Goal: Transaction & Acquisition: Purchase product/service

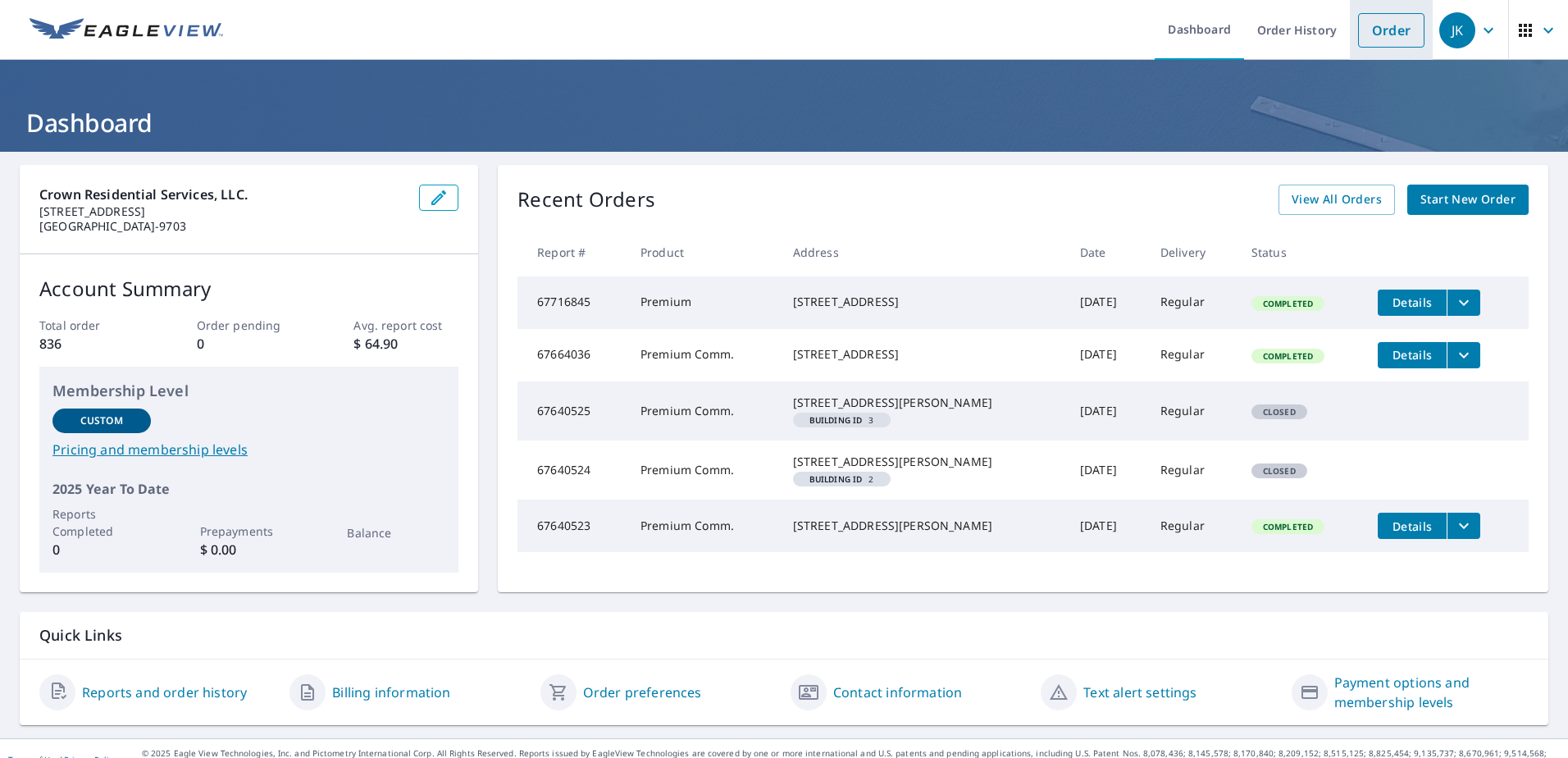
click at [1380, 36] on link "Order" at bounding box center [1391, 30] width 66 height 34
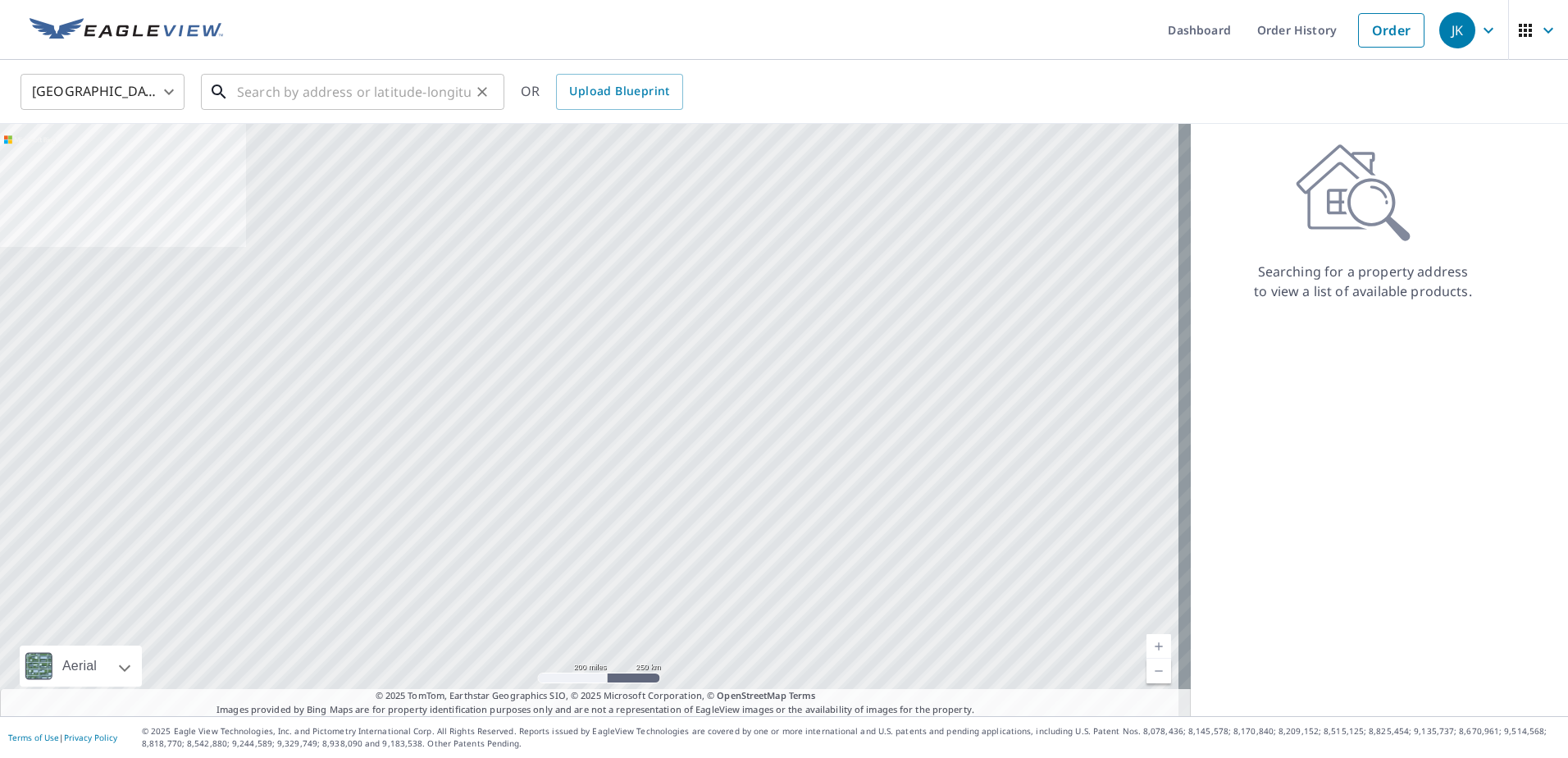
click at [322, 86] on input "text" at bounding box center [354, 92] width 234 height 46
paste input "[STREET_ADDRESS]"
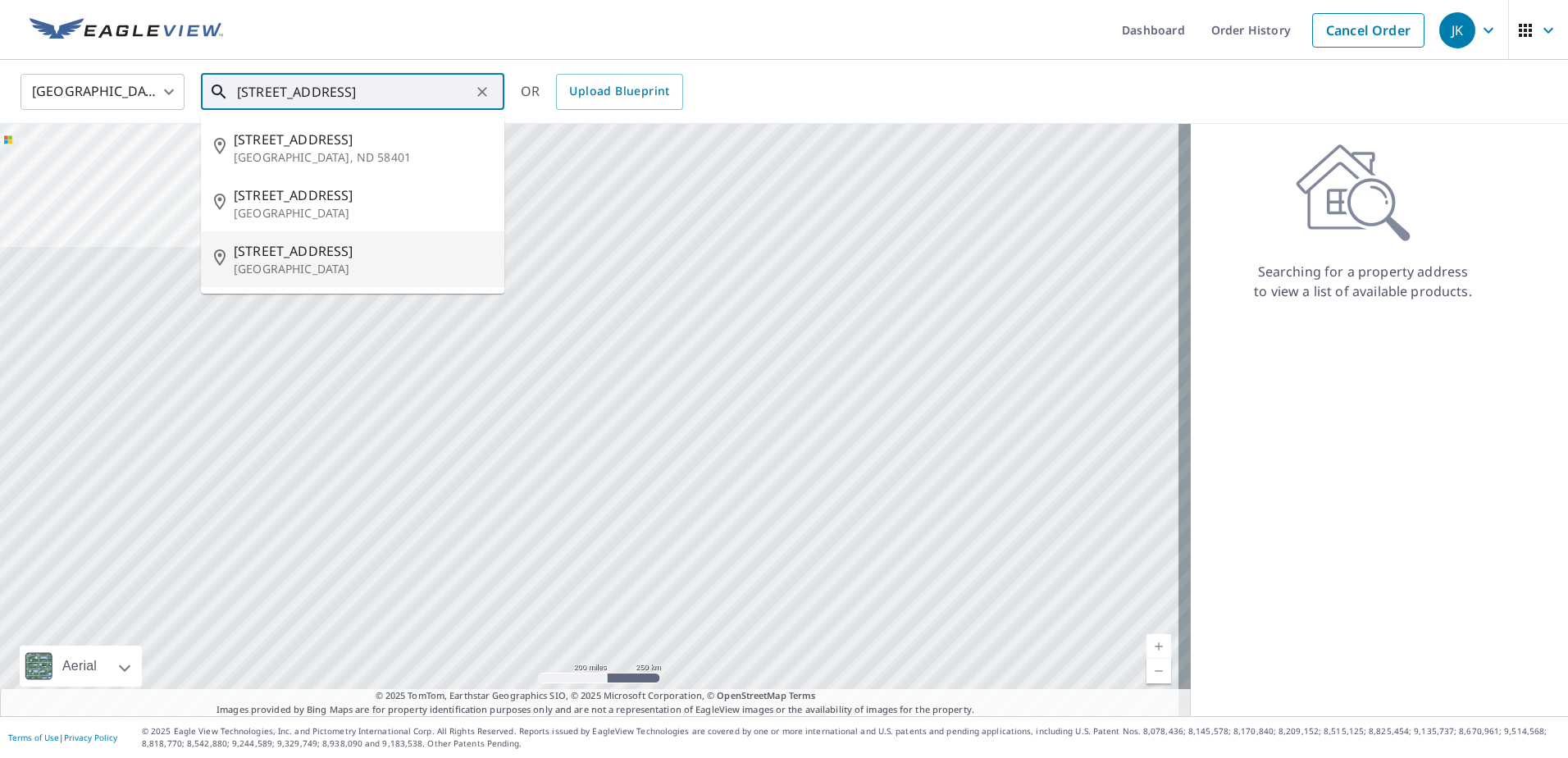
click at [321, 271] on p "[GEOGRAPHIC_DATA]" at bounding box center [362, 269] width 257 height 16
type input "[STREET_ADDRESS]"
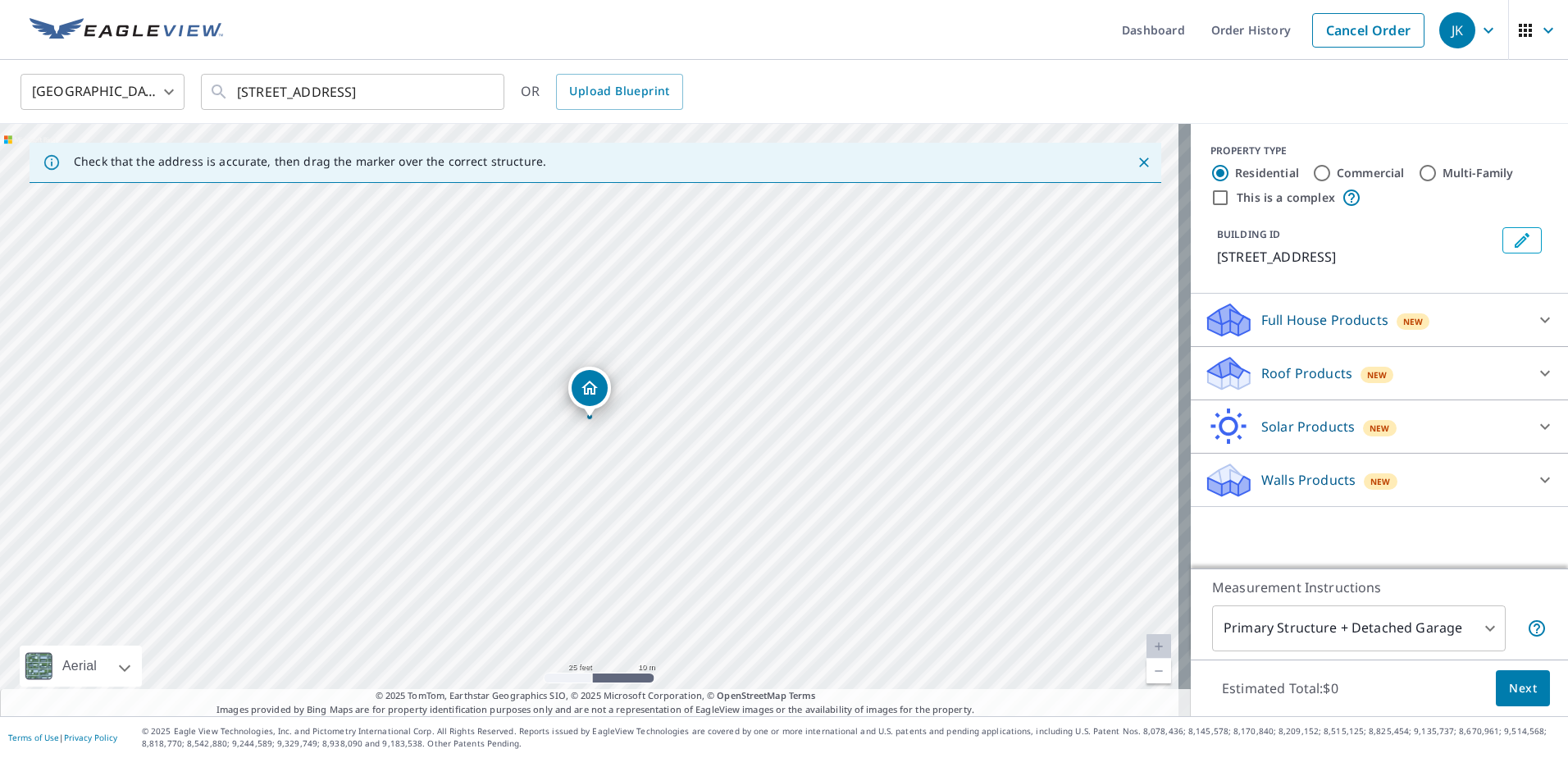
click at [591, 392] on icon "Dropped pin, building 1, Residential property, 406 17th Ave NE Saint Petersburg…" at bounding box center [589, 388] width 16 height 14
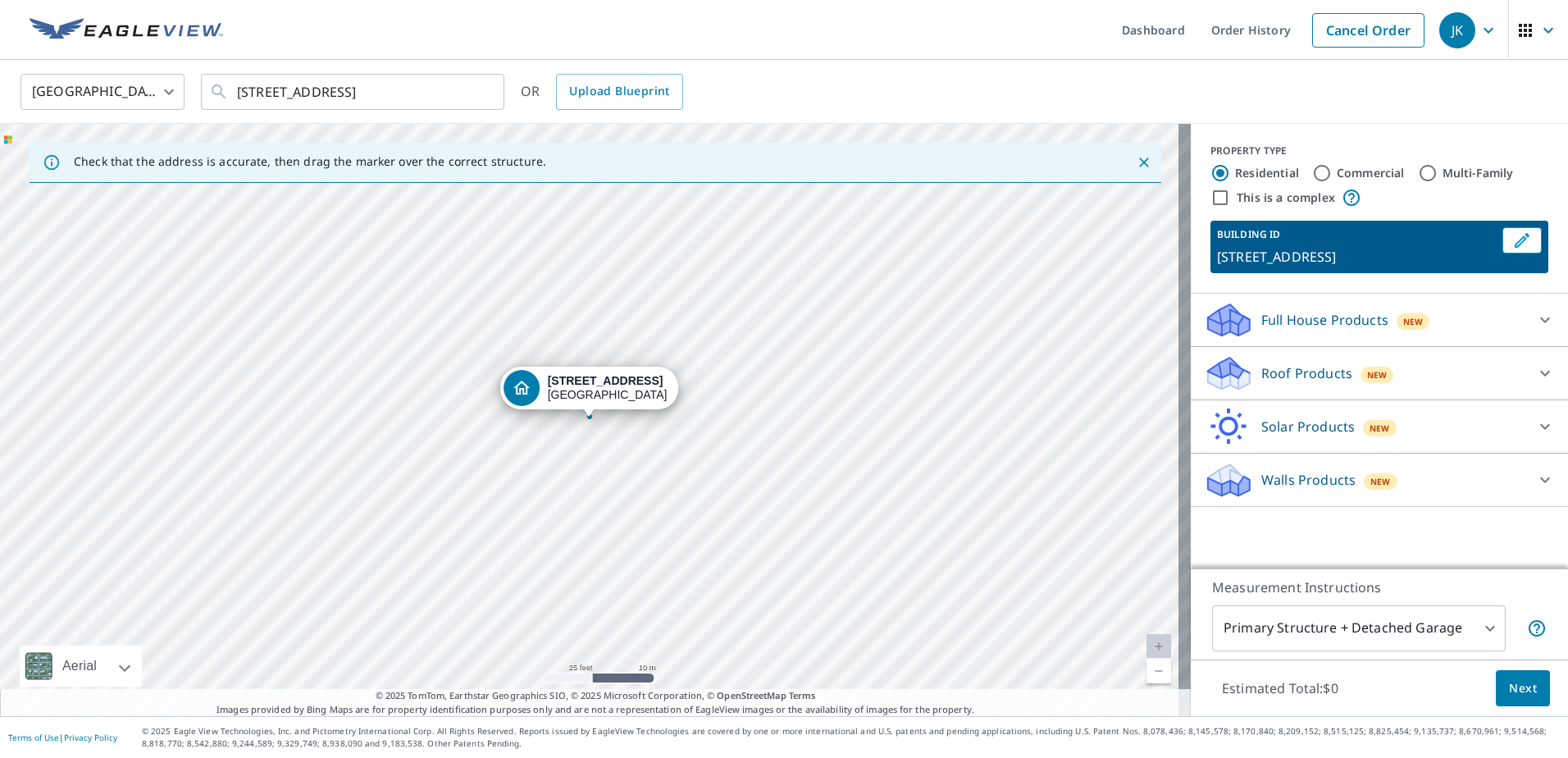
click at [1540, 376] on icon at bounding box center [1545, 374] width 10 height 6
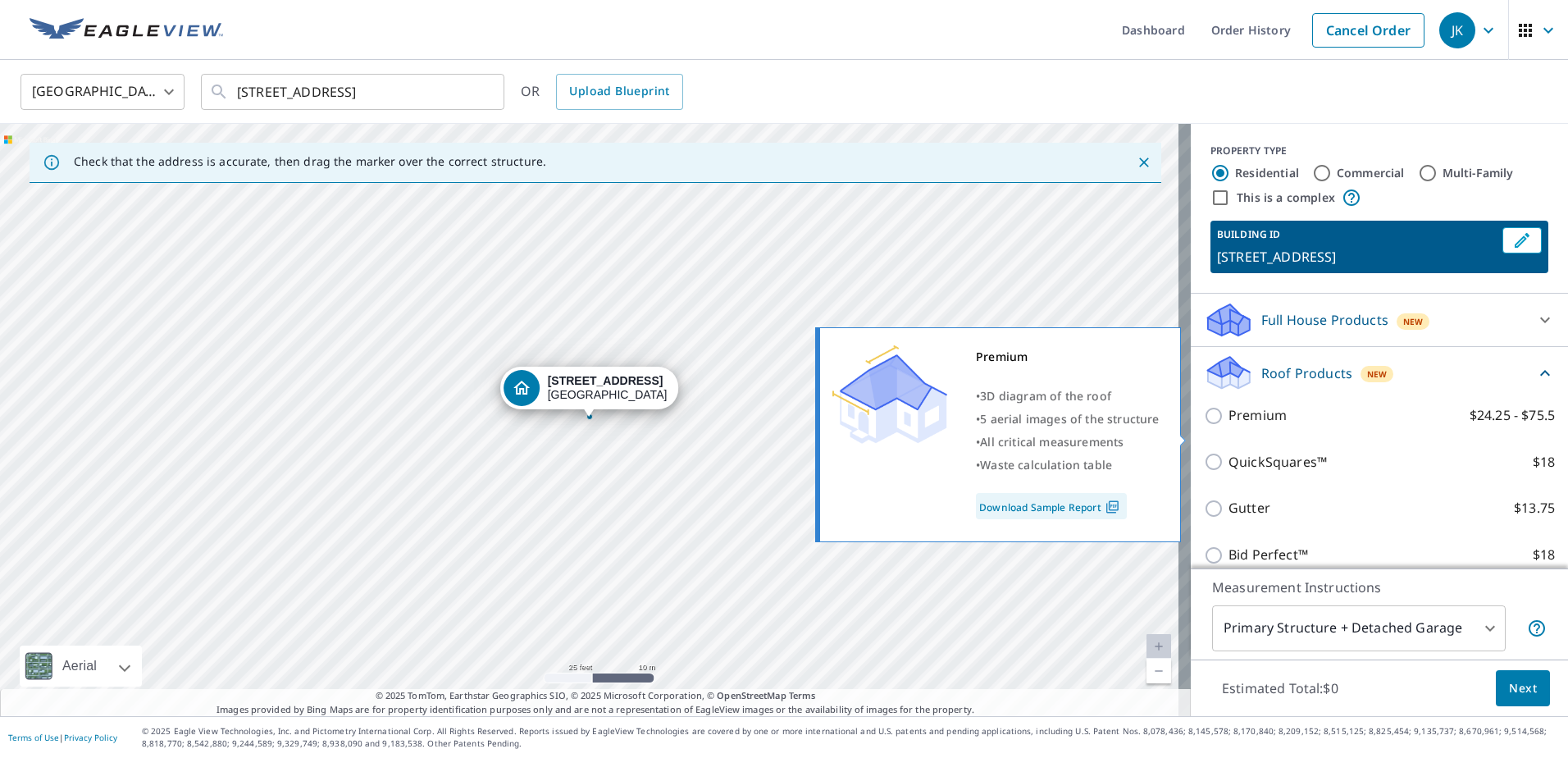
click at [1206, 426] on input "Premium $24.25 - $75.5" at bounding box center [1216, 416] width 25 height 20
checkbox input "true"
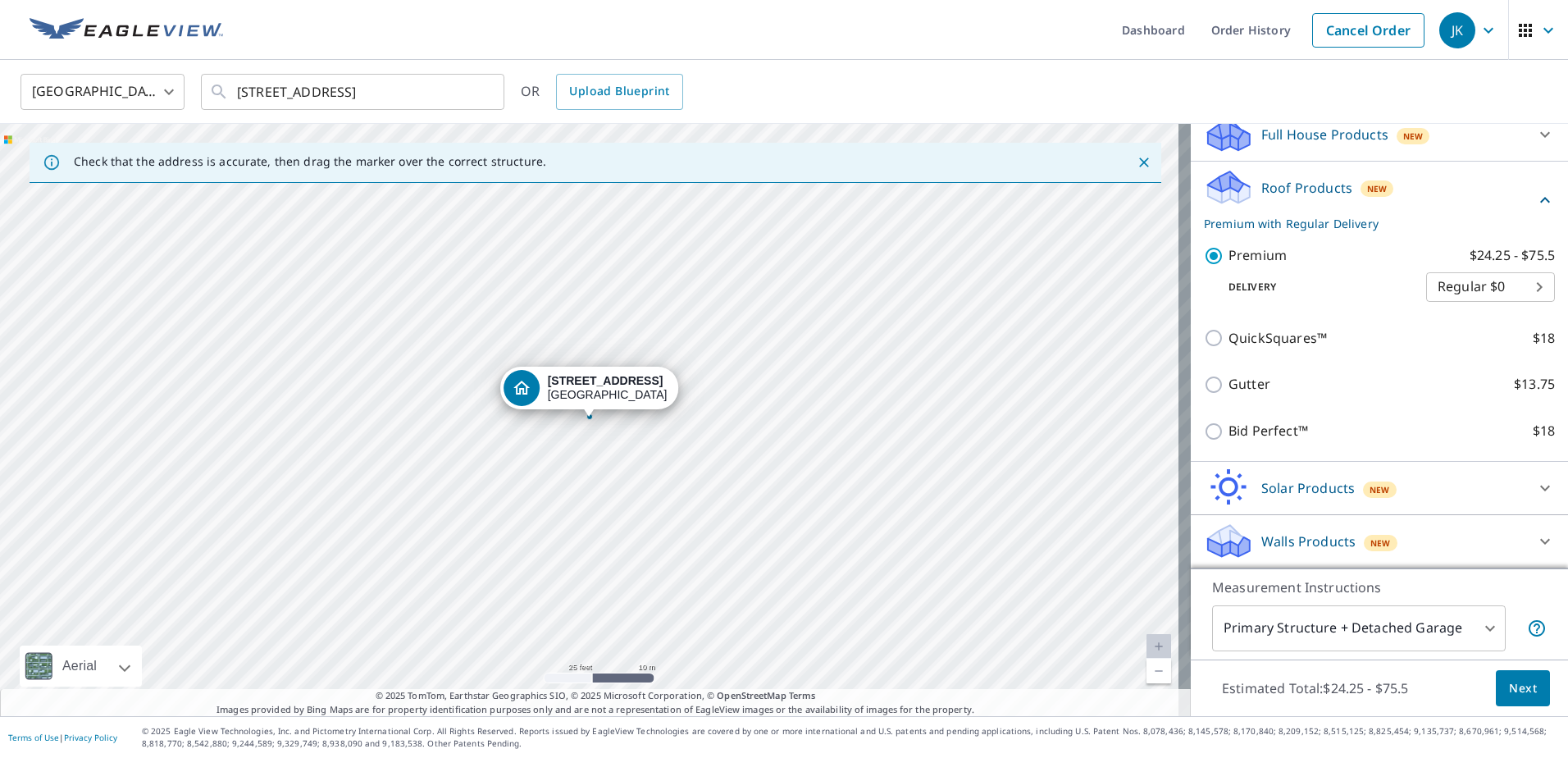
scroll to position [205, 0]
click at [1390, 633] on body "JK JK Dashboard Order History Cancel Order JK United States [GEOGRAPHIC_DATA] ​…" at bounding box center [784, 379] width 1568 height 758
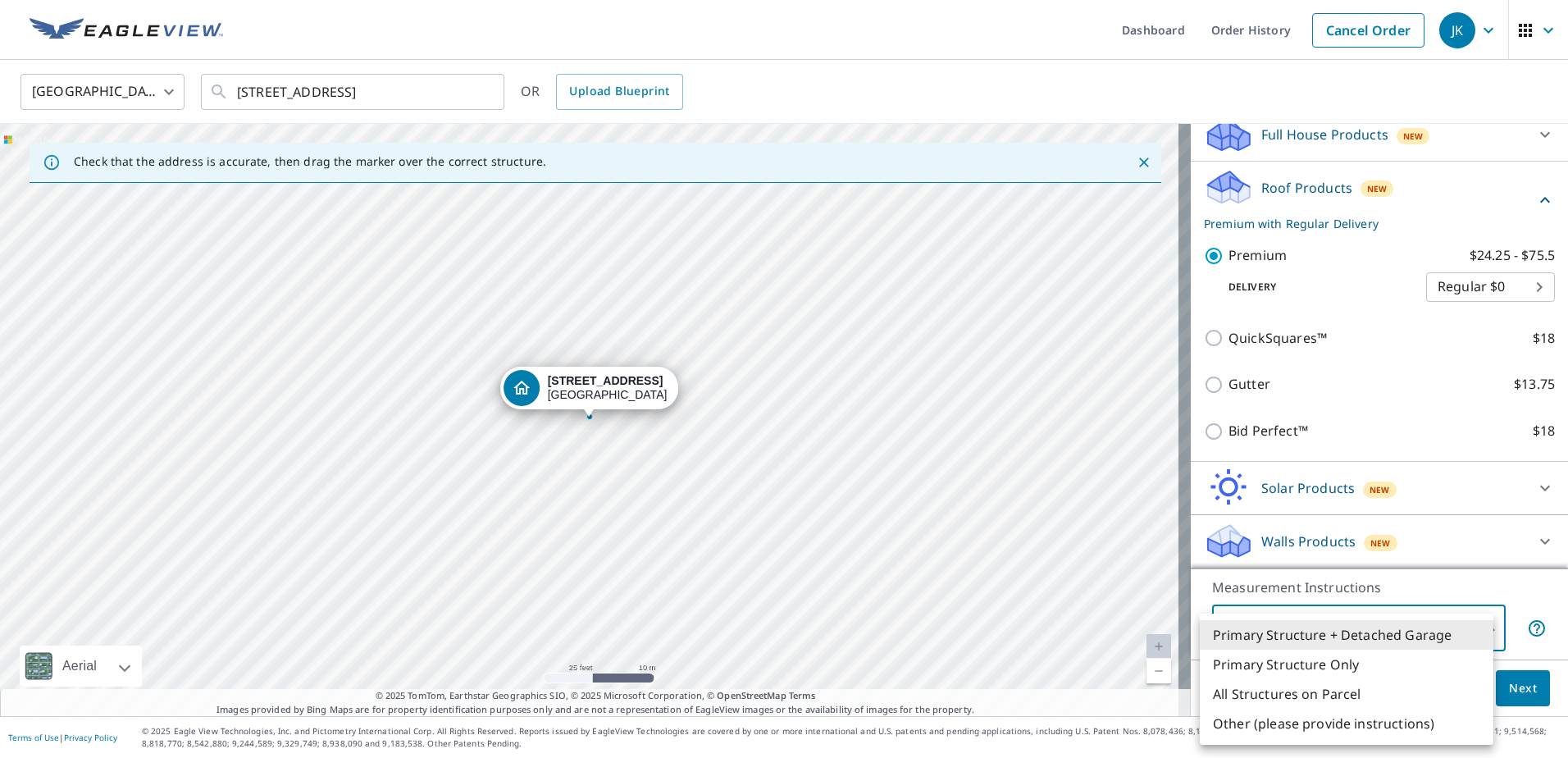
click at [1387, 640] on li "Primary Structure + Detached Garage" at bounding box center [1347, 635] width 294 height 30
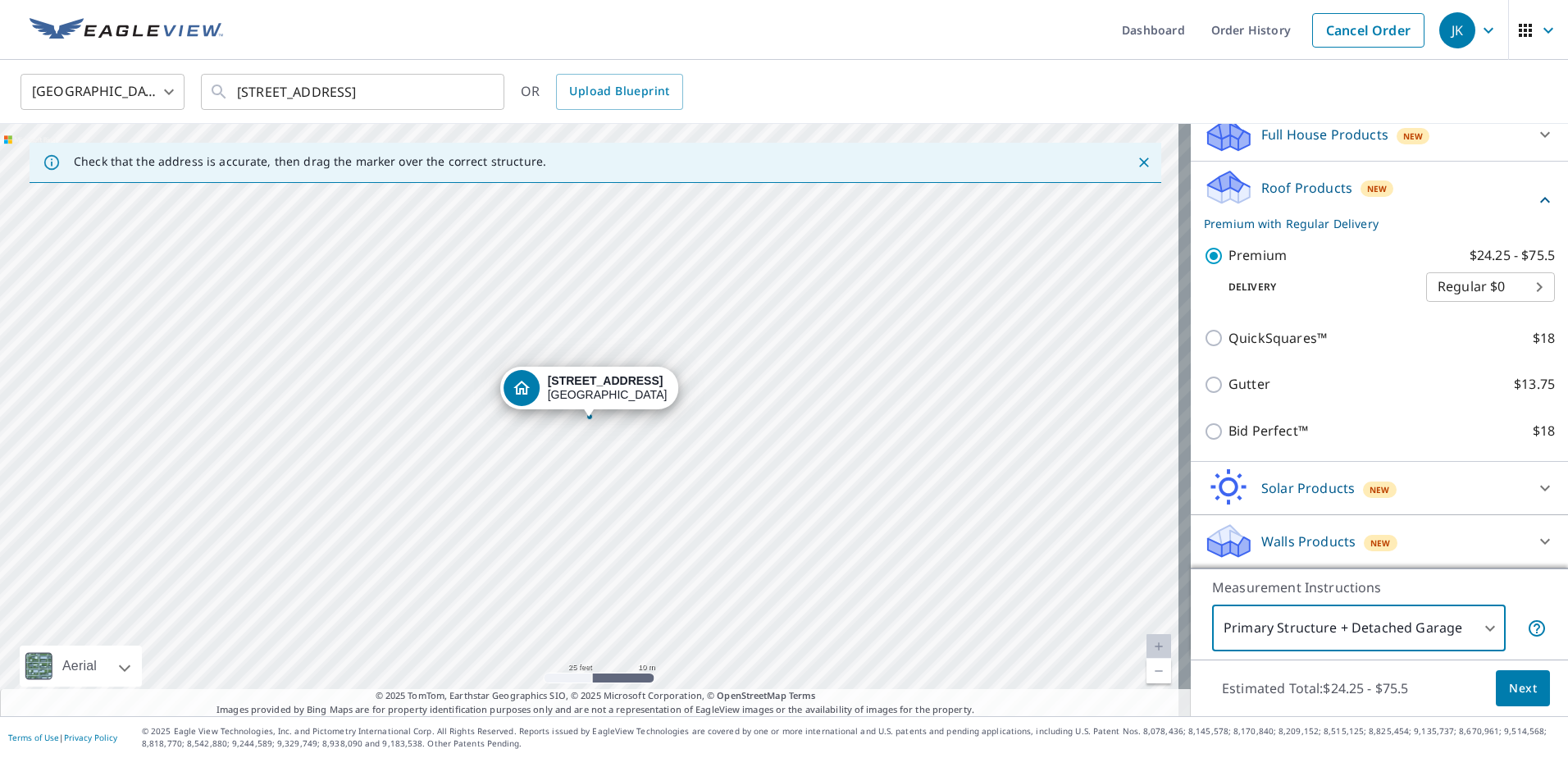
click at [1136, 160] on icon "Close" at bounding box center [1144, 162] width 16 height 16
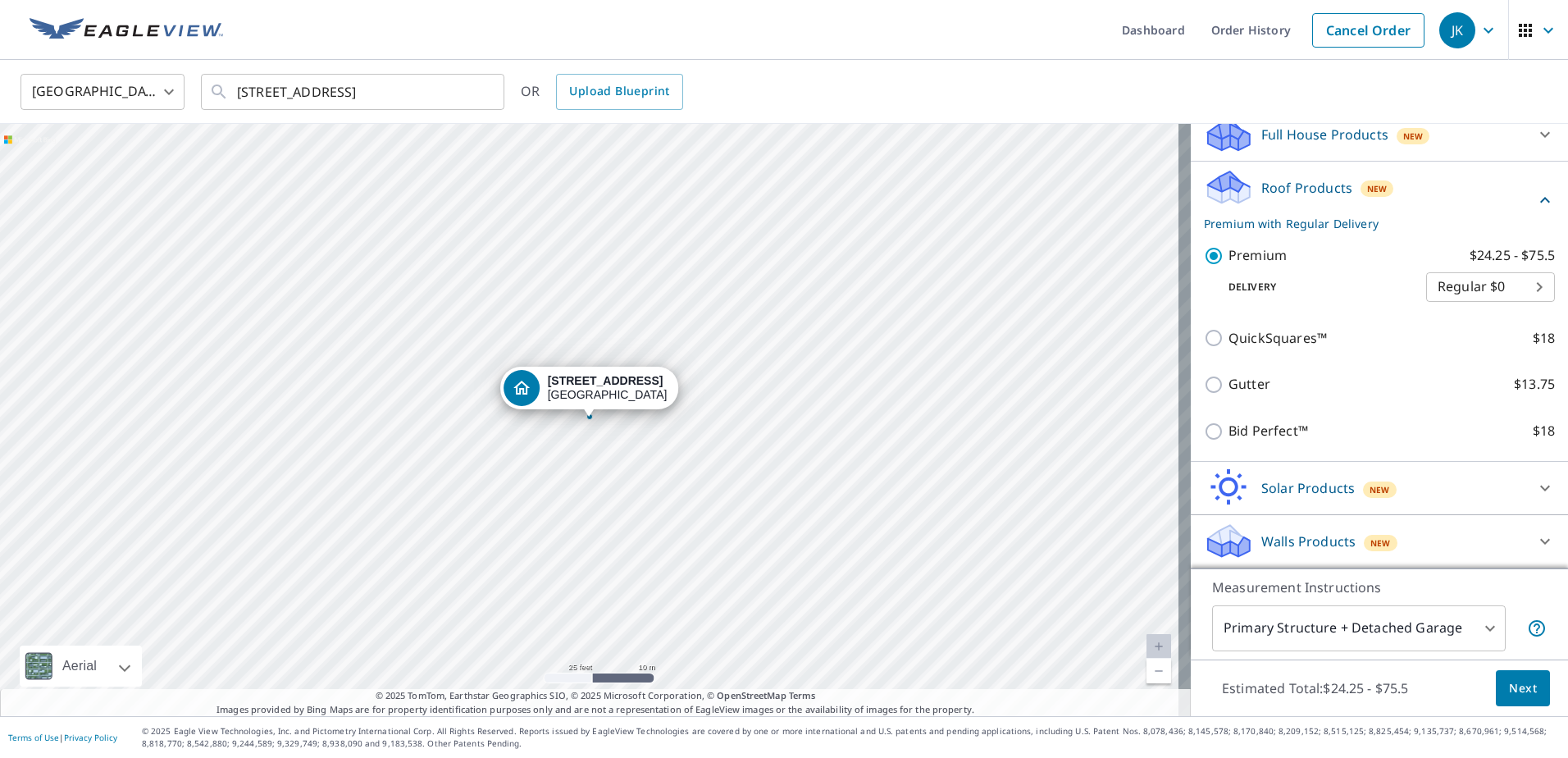
click at [1355, 626] on body "JK JK Dashboard Order History Cancel Order JK [GEOGRAPHIC_DATA] [GEOGRAPHIC_DAT…" at bounding box center [784, 379] width 1568 height 758
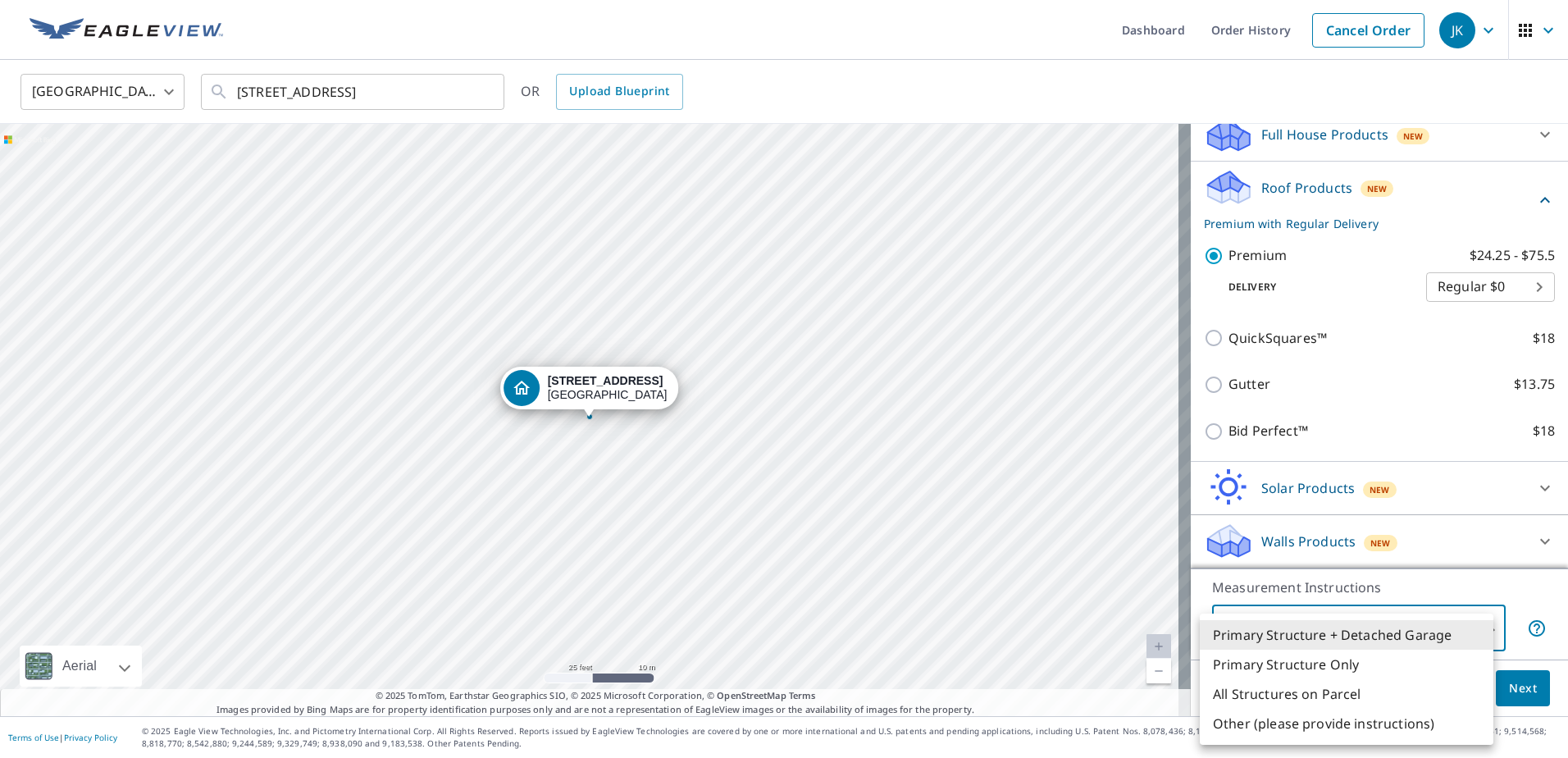
click at [1301, 731] on li "Other (please provide instructions)" at bounding box center [1347, 724] width 294 height 30
type input "5"
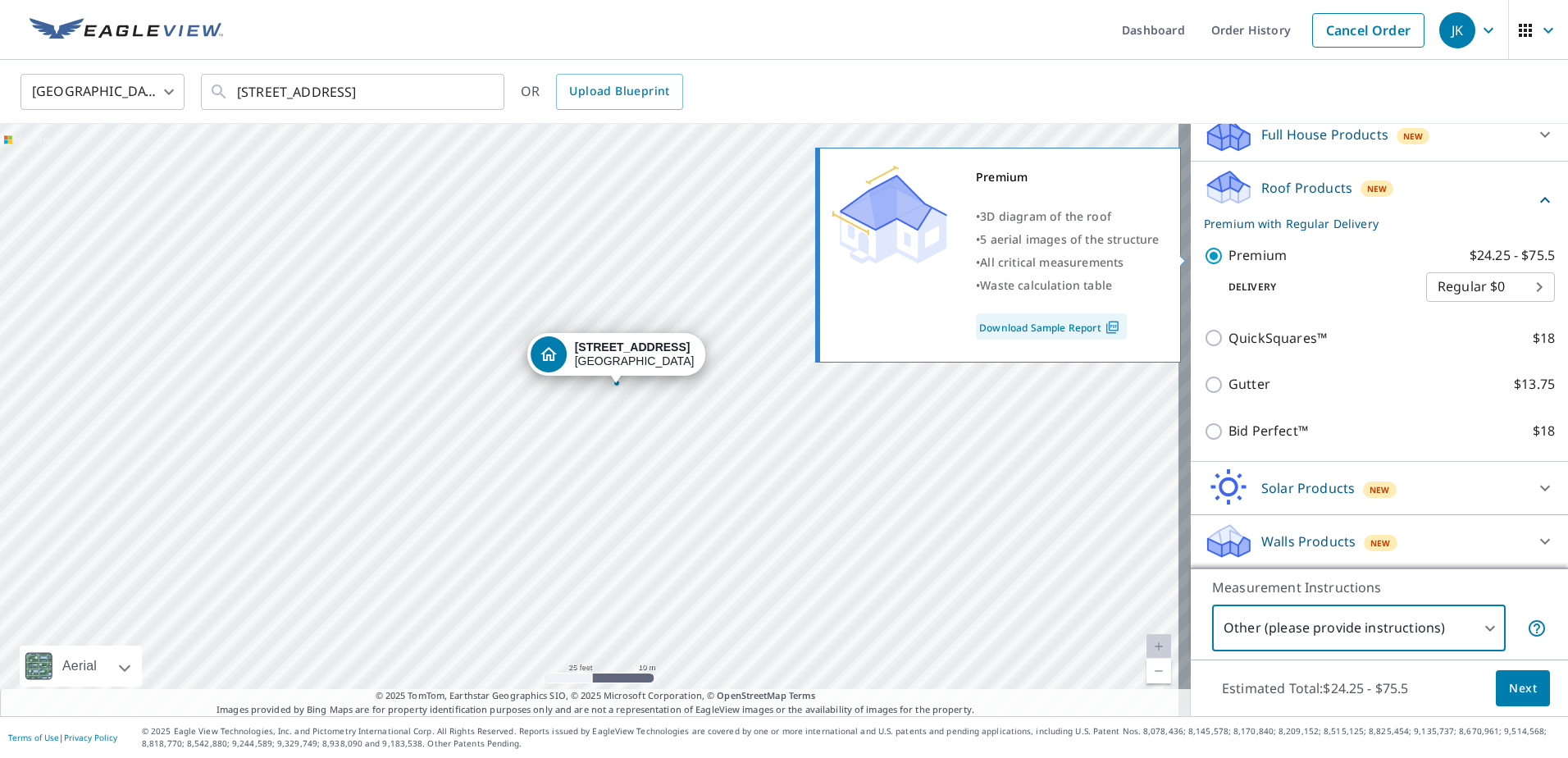
click at [1204, 258] on input "Premium $24.25 - $75.5" at bounding box center [1216, 256] width 25 height 20
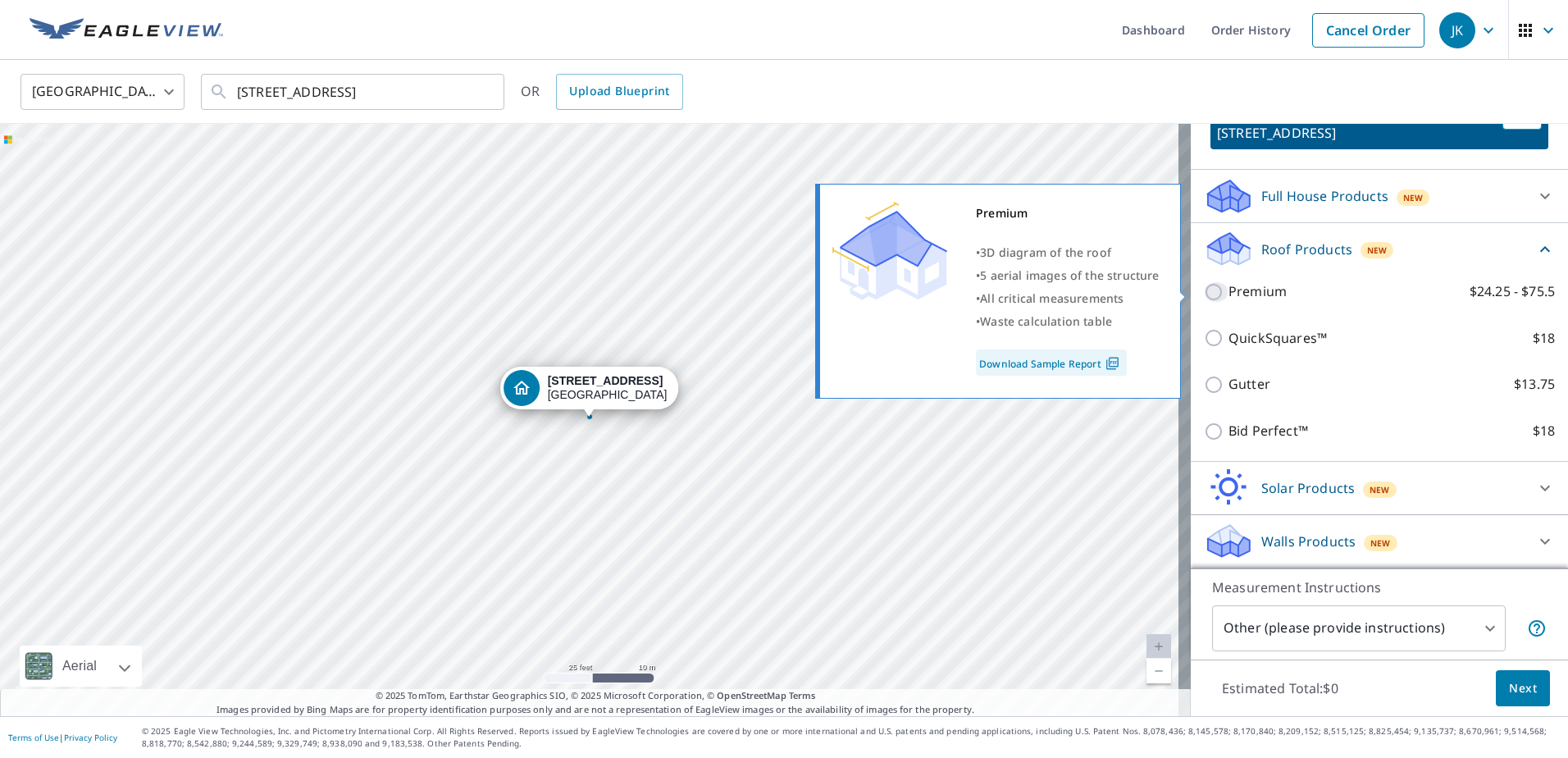
click at [1208, 296] on input "Premium $24.25 - $75.5" at bounding box center [1216, 292] width 25 height 20
checkbox input "true"
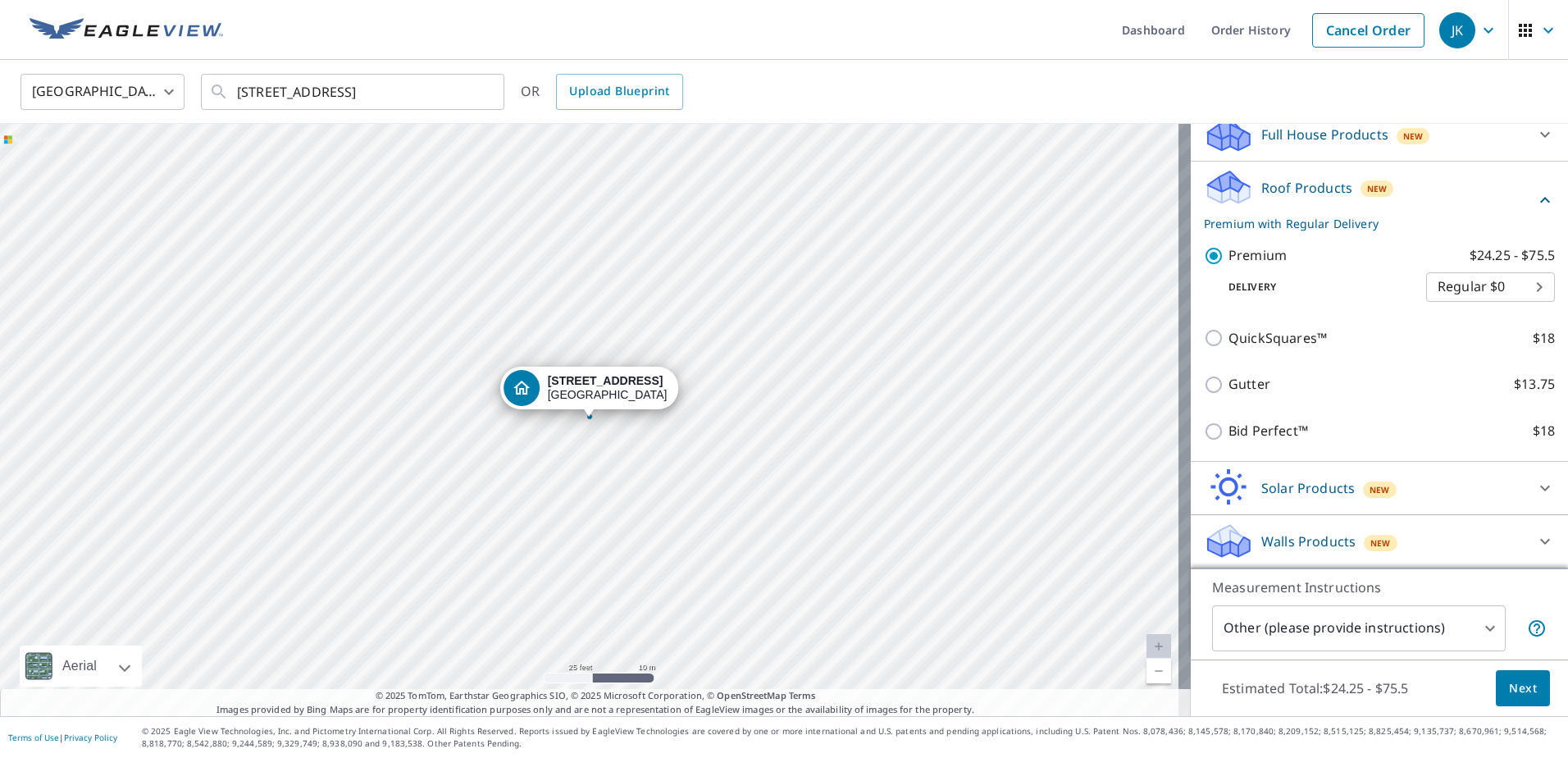
click at [1517, 695] on span "Next" at bounding box center [1523, 688] width 28 height 21
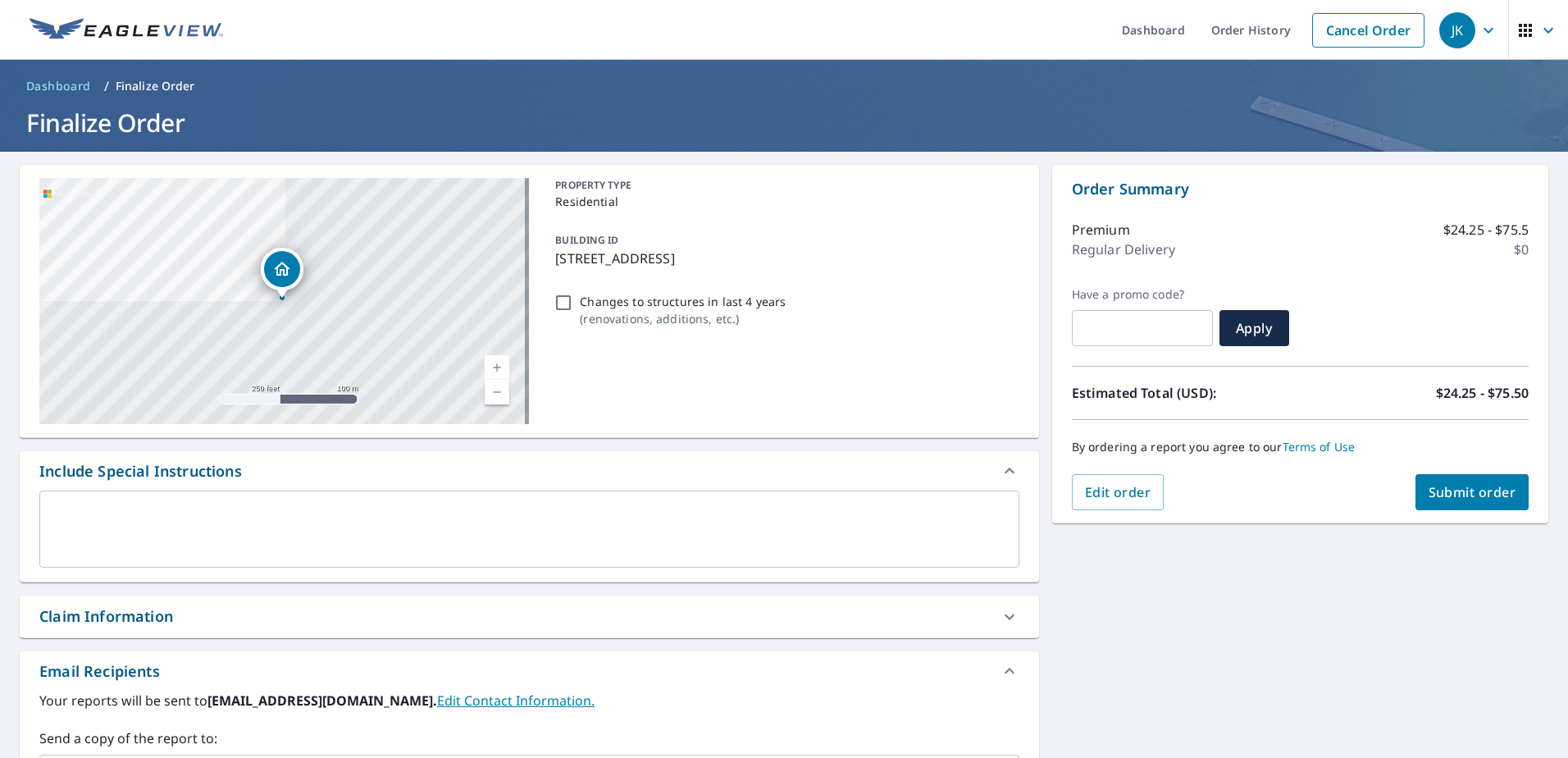
scroll to position [82, 0]
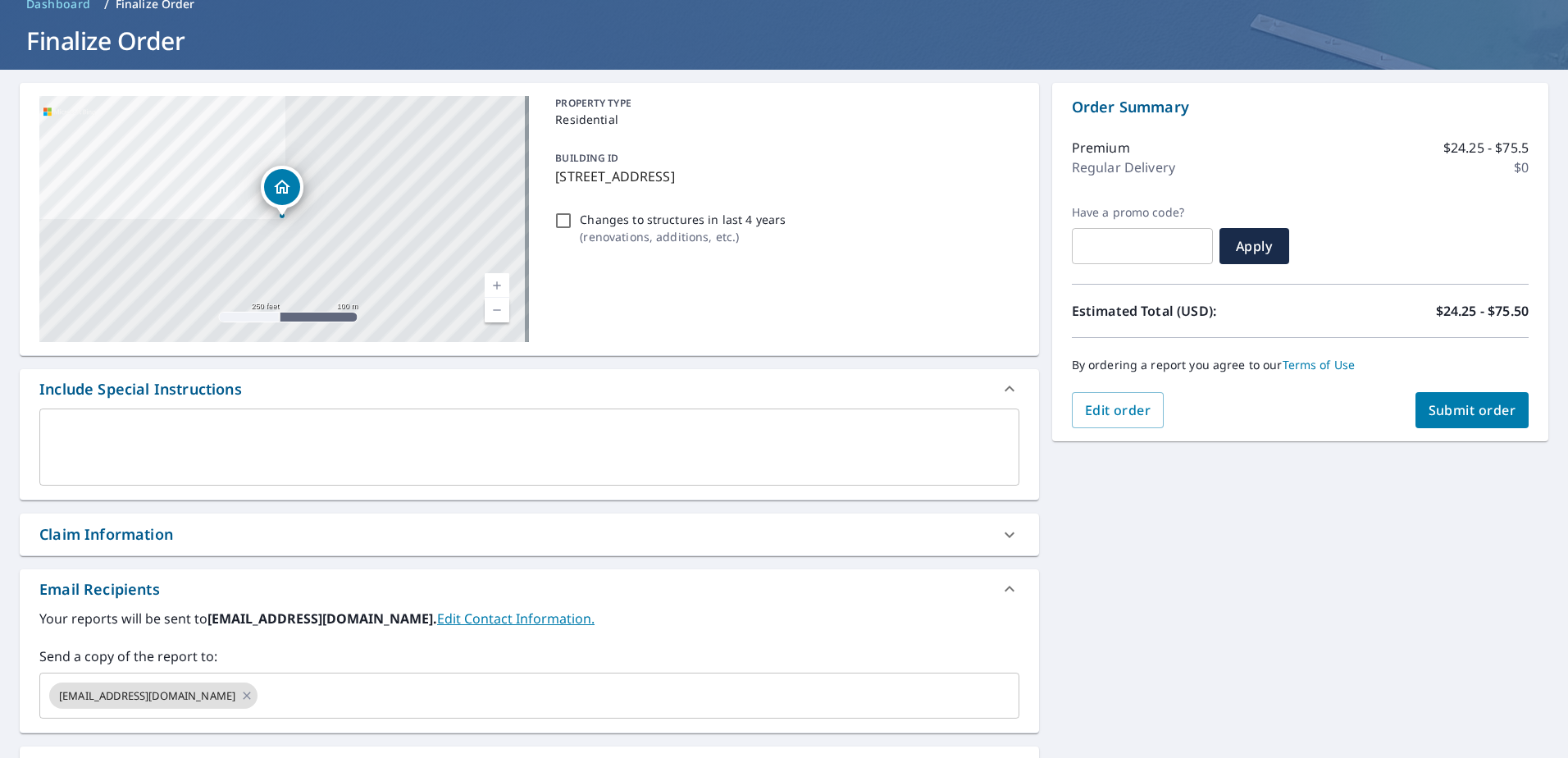
click at [414, 436] on textarea at bounding box center [529, 447] width 957 height 47
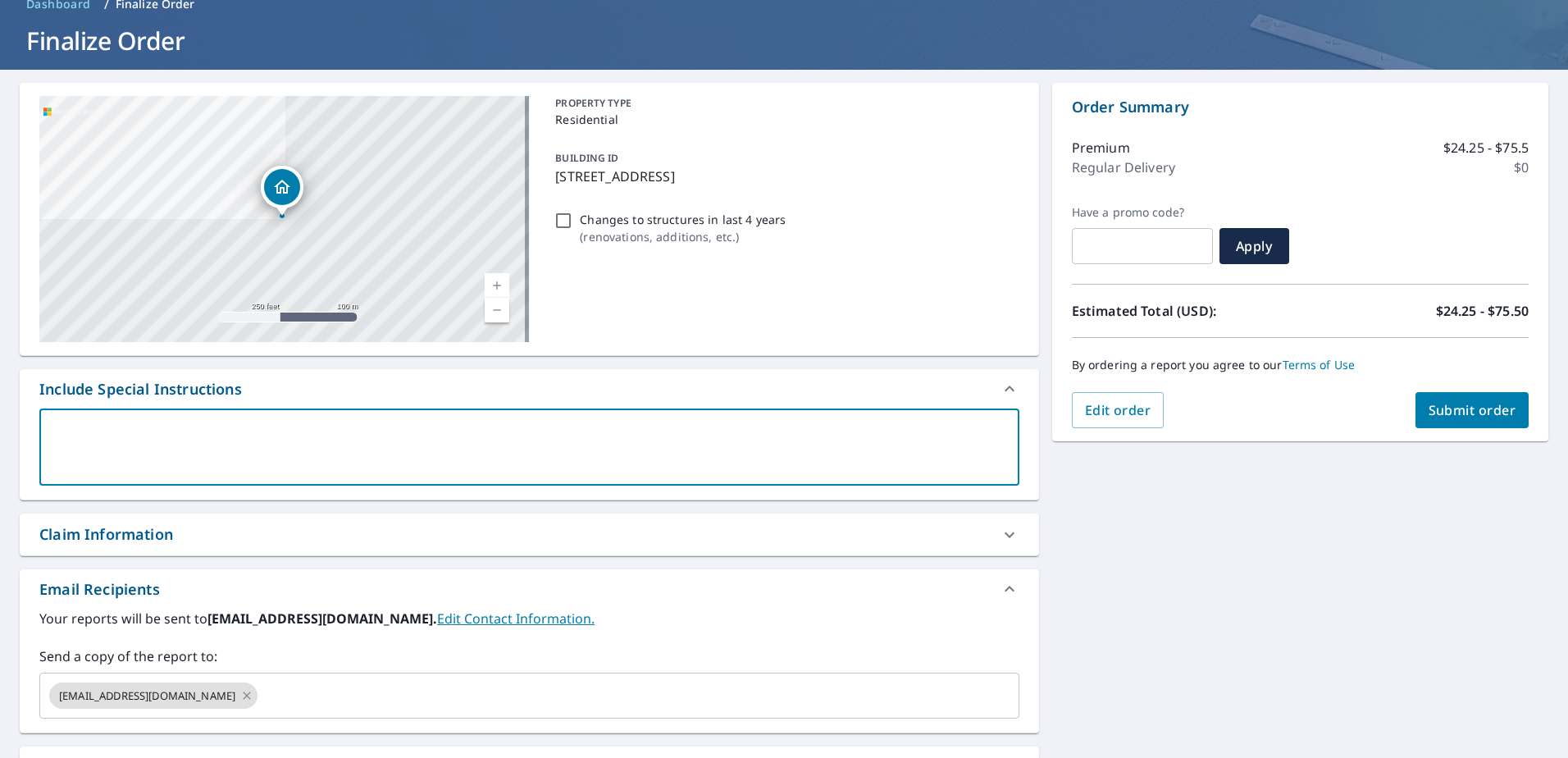
type textarea "I"
type textarea "x"
type textarea "I"
type textarea "x"
type textarea "I w"
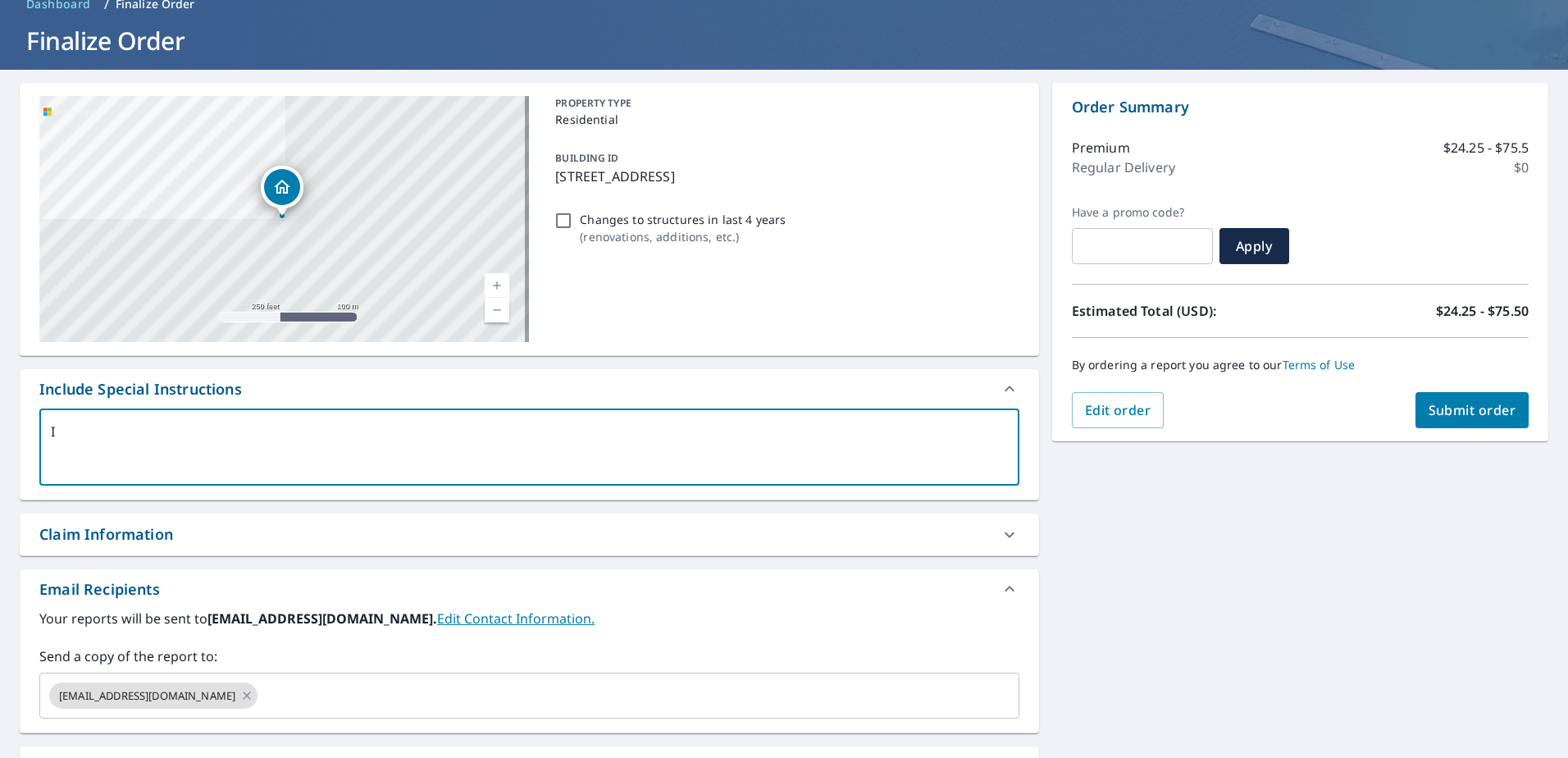
type textarea "x"
type textarea "I wa"
type textarea "x"
type textarea "I wan"
type textarea "x"
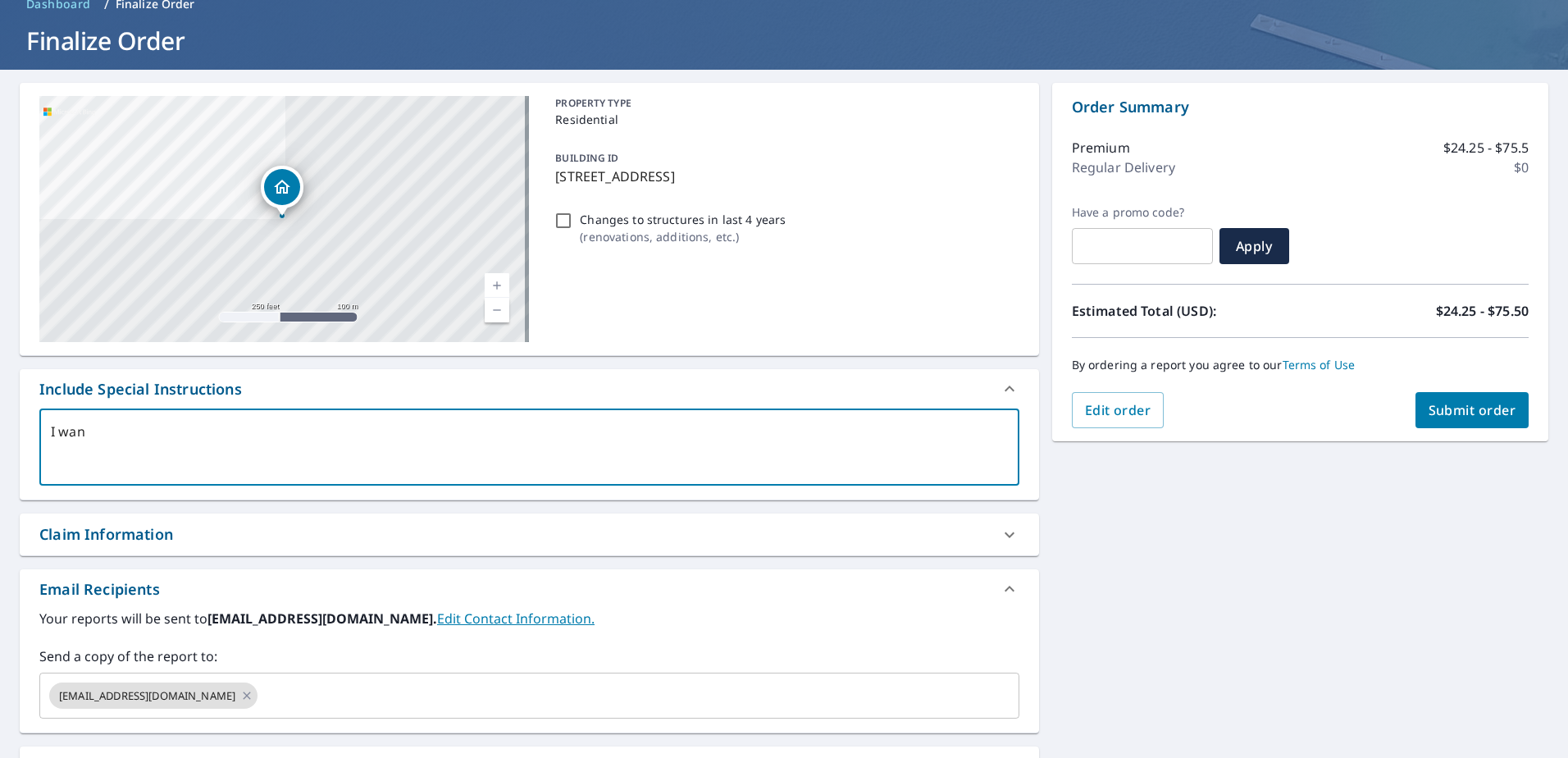
type textarea "I want"
type textarea "x"
type textarea "I want"
type textarea "x"
type textarea "I want t"
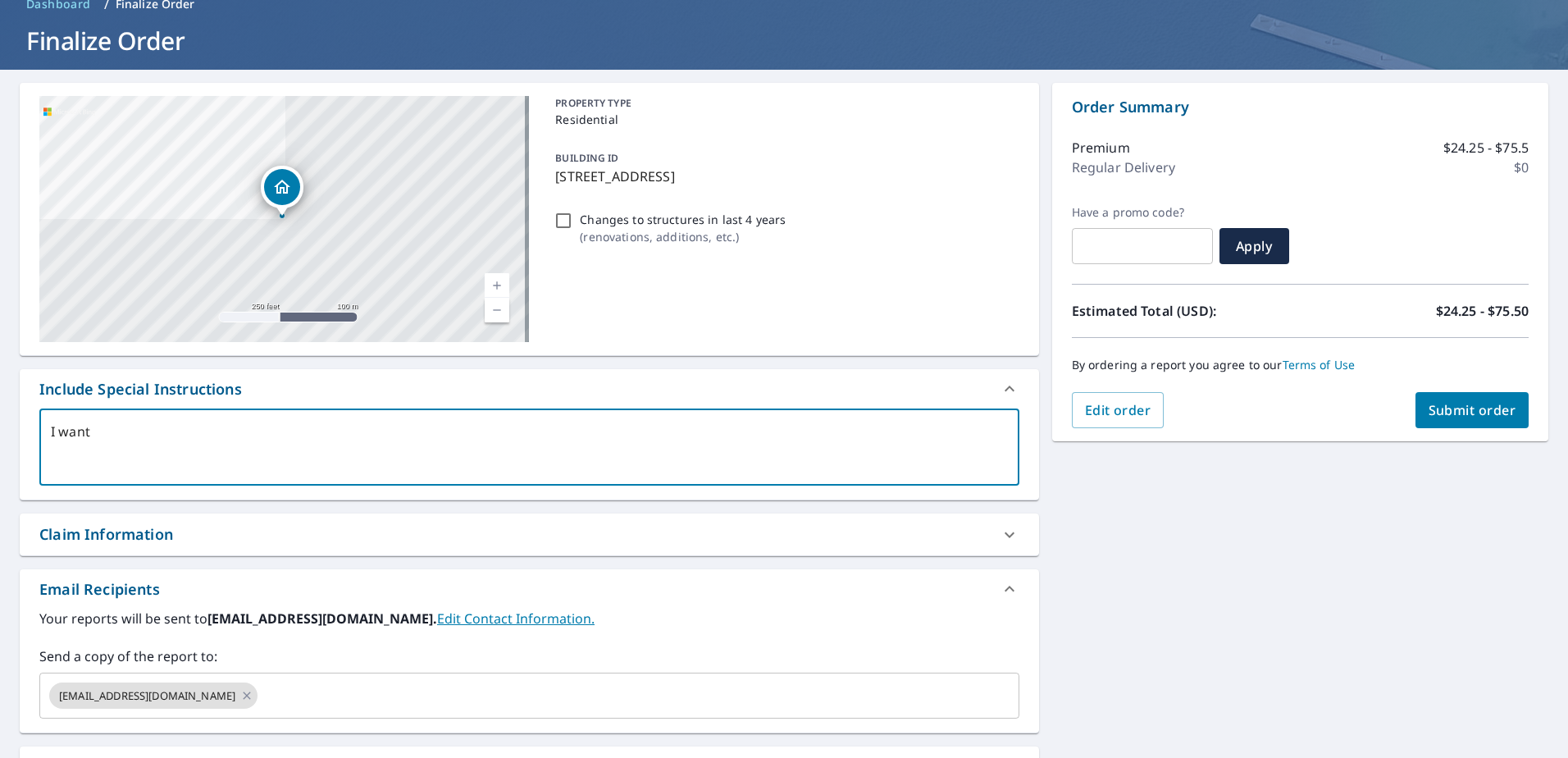
type textarea "x"
type textarea "I want tw"
type textarea "x"
type textarea "I want two"
type textarea "x"
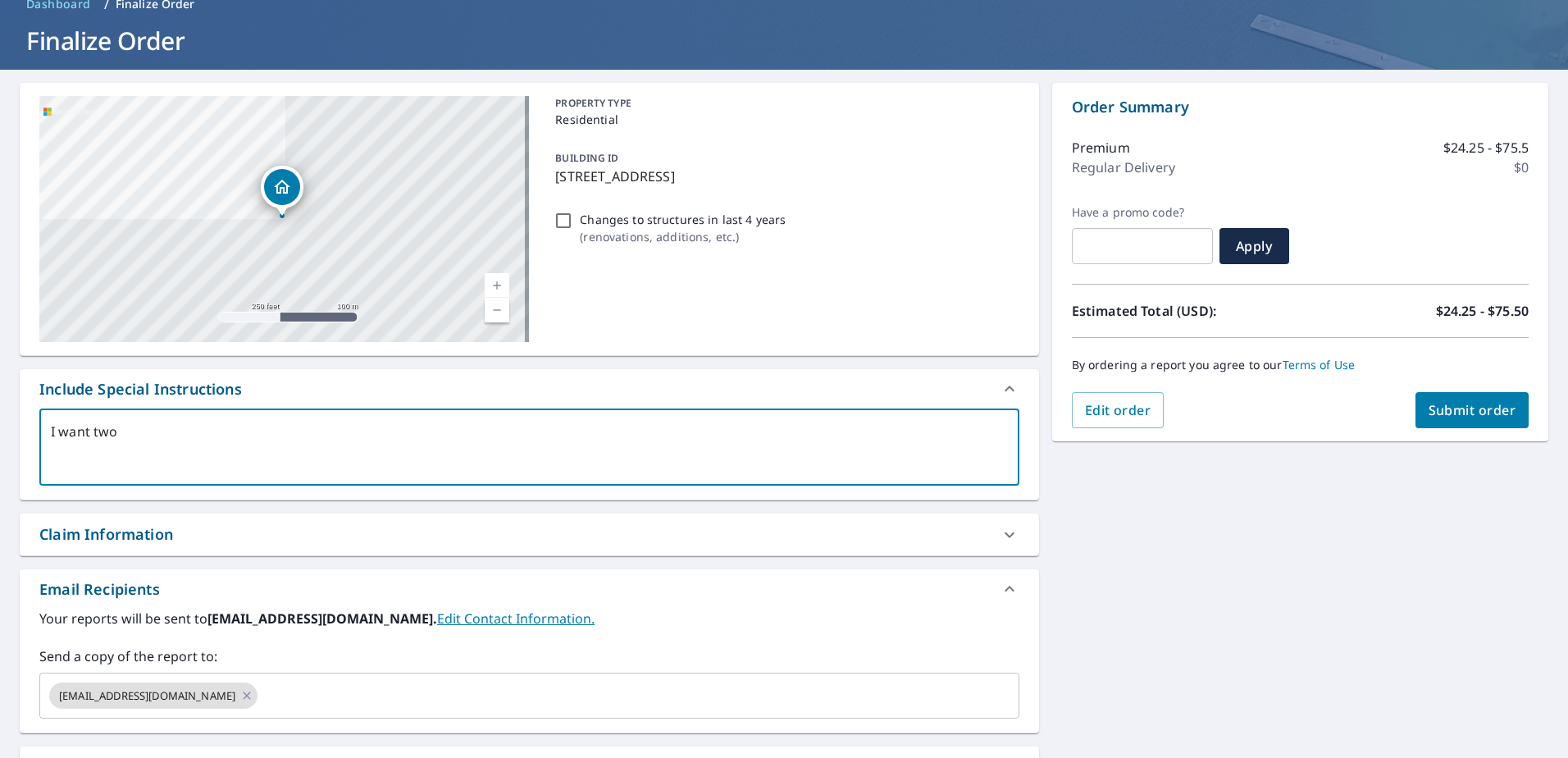
type textarea "I want two"
type textarea "x"
type textarea "I want two s"
type textarea "x"
type textarea "I want two se"
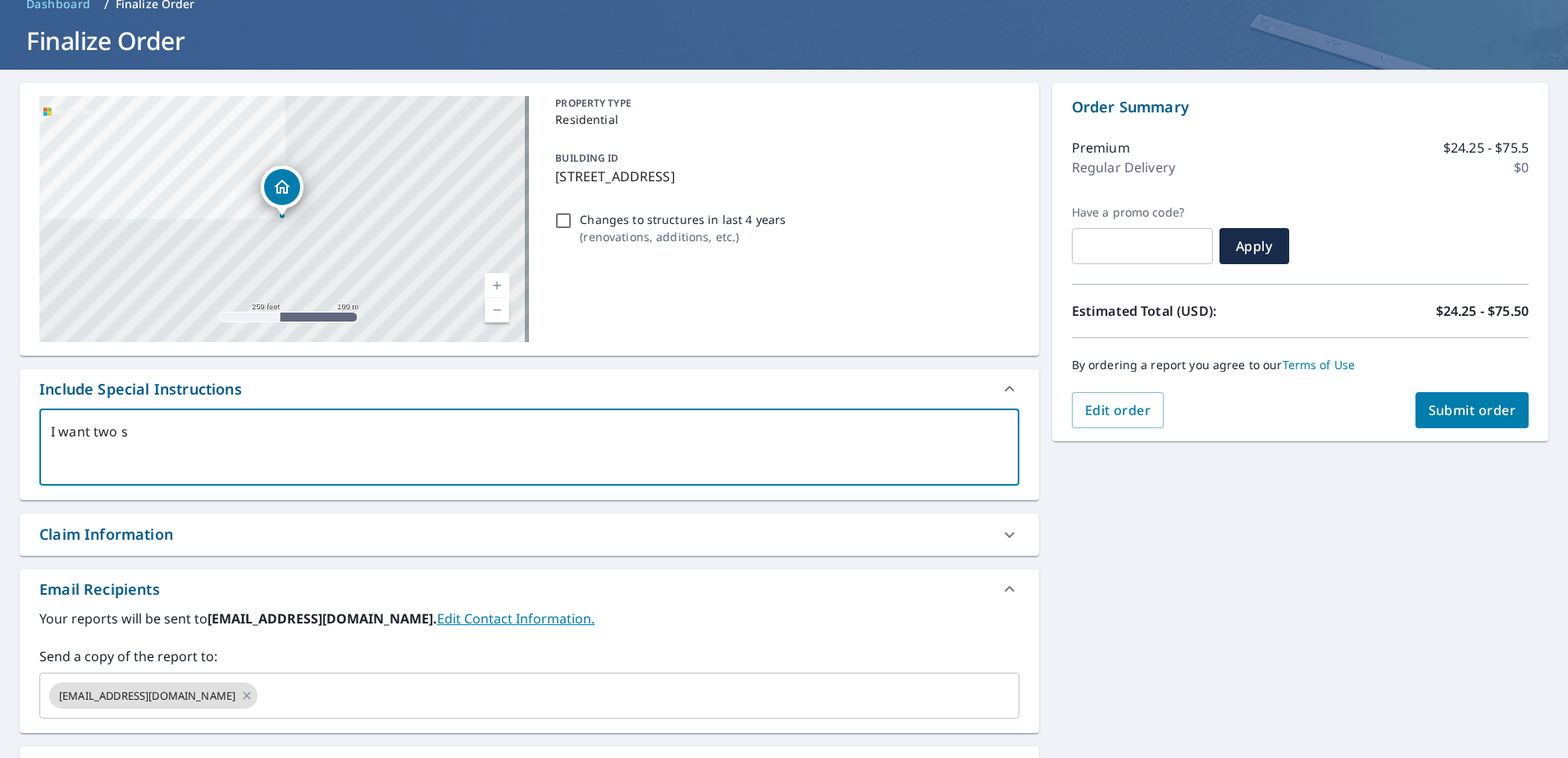
type textarea "x"
type textarea "I want two sep"
type textarea "x"
type textarea "I want two sepa"
type textarea "x"
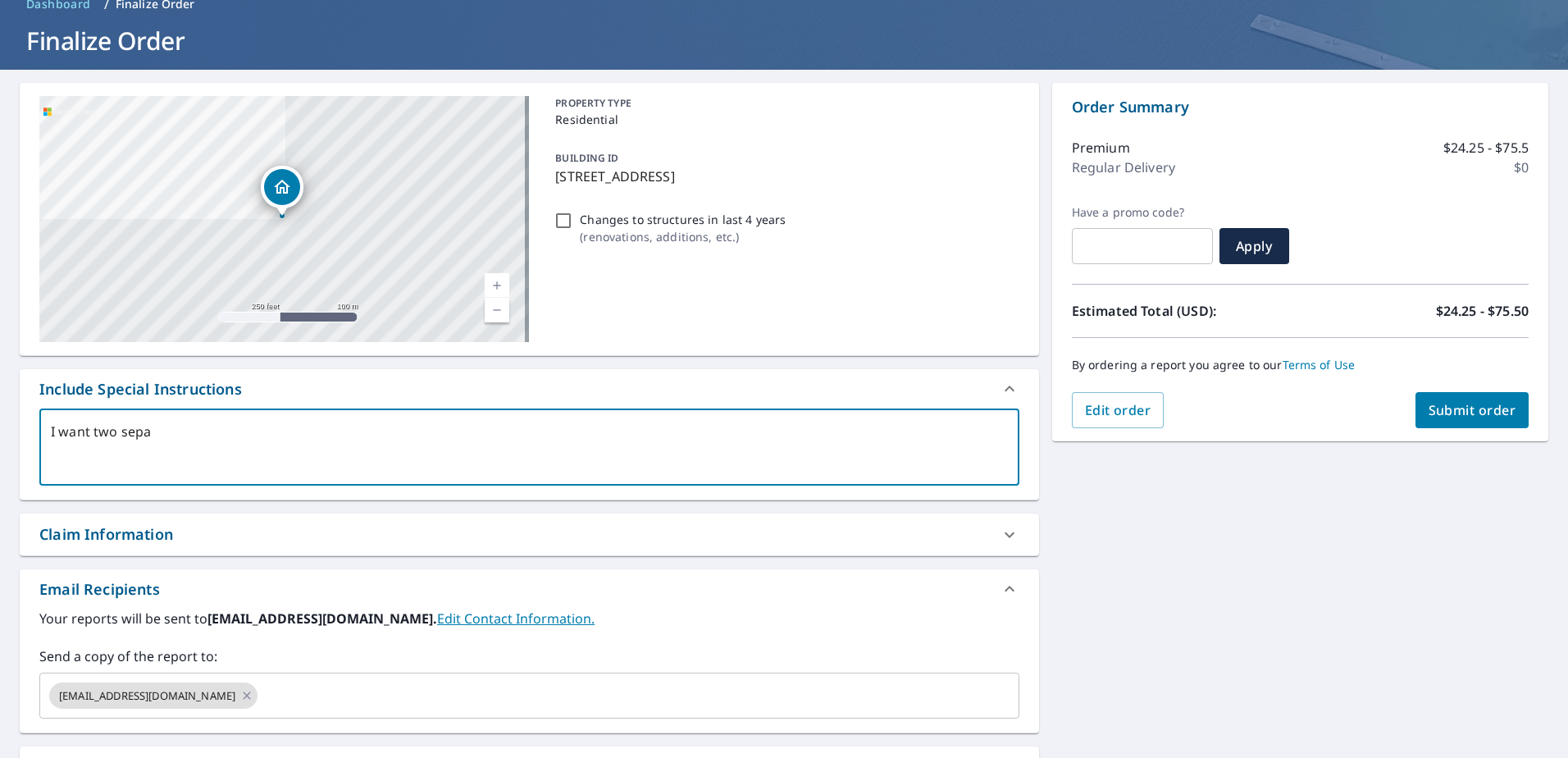
type textarea "I want two separ"
type textarea "x"
type textarea "I want two separt"
type textarea "x"
type textarea "I want two separte"
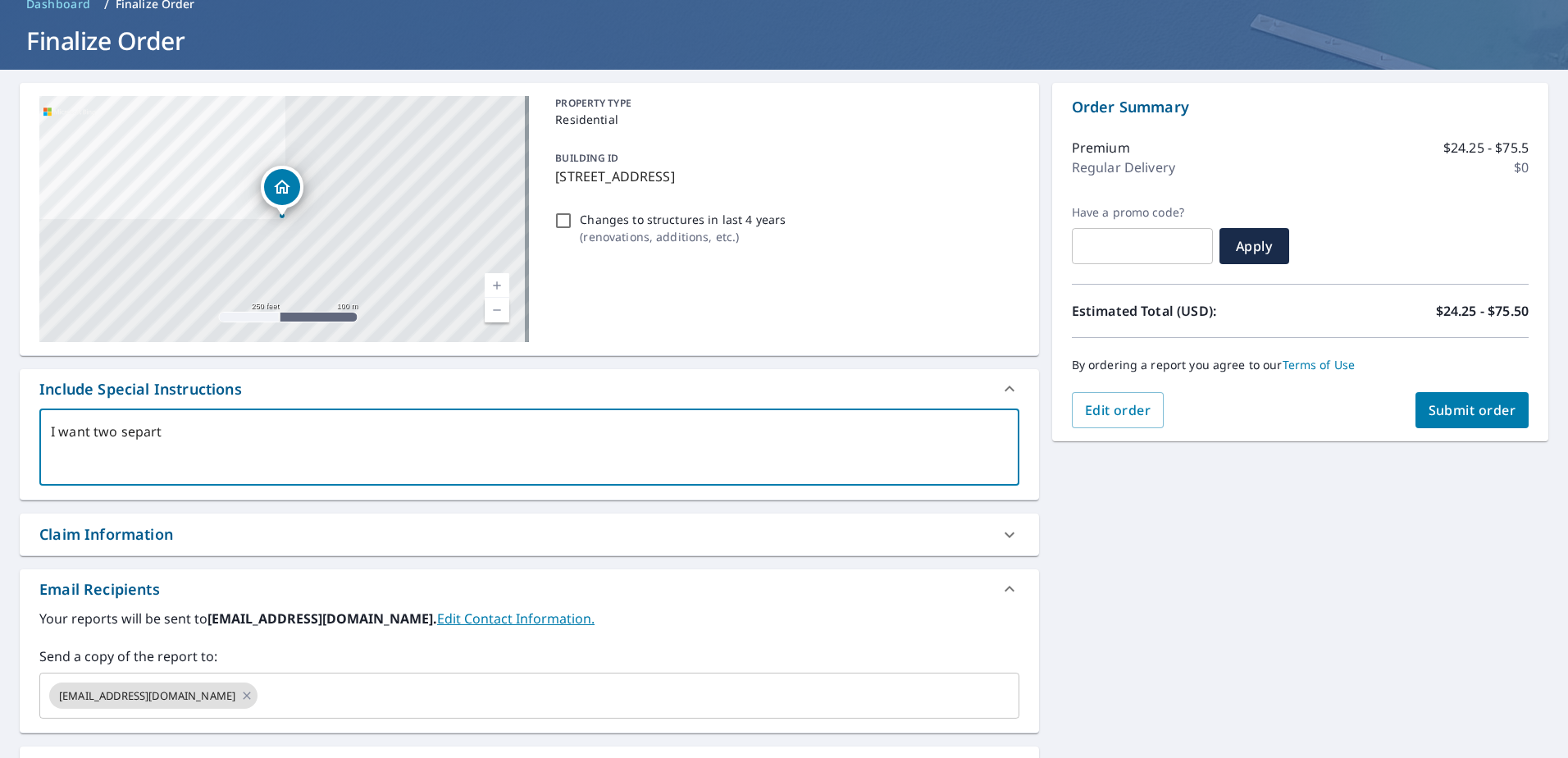
type textarea "x"
type textarea "I want two separt"
type textarea "x"
type textarea "I want two separ"
type textarea "x"
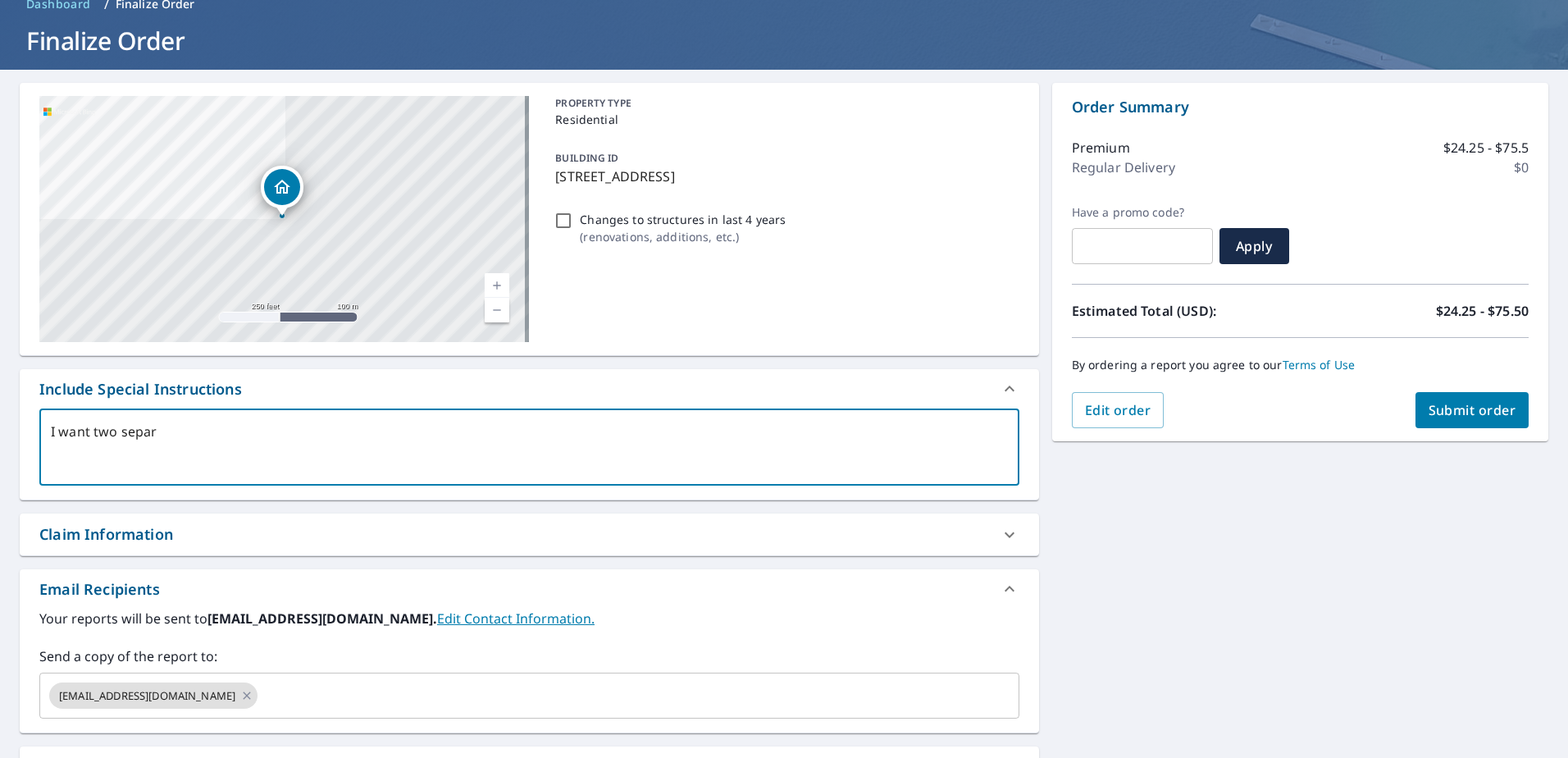
type textarea "I want two separa"
type textarea "x"
type textarea "I want two separat"
type textarea "x"
type textarea "I want two separate"
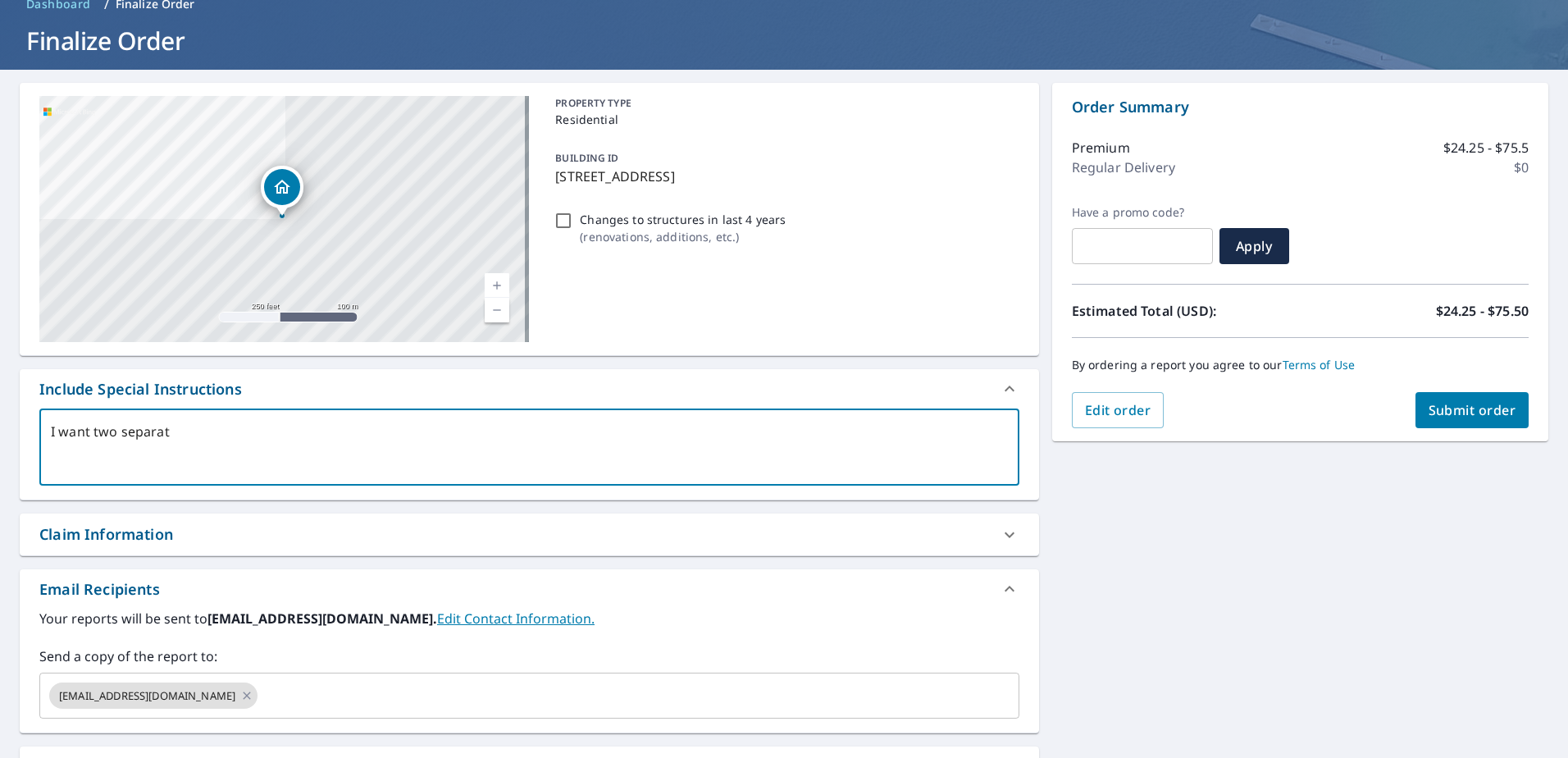
type textarea "x"
type textarea "I want two separate"
type textarea "x"
type textarea "I want two separate e"
type textarea "x"
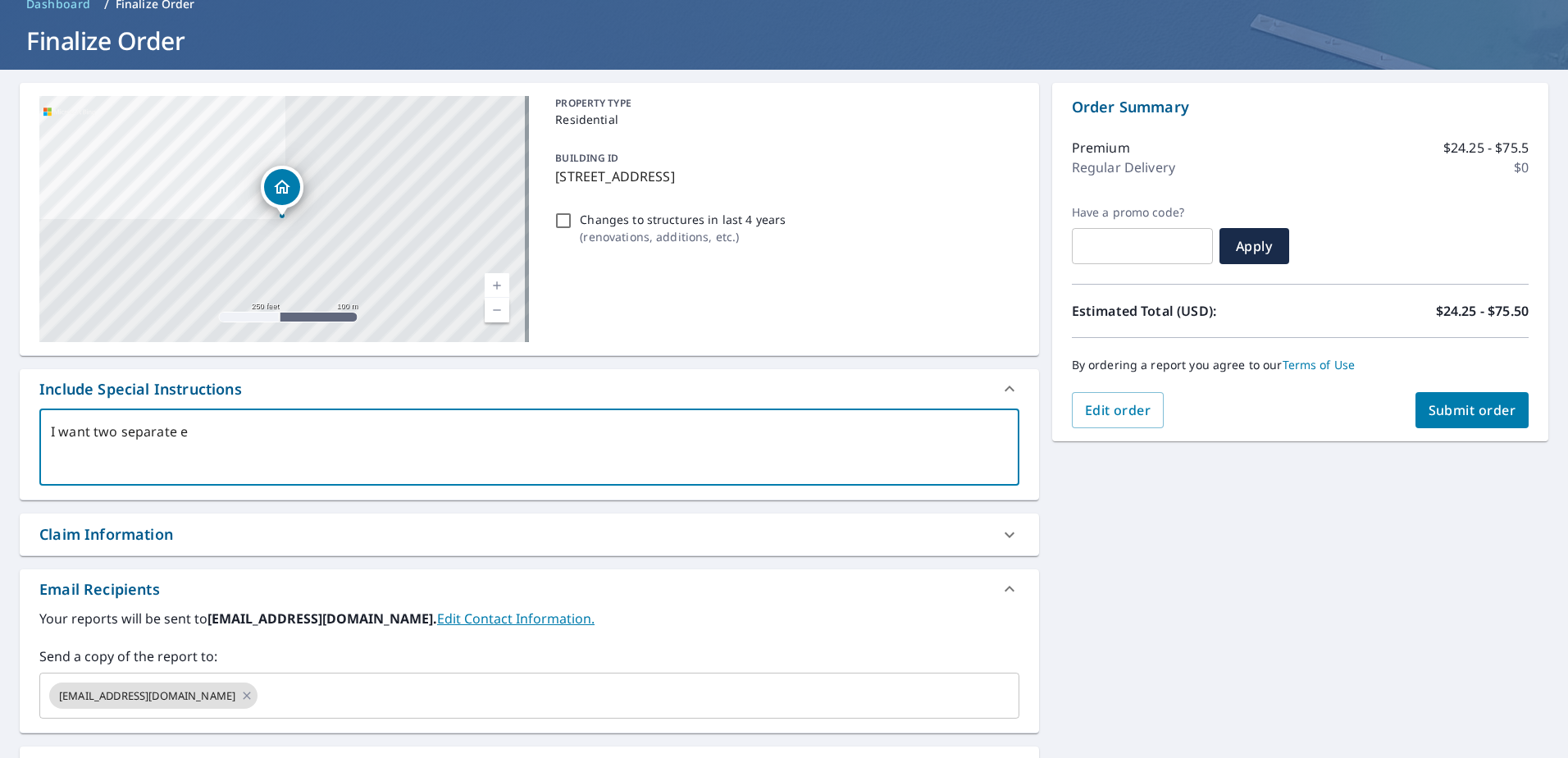
type textarea "I want two separate ea"
type textarea "x"
type textarea "I want two separate eag"
type textarea "x"
type textarea "I want two separate eagl"
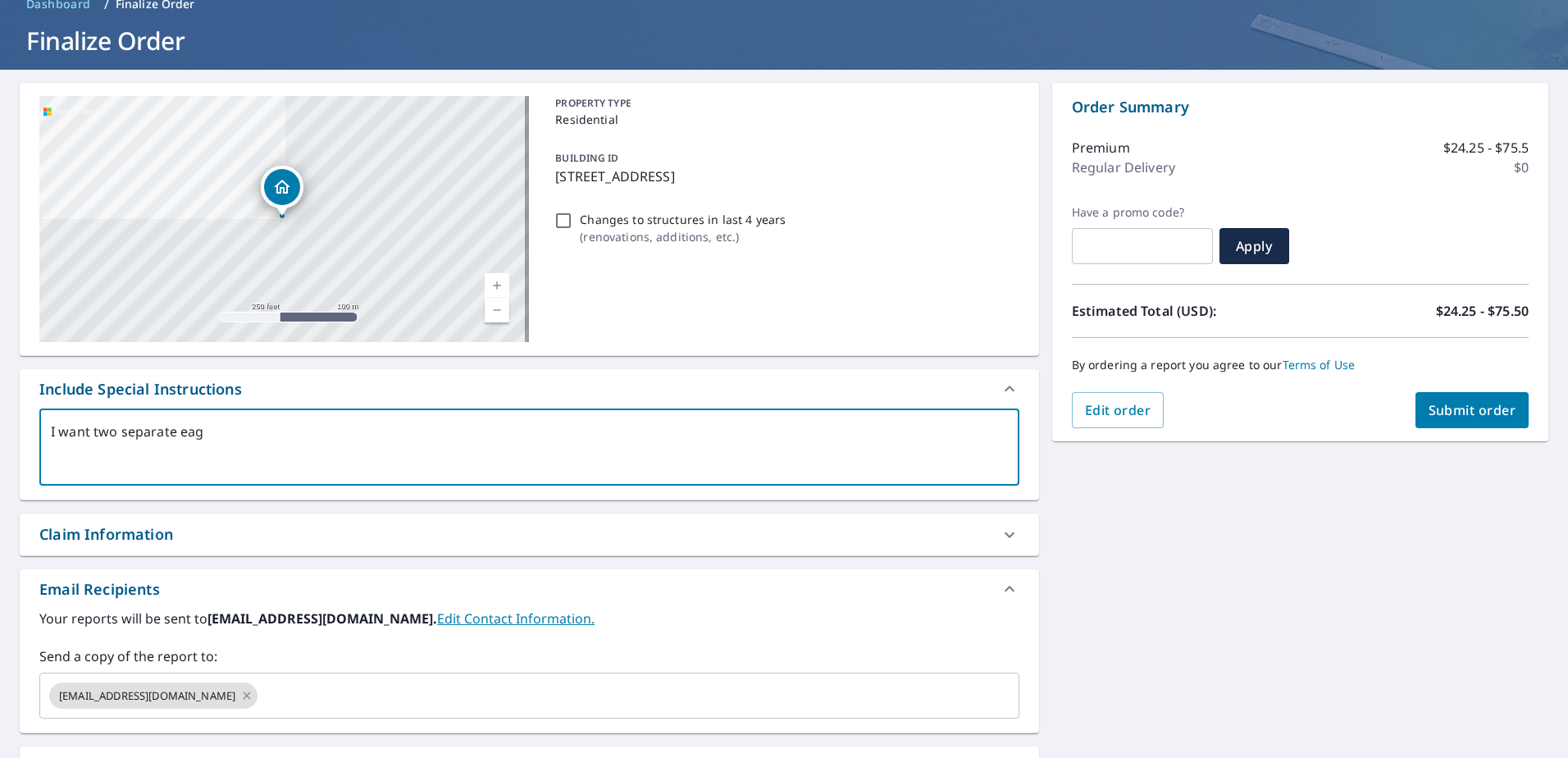
type textarea "x"
type textarea "I want two separate eagle"
type textarea "x"
type textarea "I want two separate eagle"
type textarea "x"
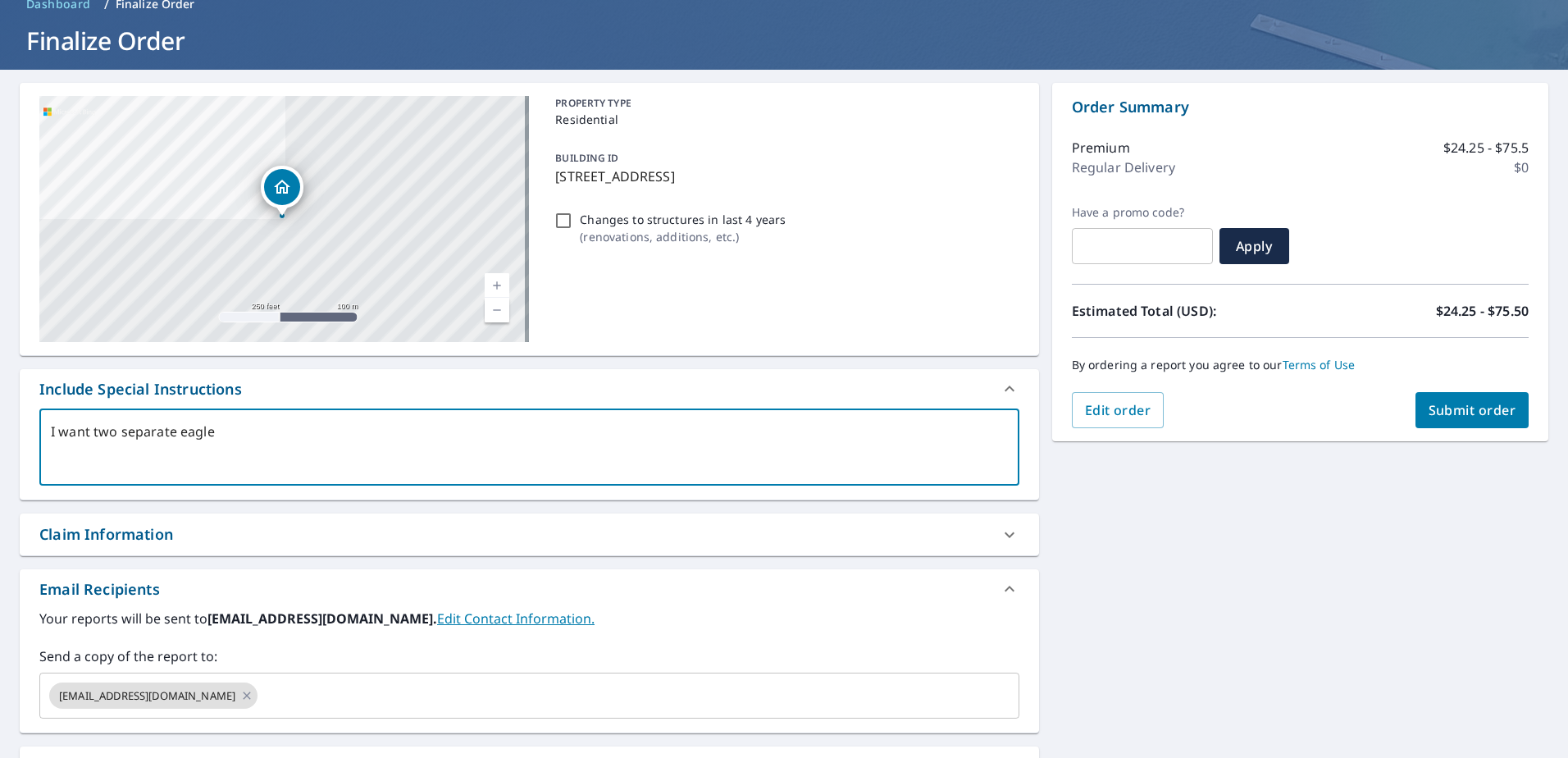
type textarea "I want two separate eagle v"
type textarea "x"
type textarea "I want two separate eagle vi"
type textarea "x"
type textarea "I want two separate eagle vie"
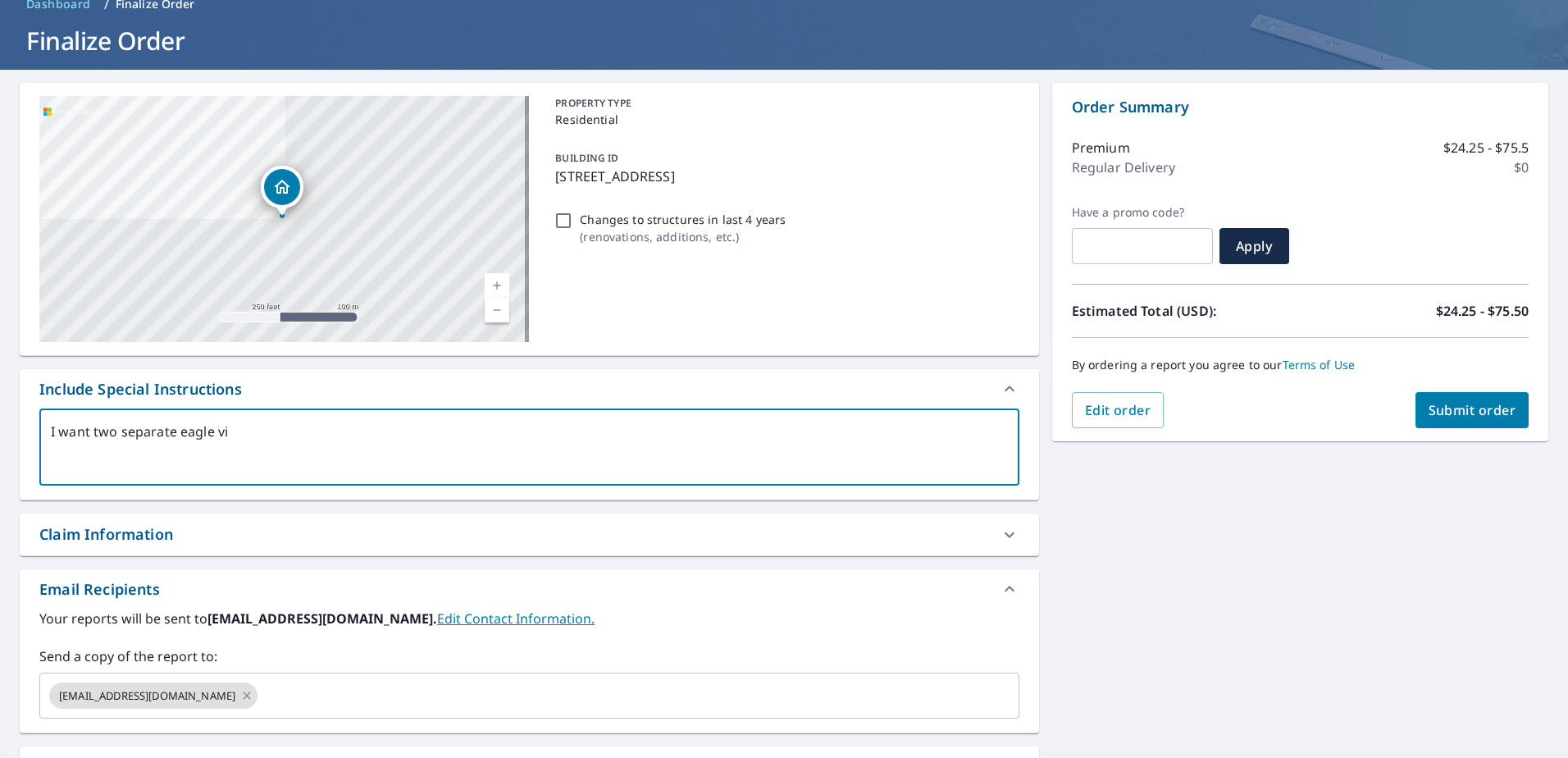
type textarea "x"
type textarea "I want two separate eagle view"
type textarea "x"
type textarea "I want two separate eagle views"
type textarea "x"
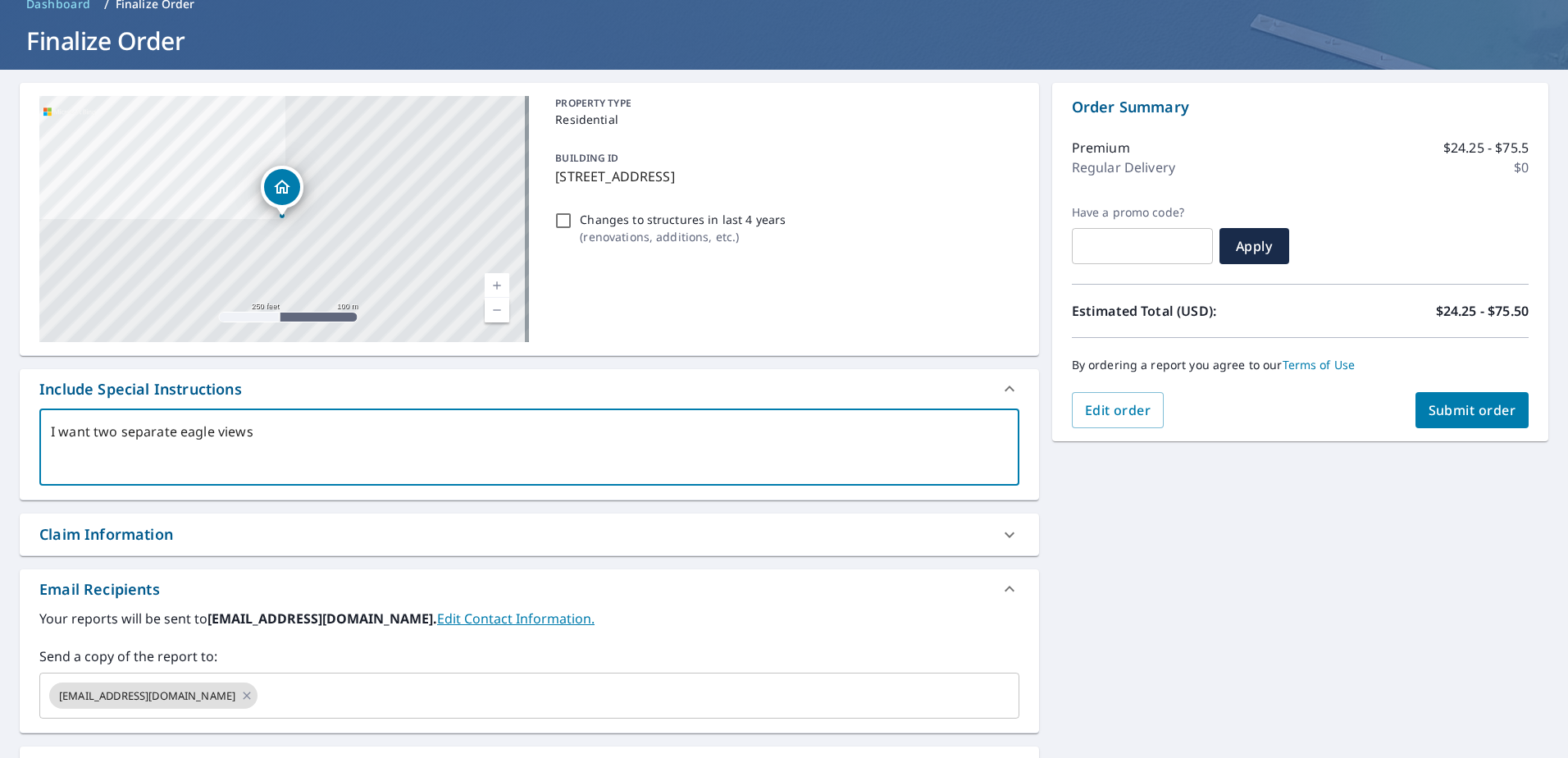
type textarea "I want two separate eagle views"
type textarea "x"
type textarea "I want two separate eagle views r"
type textarea "x"
type textarea "I want two separate eagle views re"
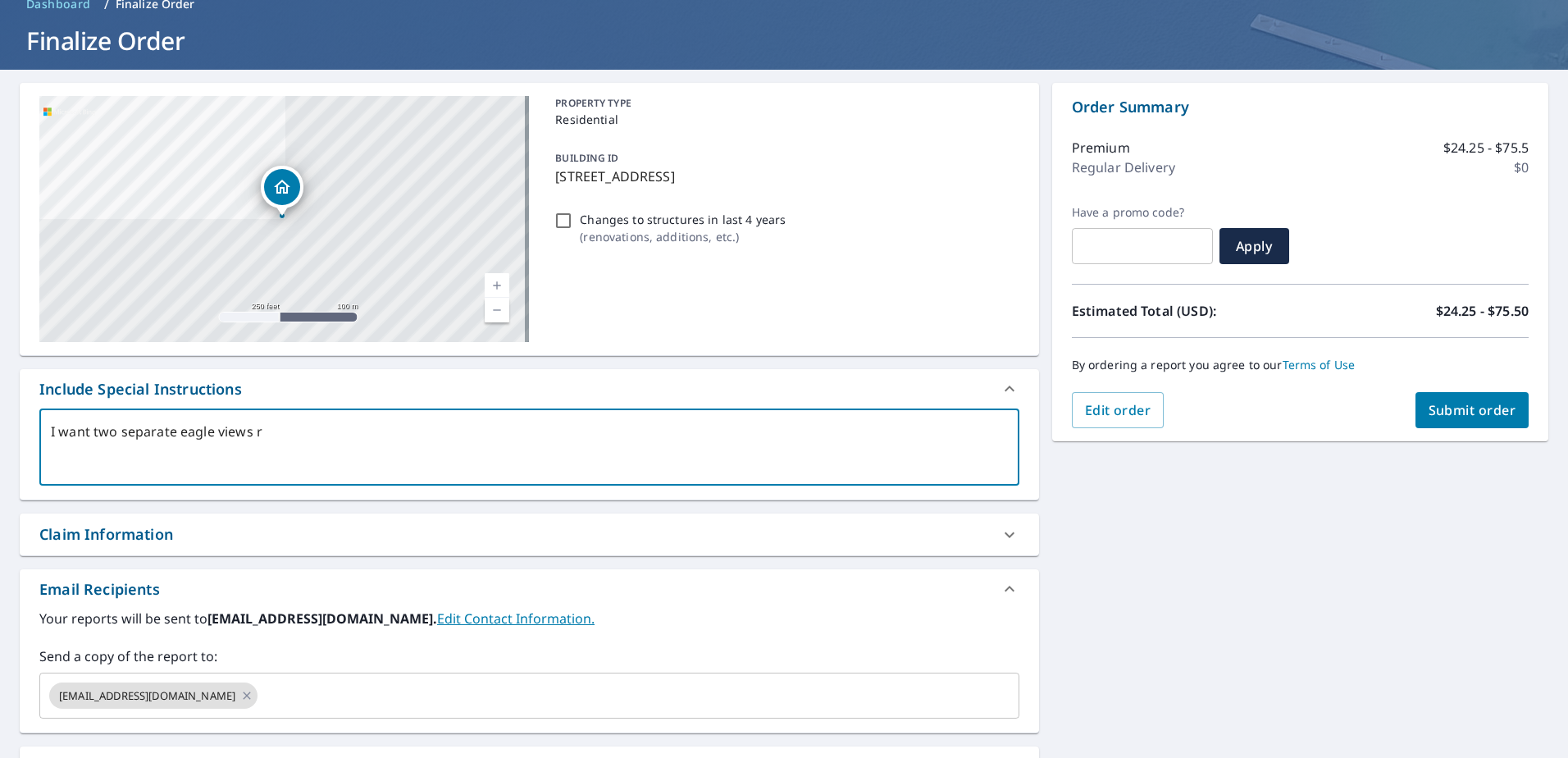
type textarea "x"
type textarea "I want two separate eagle views rep"
type textarea "x"
type textarea "I want two separate eagle views repo"
type textarea "x"
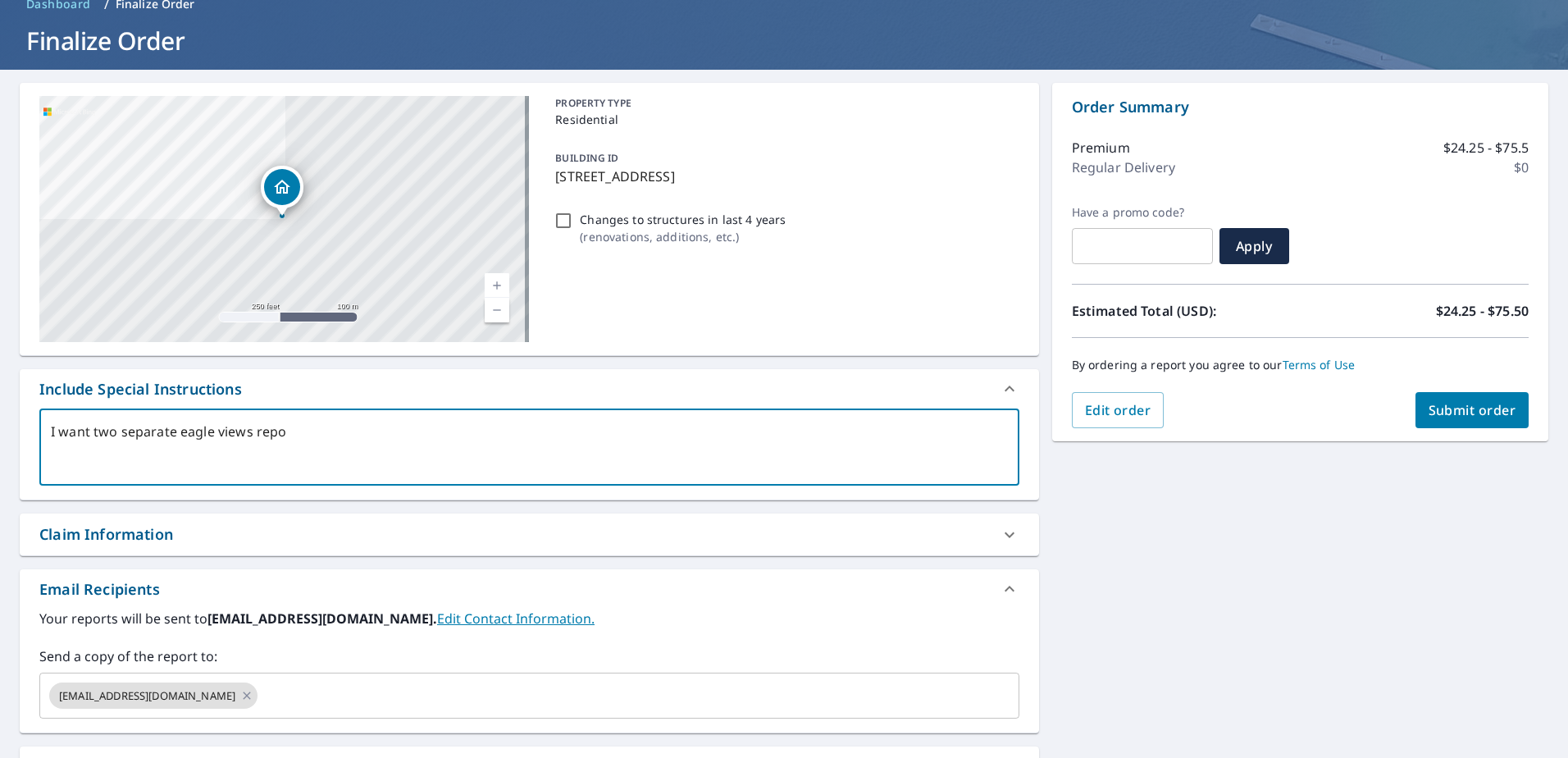
type textarea "I want two separate eagle views repor"
type textarea "x"
type textarea "I want two separate eagle views report"
type textarea "x"
type textarea "I want two separate eagle views reports"
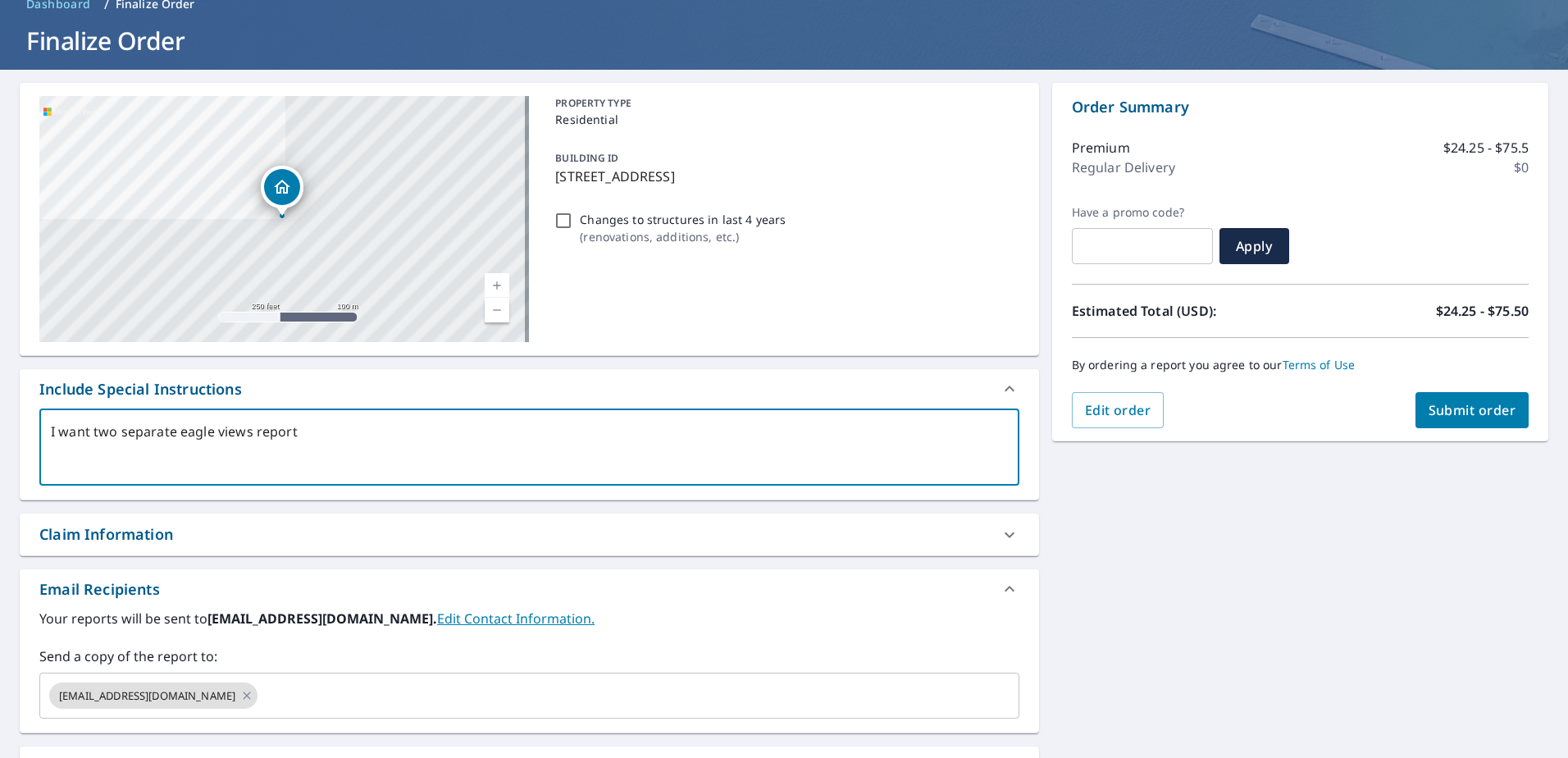
type textarea "x"
type textarea "I want two separate eagle views reports"
type textarea "x"
type textarea "I want two separate eagle views reports a"
type textarea "x"
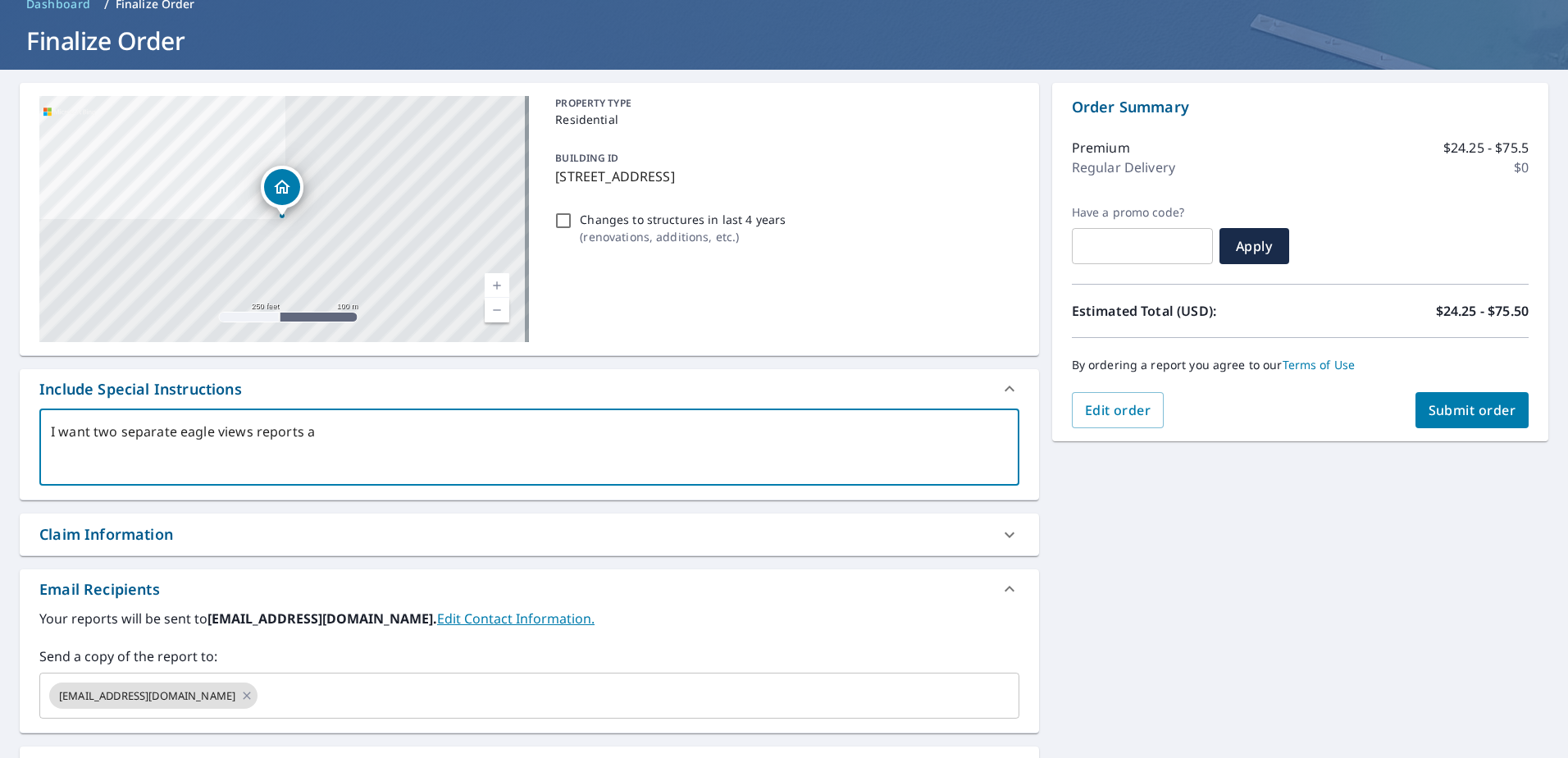
type textarea "I want two separate eagle views reports at"
type textarea "x"
type textarea "I want two separate eagle views reports at"
type textarea "x"
type textarea "I want two separate eagle views reports at t"
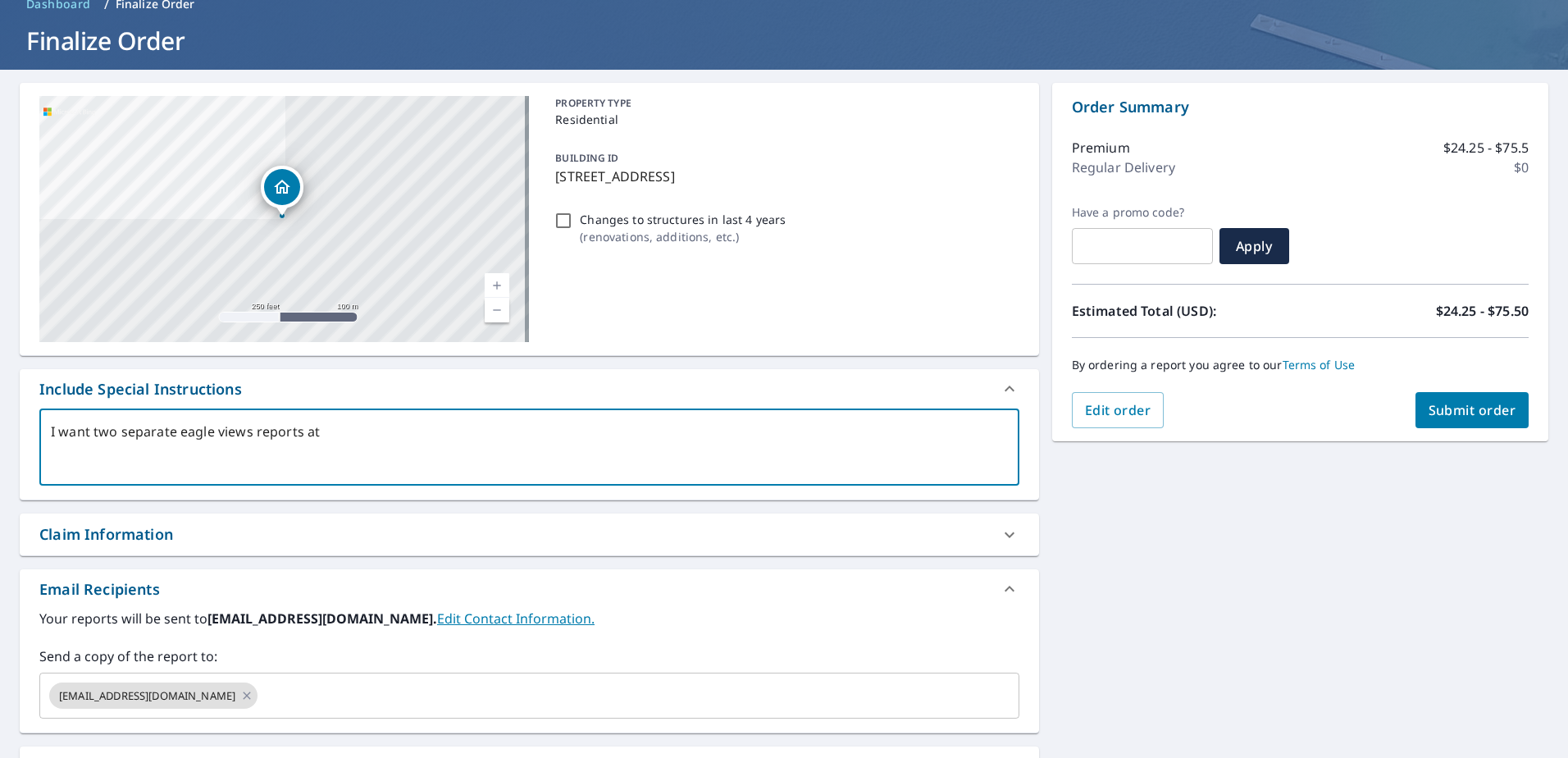
type textarea "x"
type textarea "I want two separate eagle views reports at th"
type textarea "x"
type textarea "I want two separate eagle views reports at thi"
type textarea "x"
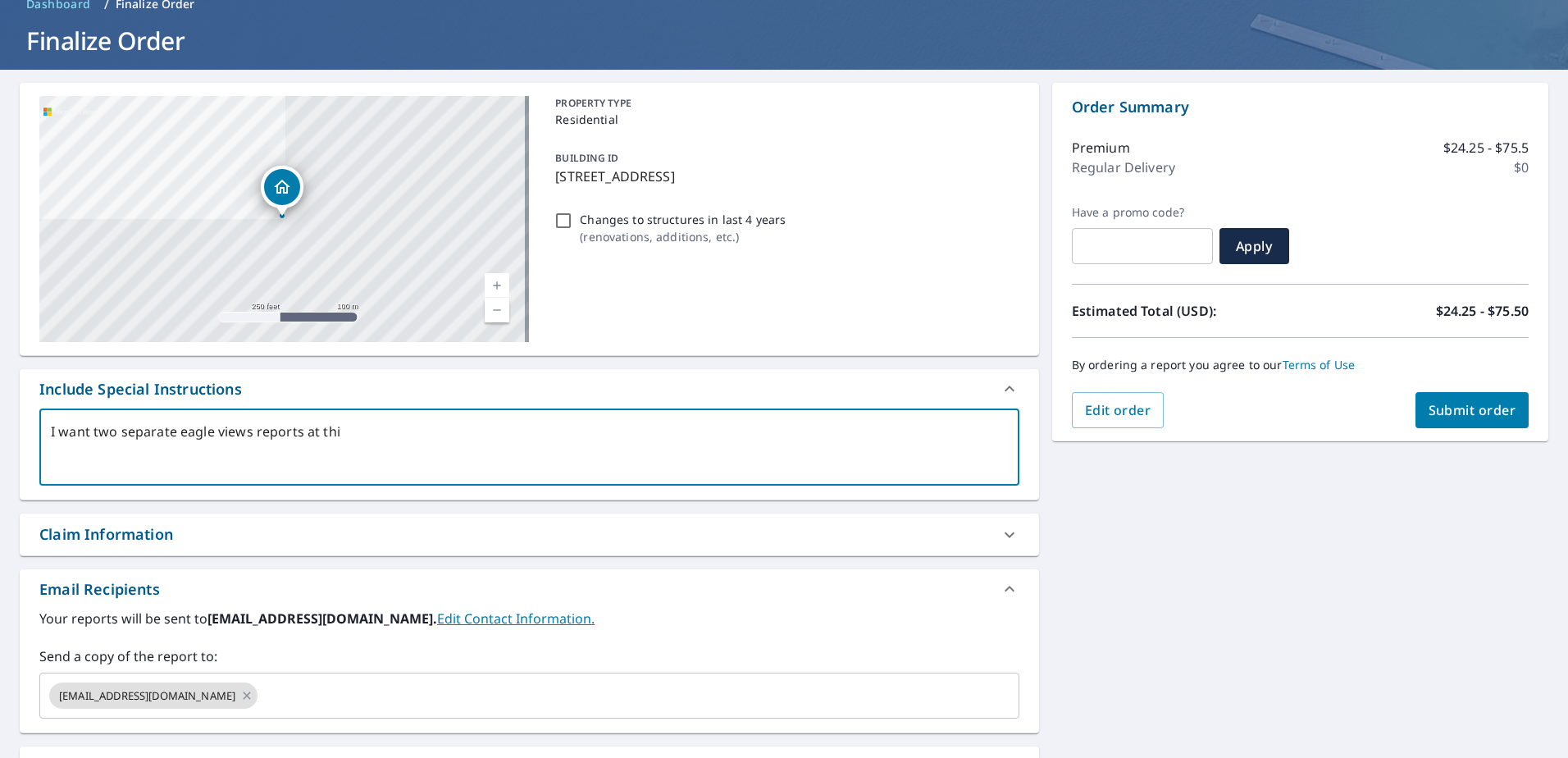
type textarea "I want two separate eagle views reports at this"
type textarea "x"
type textarea "I want two separate eagle views reports at this"
type textarea "x"
type textarea "I want two separate eagle views reports at this l"
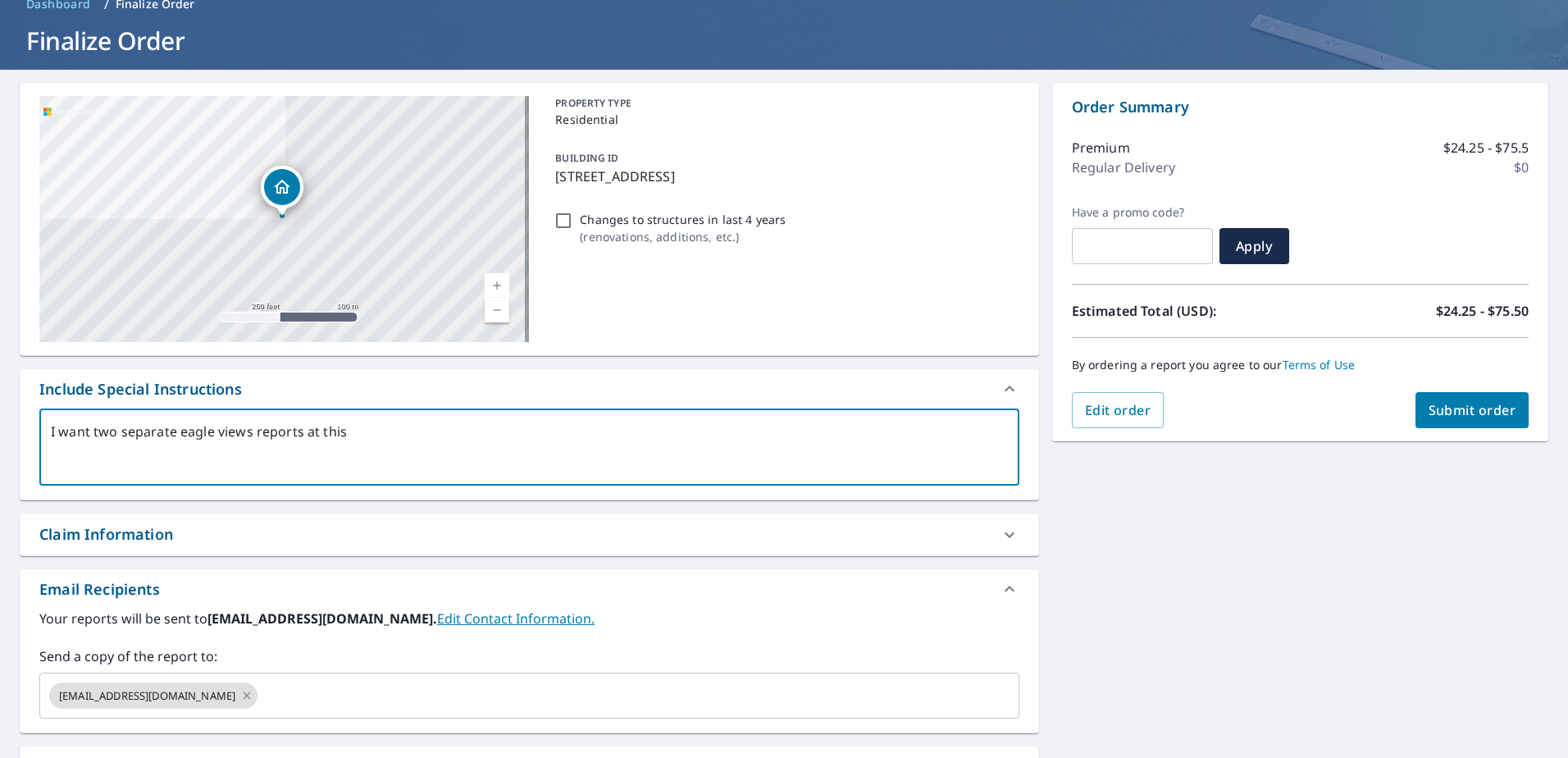
type textarea "x"
type textarea "I want two separate eagle views reports at this lo"
type textarea "x"
type textarea "I want two separate eagle views reports at this loc"
type textarea "x"
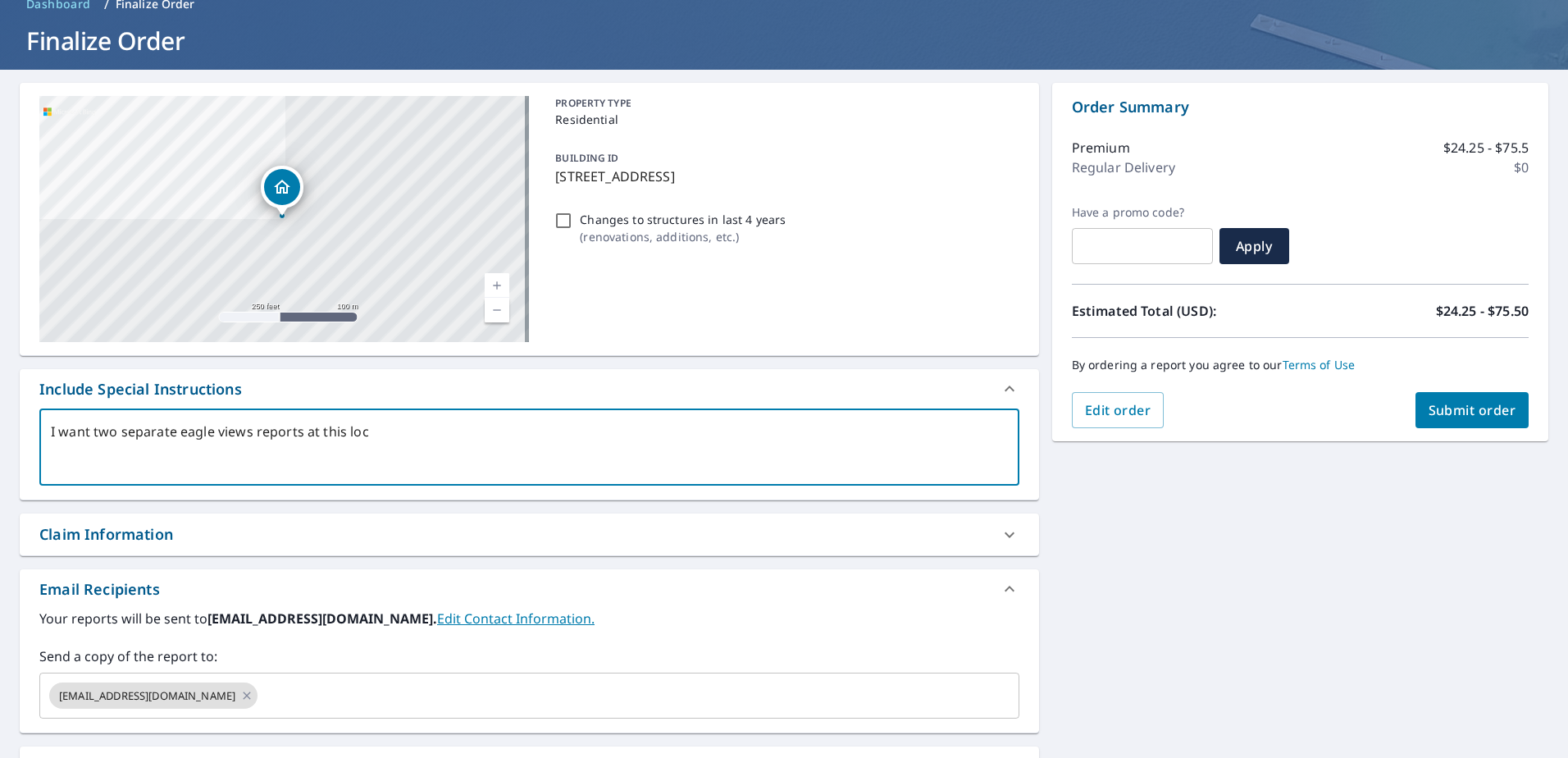
type textarea "I want two separate eagle views reports at this loca"
type textarea "x"
type textarea "I want two separate eagle views reports at this locat"
type textarea "x"
type textarea "I want two separate eagle views reports at this locatio"
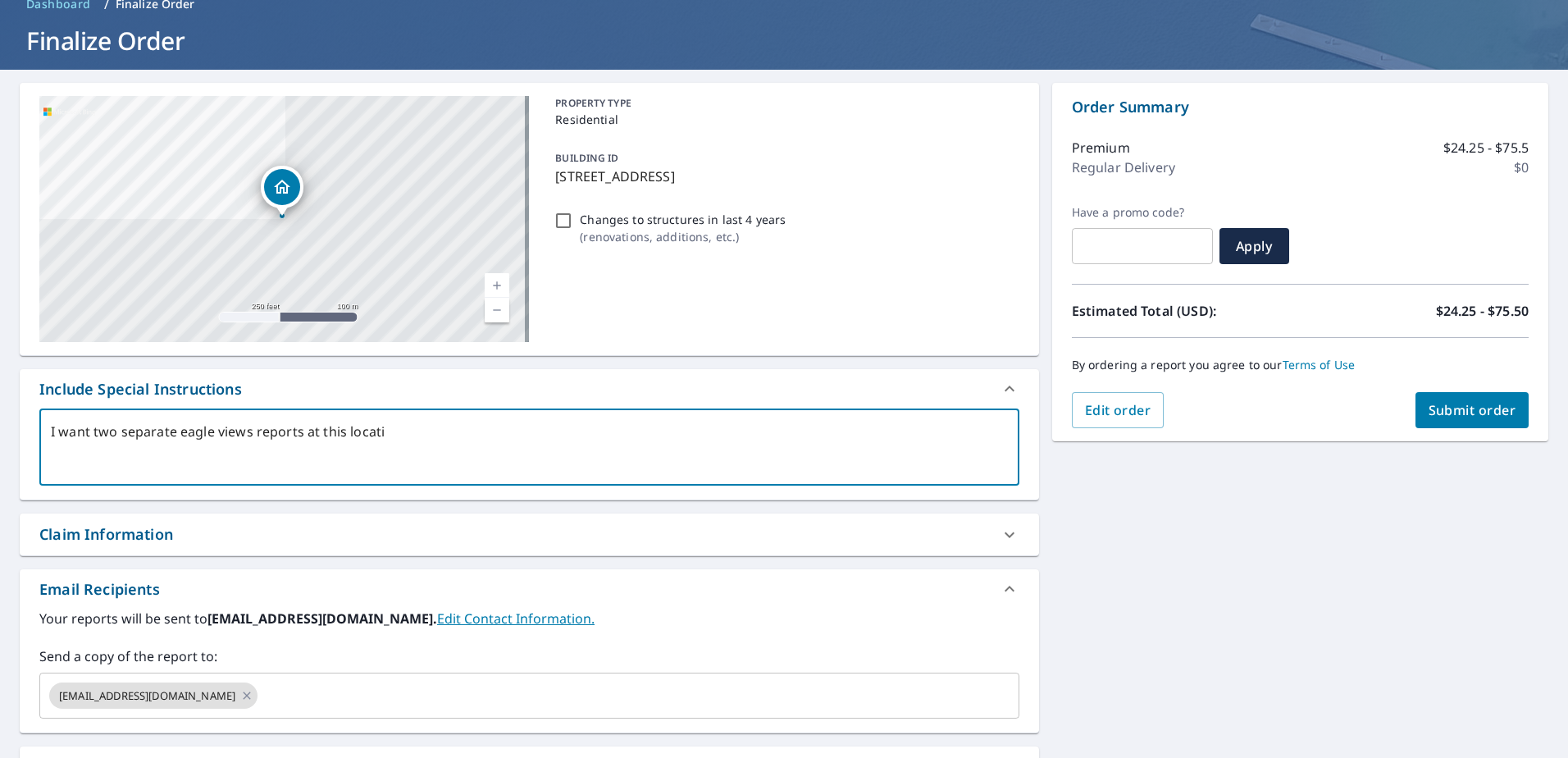
type textarea "x"
type textarea "I want two separate eagle views reports at this locatio0"
type textarea "x"
type textarea "I want two separate eagle views reports at this locatio"
type textarea "x"
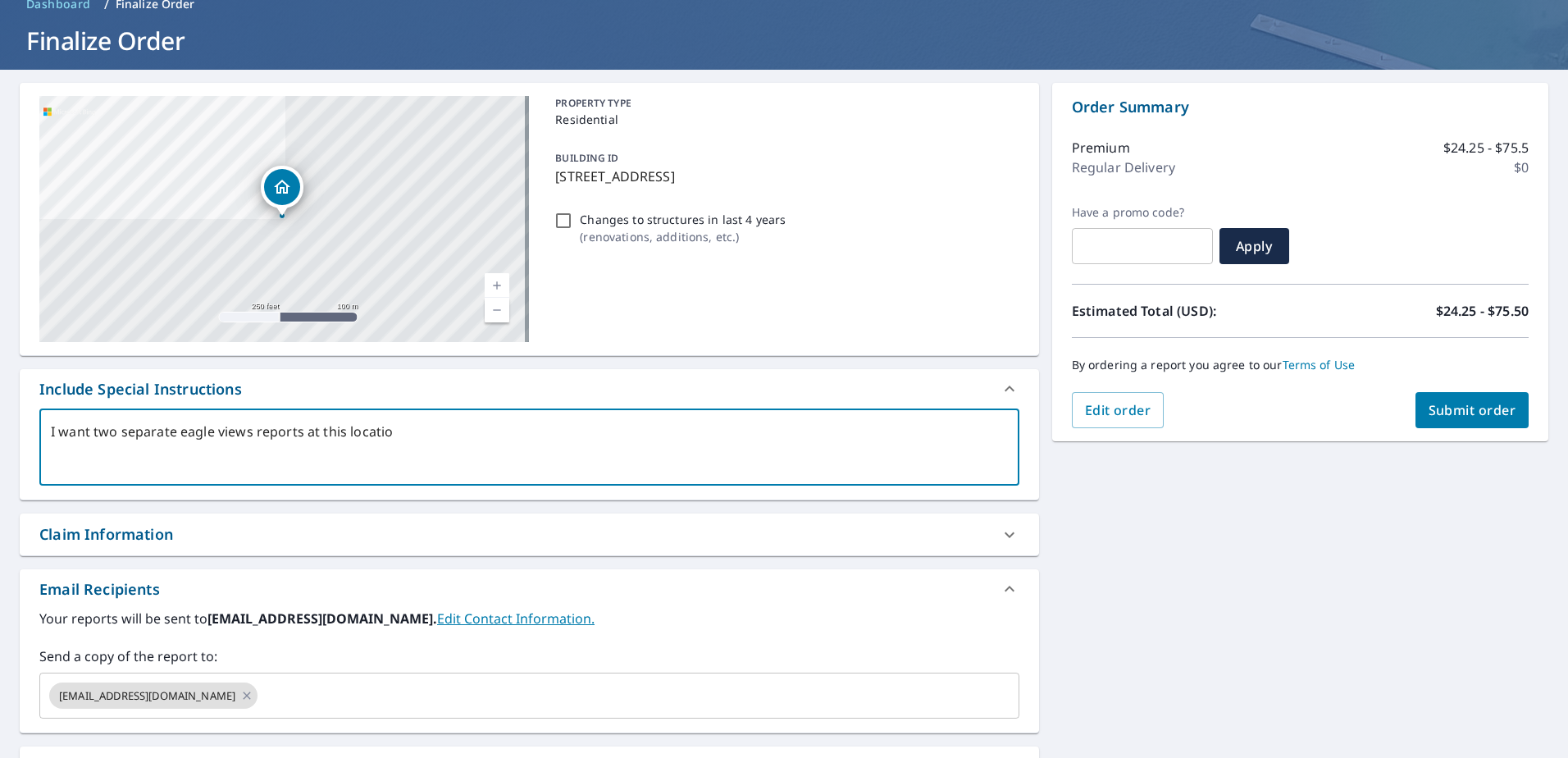
type textarea "I want two separate eagle views reports at this locati"
type textarea "x"
type textarea "I want two separate eagle views reports at this locatio"
type textarea "x"
type textarea "I want two separate eagle views reports at this location"
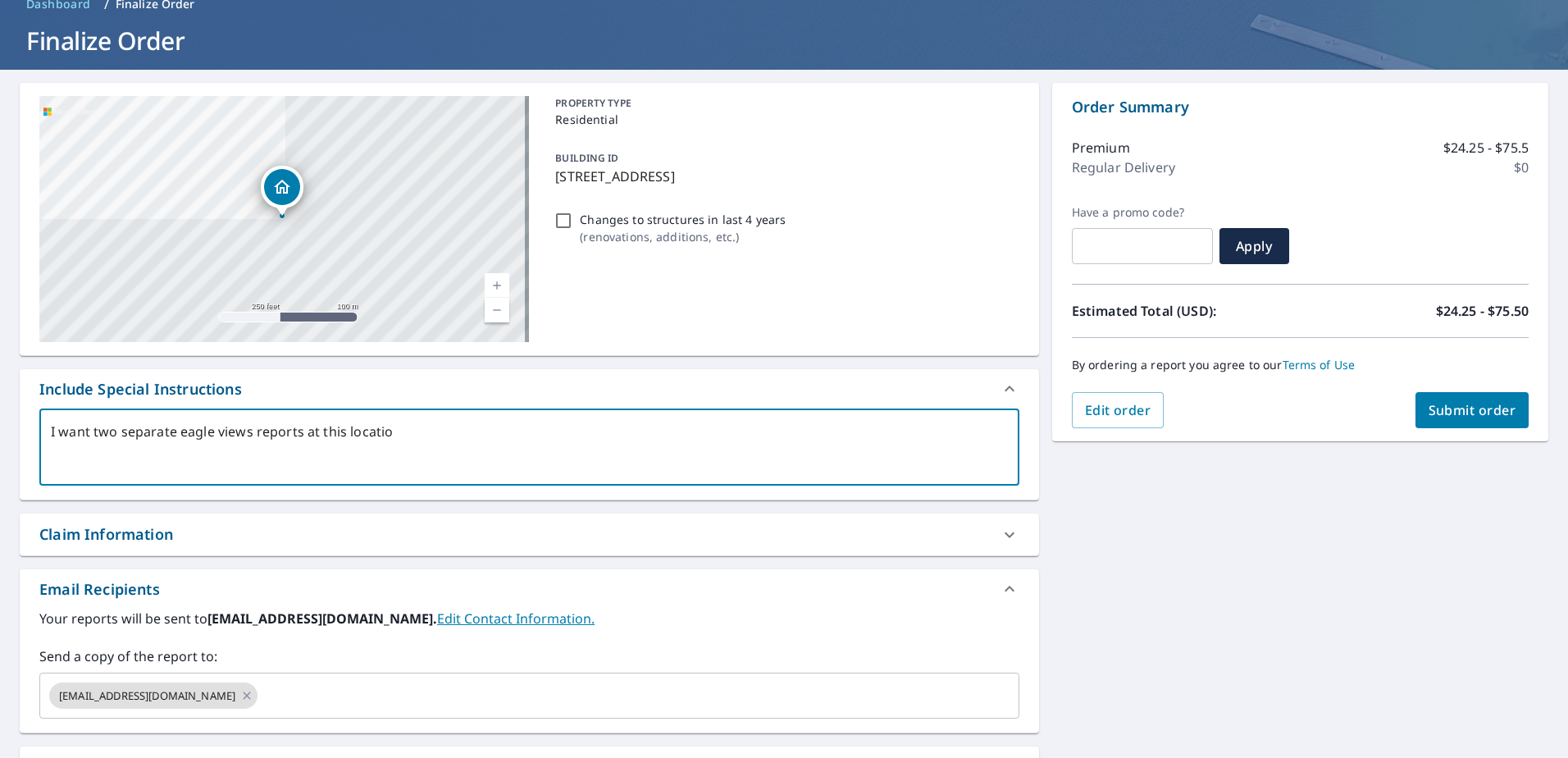
type textarea "x"
type textarea "I want two separate eagle views reports at this location,"
type textarea "x"
type textarea "I want two separate eagle views reports at this location,"
type textarea "x"
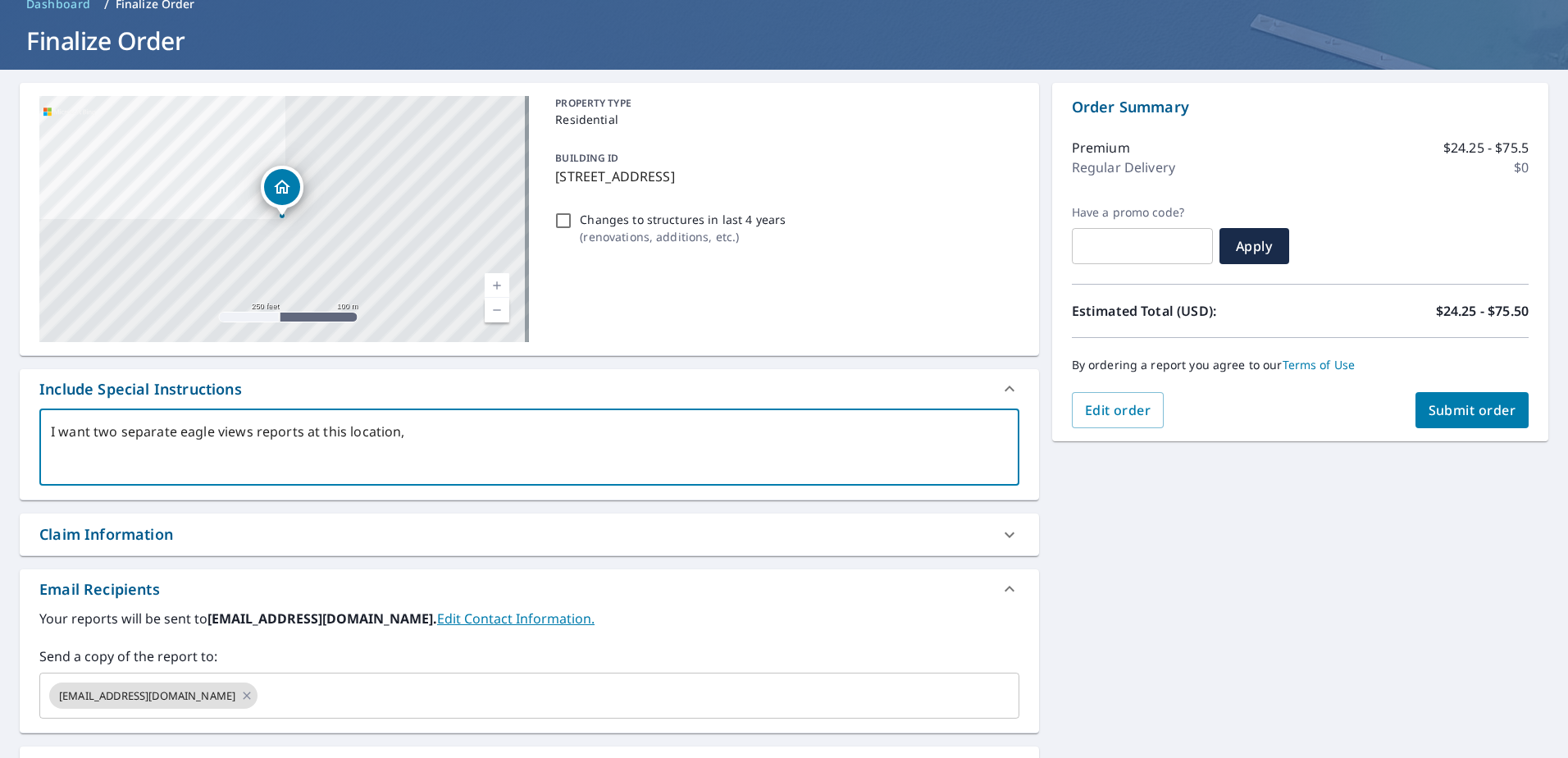
type textarea "I want two separate eagle views reports at this location, o"
type textarea "x"
type textarea "I want two separate eagle views reports at this location, on"
type textarea "x"
type textarea "I want two separate eagle views reports at this location, one"
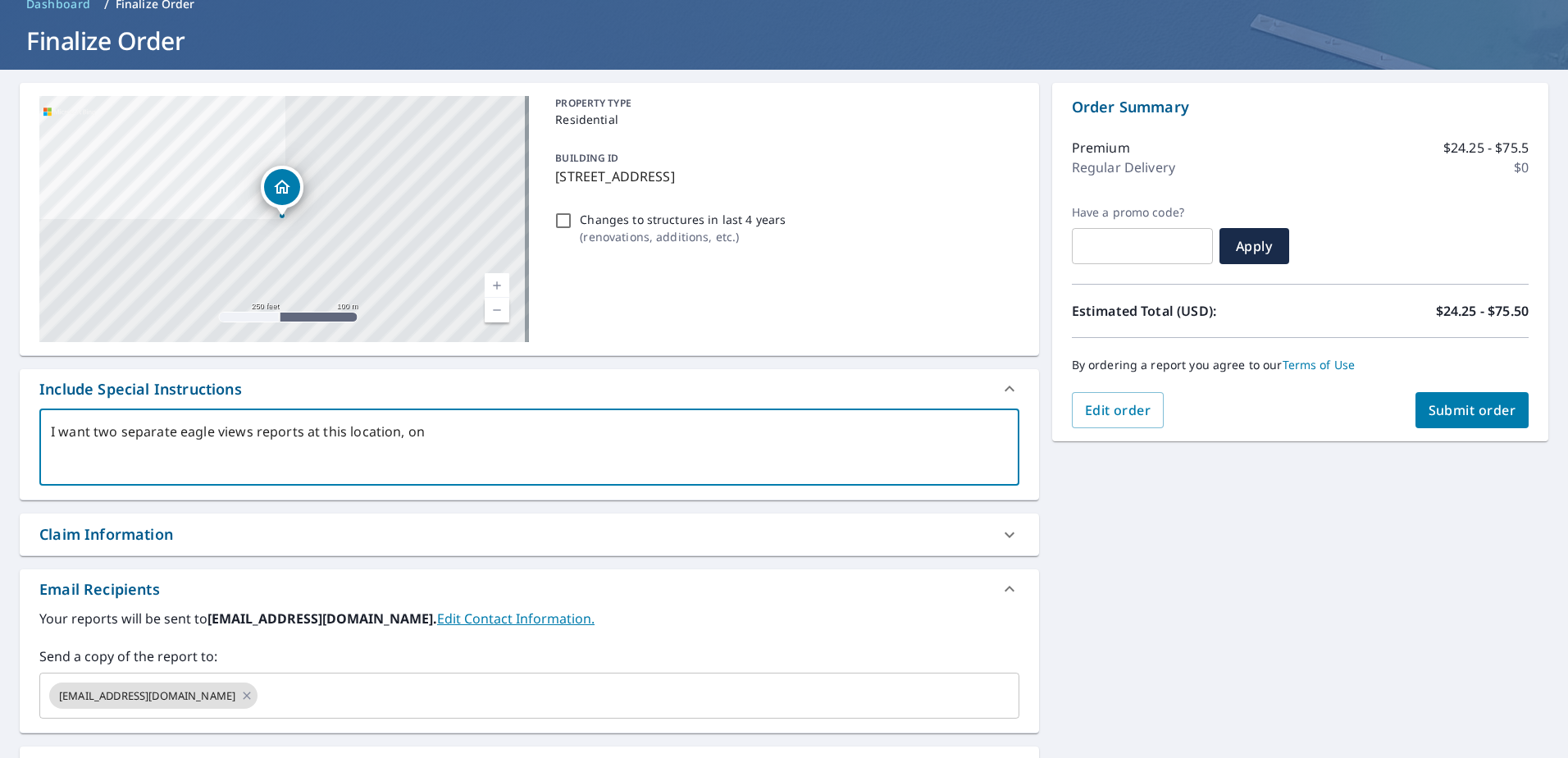
type textarea "x"
type textarea "I want two separate eagle views reports at this location, one"
type textarea "x"
type textarea "I want two separate eagle views reports at this location, one f"
type textarea "x"
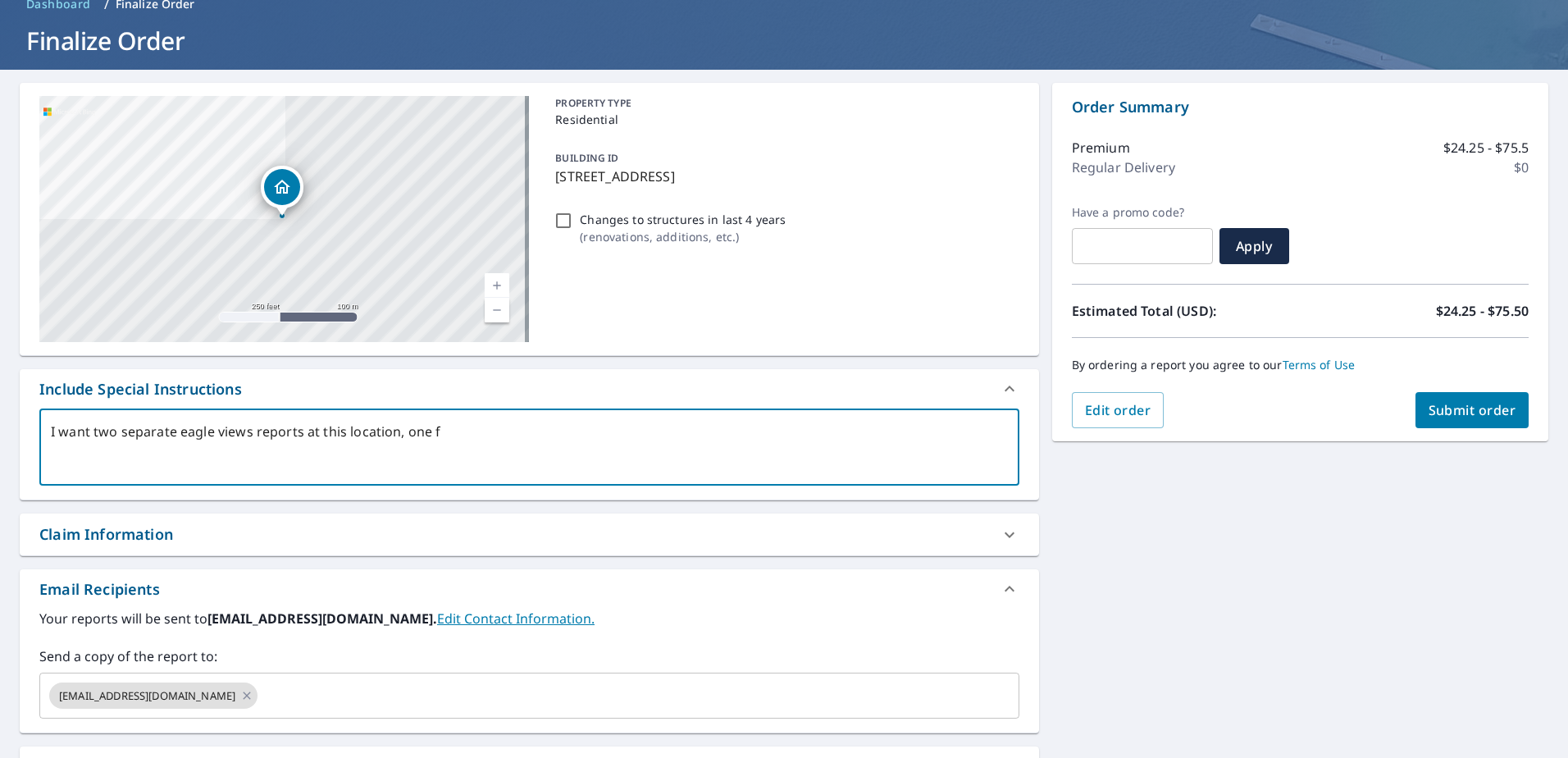
type textarea "I want two separate eagle views reports at this location, one fo"
type textarea "x"
type textarea "I want two separate eagle views reports at this location, one for"
type textarea "x"
type textarea "I want two separate eagle views reports at this location, one for"
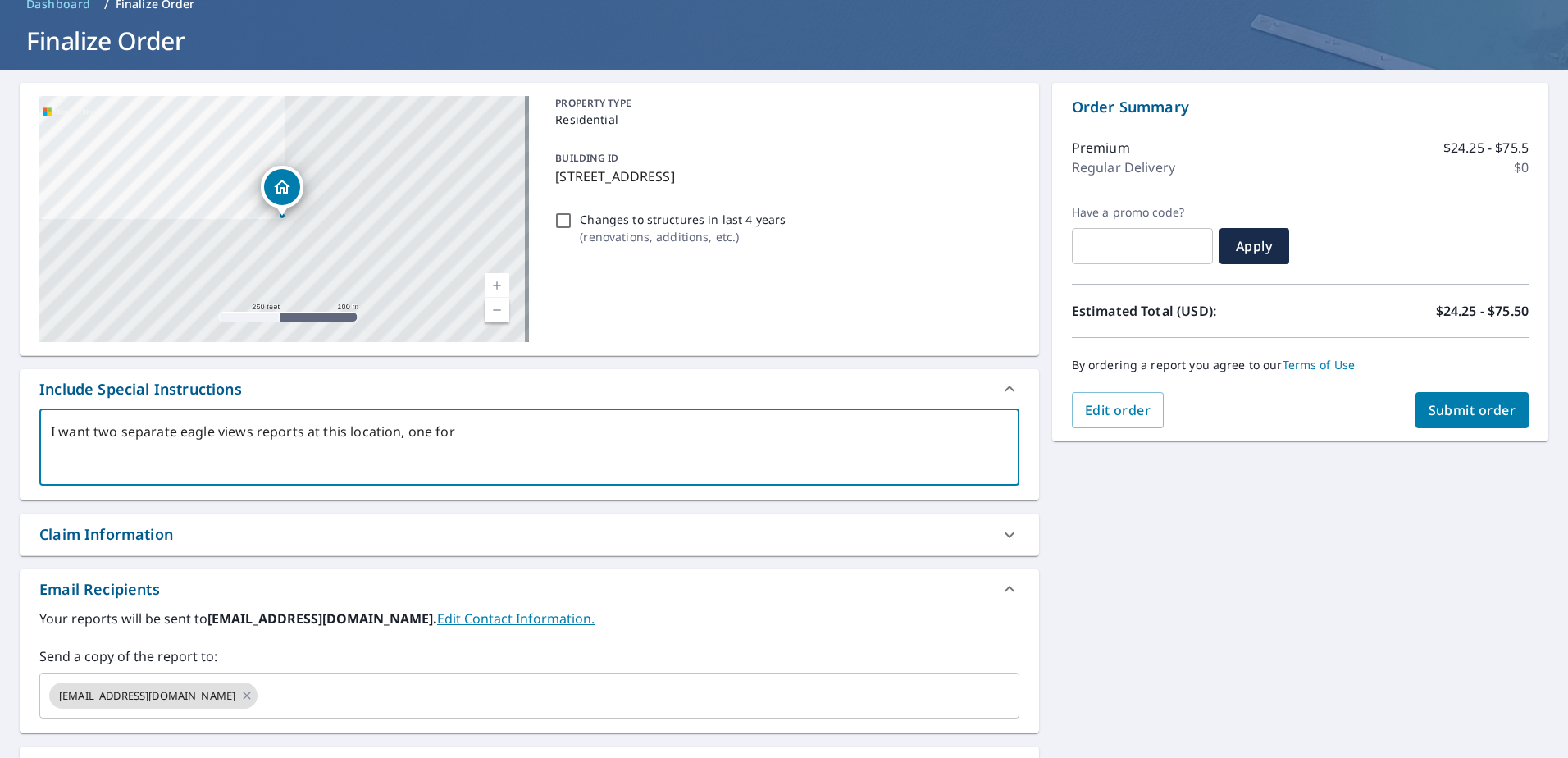
type textarea "x"
type textarea "I want two separate eagle views reports at this location, one for t"
type textarea "x"
type textarea "I want two separate eagle views reports at this location, one for th"
type textarea "x"
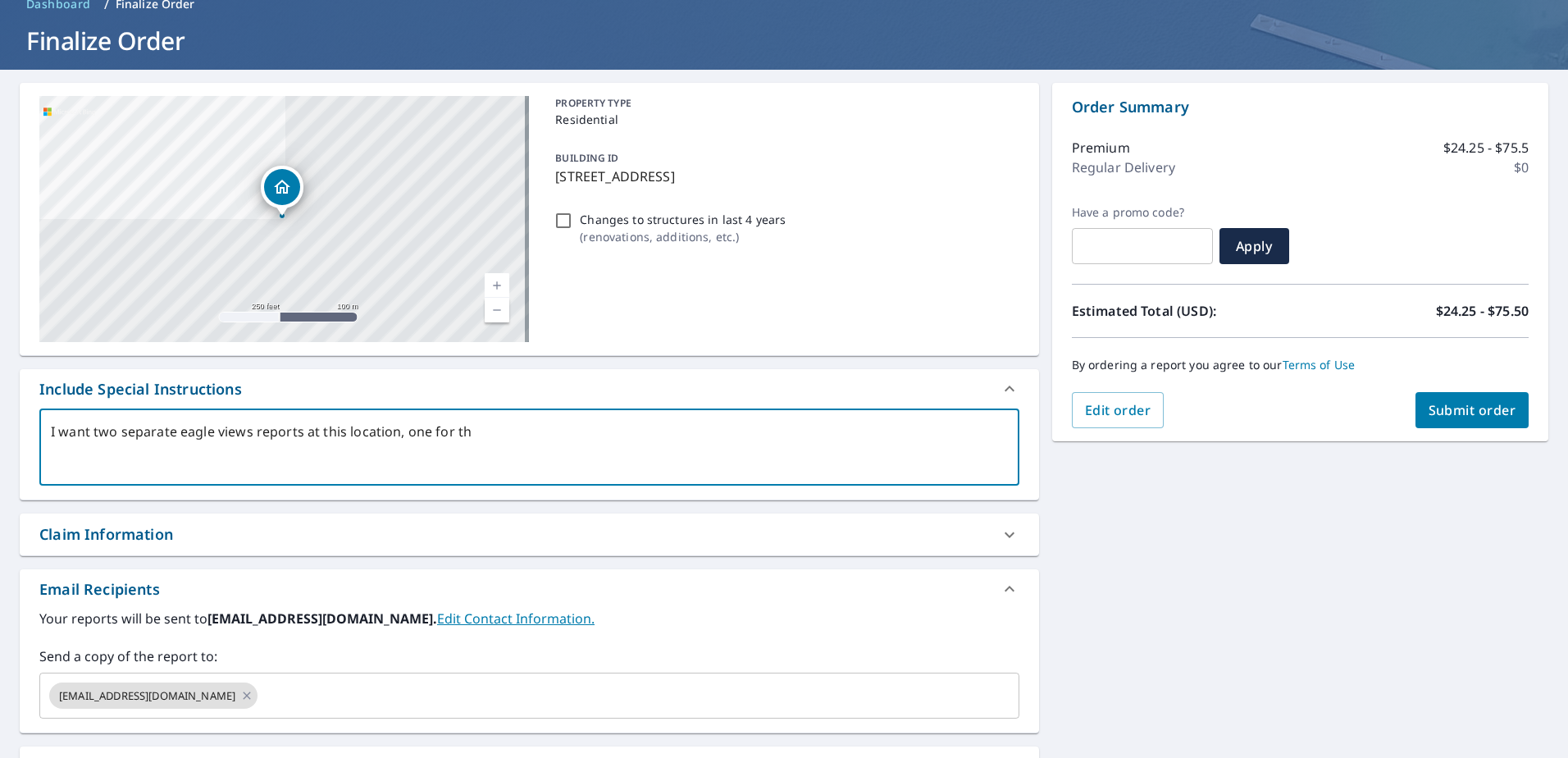
type textarea "I want two separate eagle views reports at this location, one for the"
type textarea "x"
type textarea "I want two separate eagle views reports at this location, one for the"
type textarea "x"
type textarea "I want two separate eagle views reports at this location, one for the m"
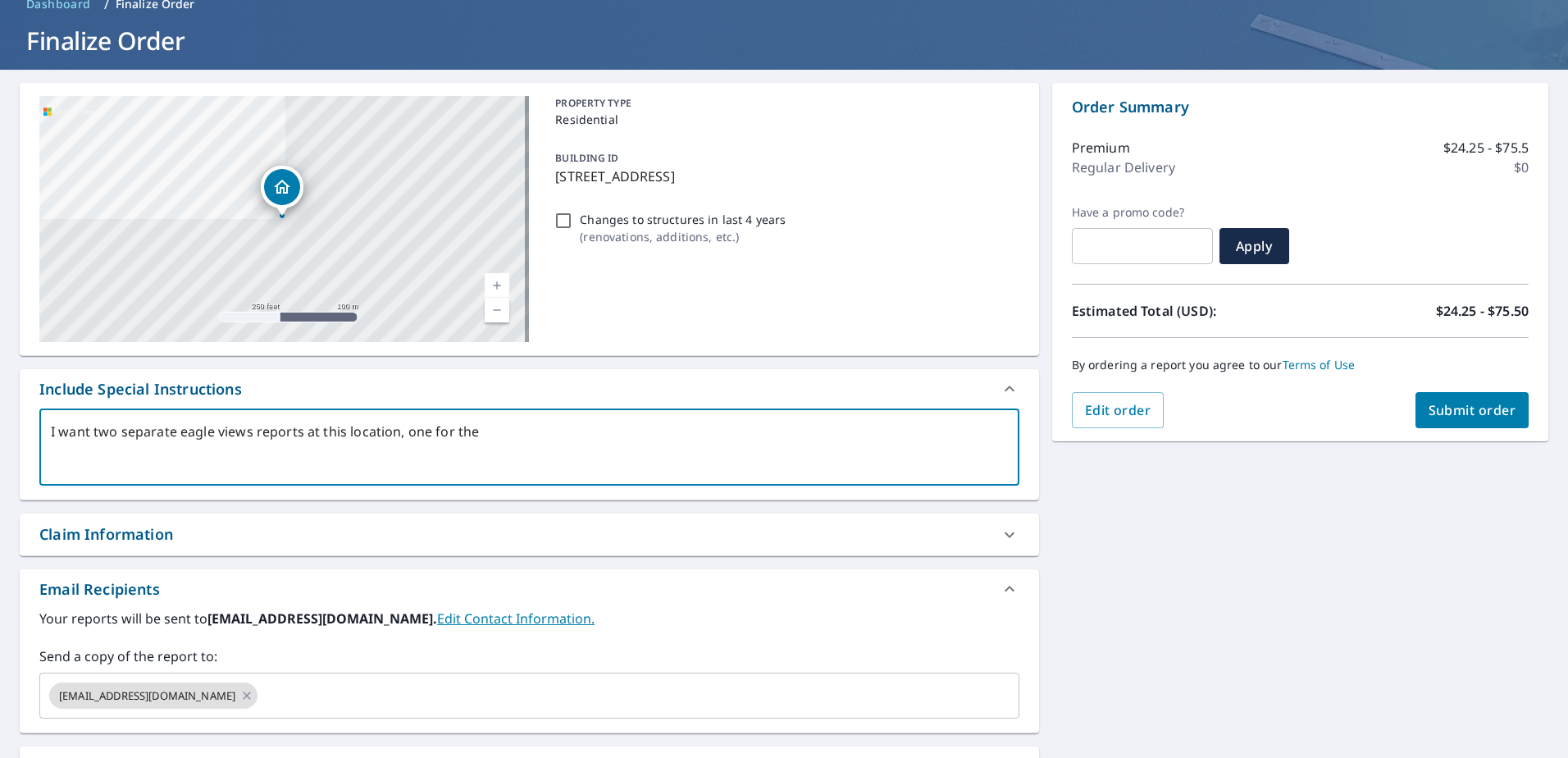
type textarea "x"
type textarea "I want two separate eagle views reports at this location, one for the ma"
type textarea "x"
type textarea "I want two separate eagle views reports at this location, one for the mai"
type textarea "x"
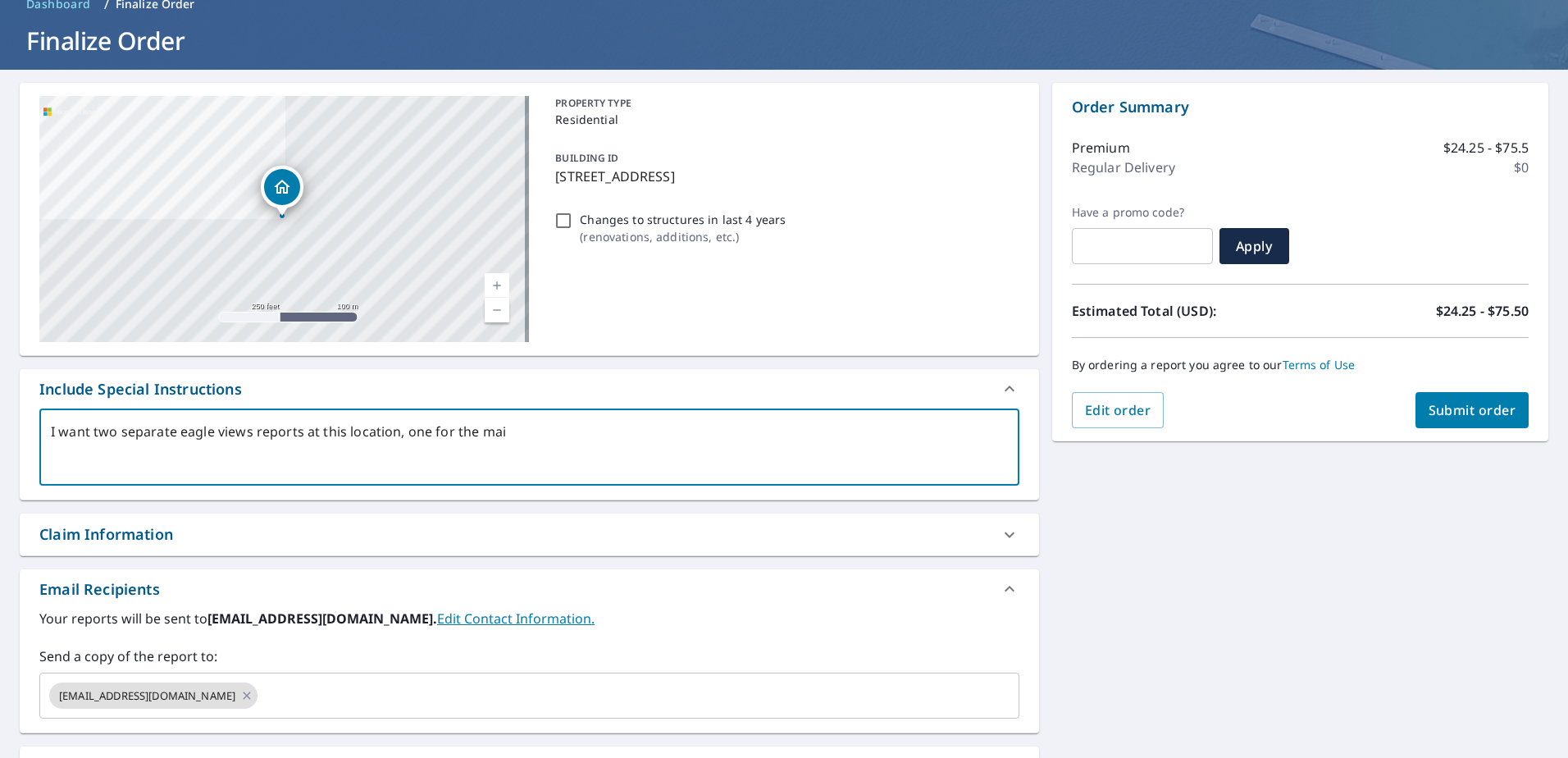
type textarea "I want two separate eagle views reports at this location, one for the main"
type textarea "x"
type textarea "I want two separate eagle views reports at this location, one for the main"
type textarea "x"
type textarea "I want two separate eagle views reports at this location, one for the main b"
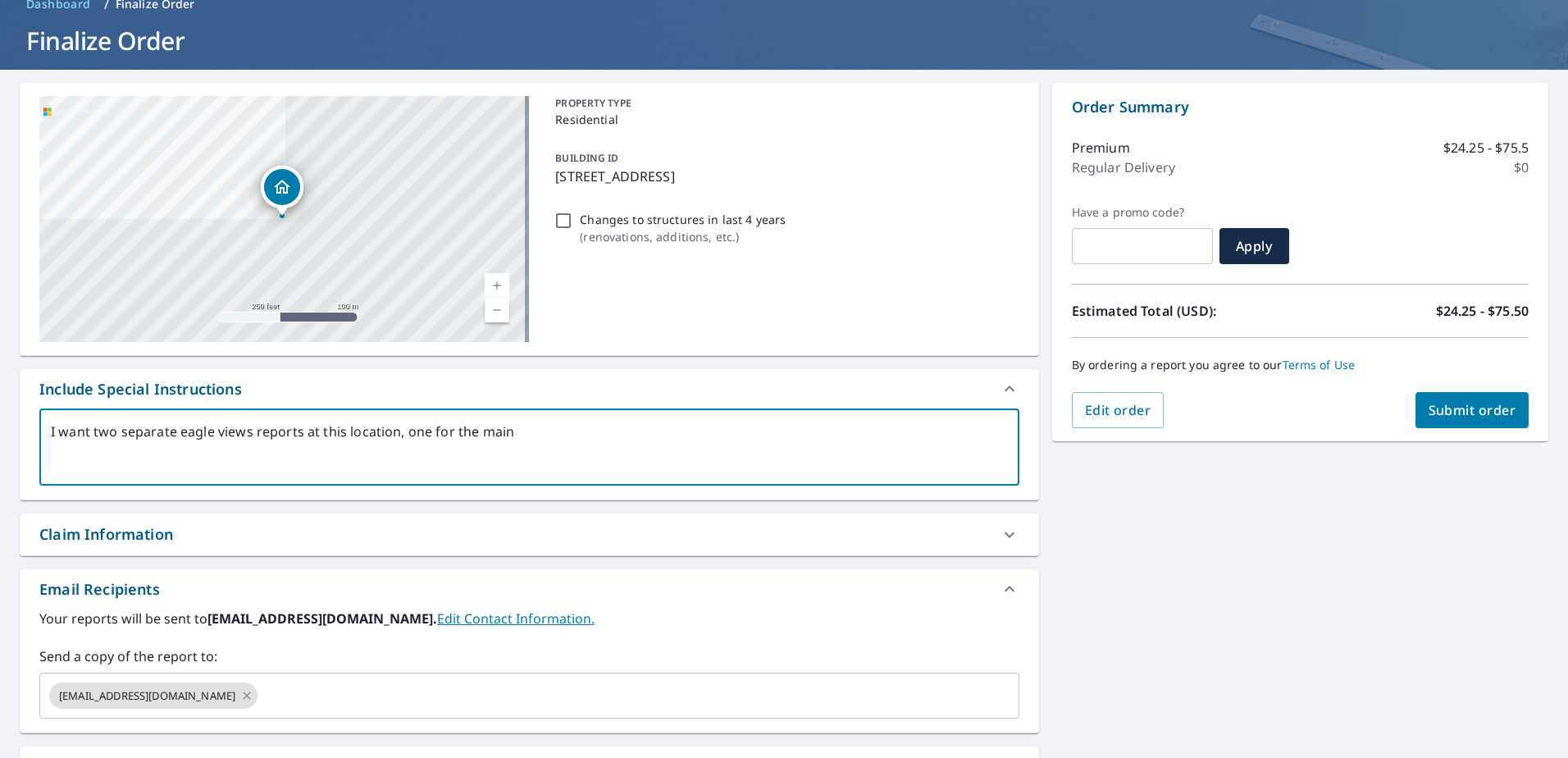
type textarea "x"
type textarea "I want two separate eagle views reports at this location, one for the main bu"
type textarea "x"
type textarea "I want two separate eagle views reports at this location, one for the main [PER…"
type textarea "x"
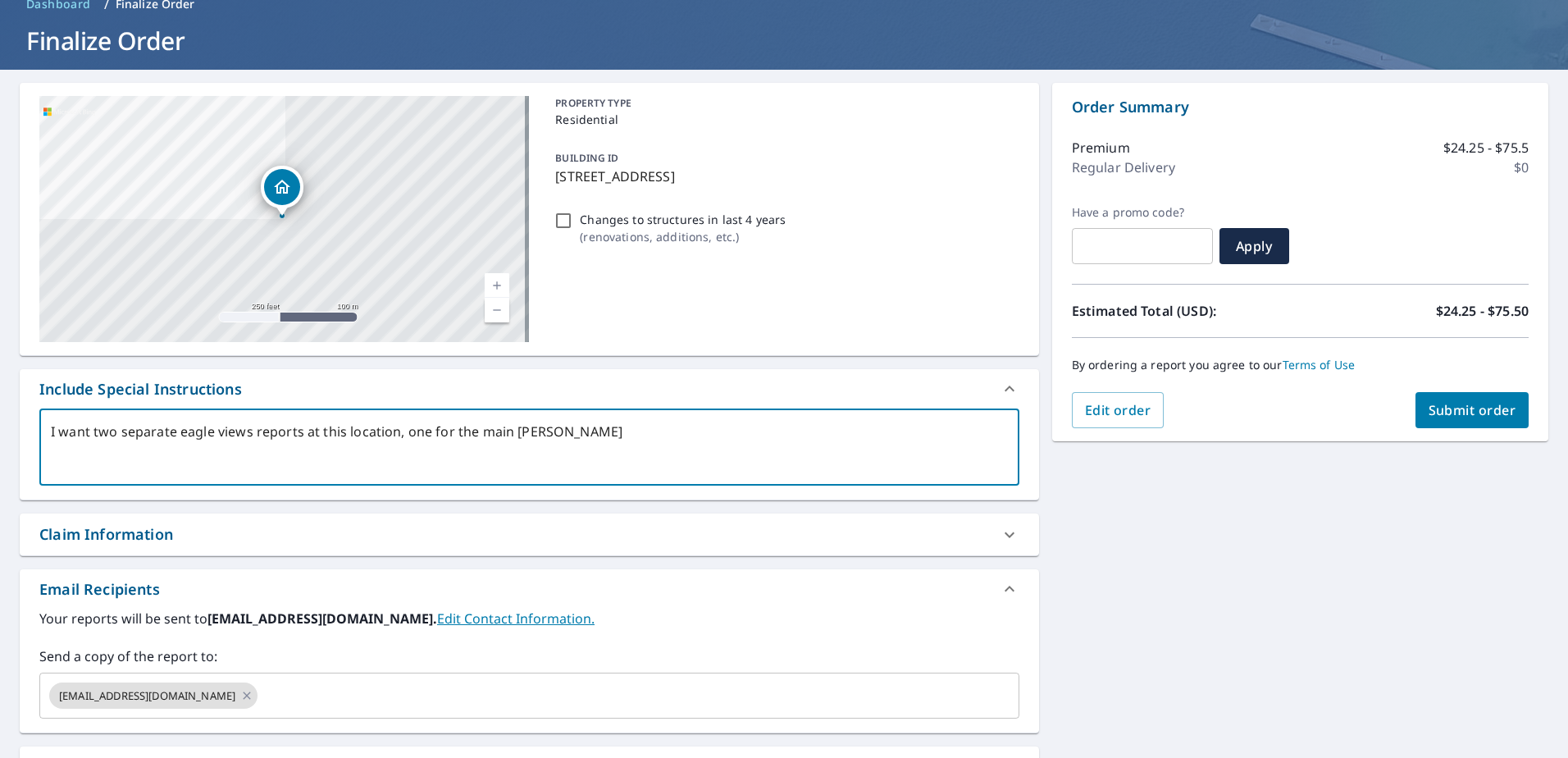
type textarea "I want two separate eagle views reports at this location, one for the main buil"
type textarea "x"
type textarea "I want two separate eagle views reports at this location, one for the main build"
type textarea "x"
type textarea "I want two separate eagle views reports at this location, one for the main buil…"
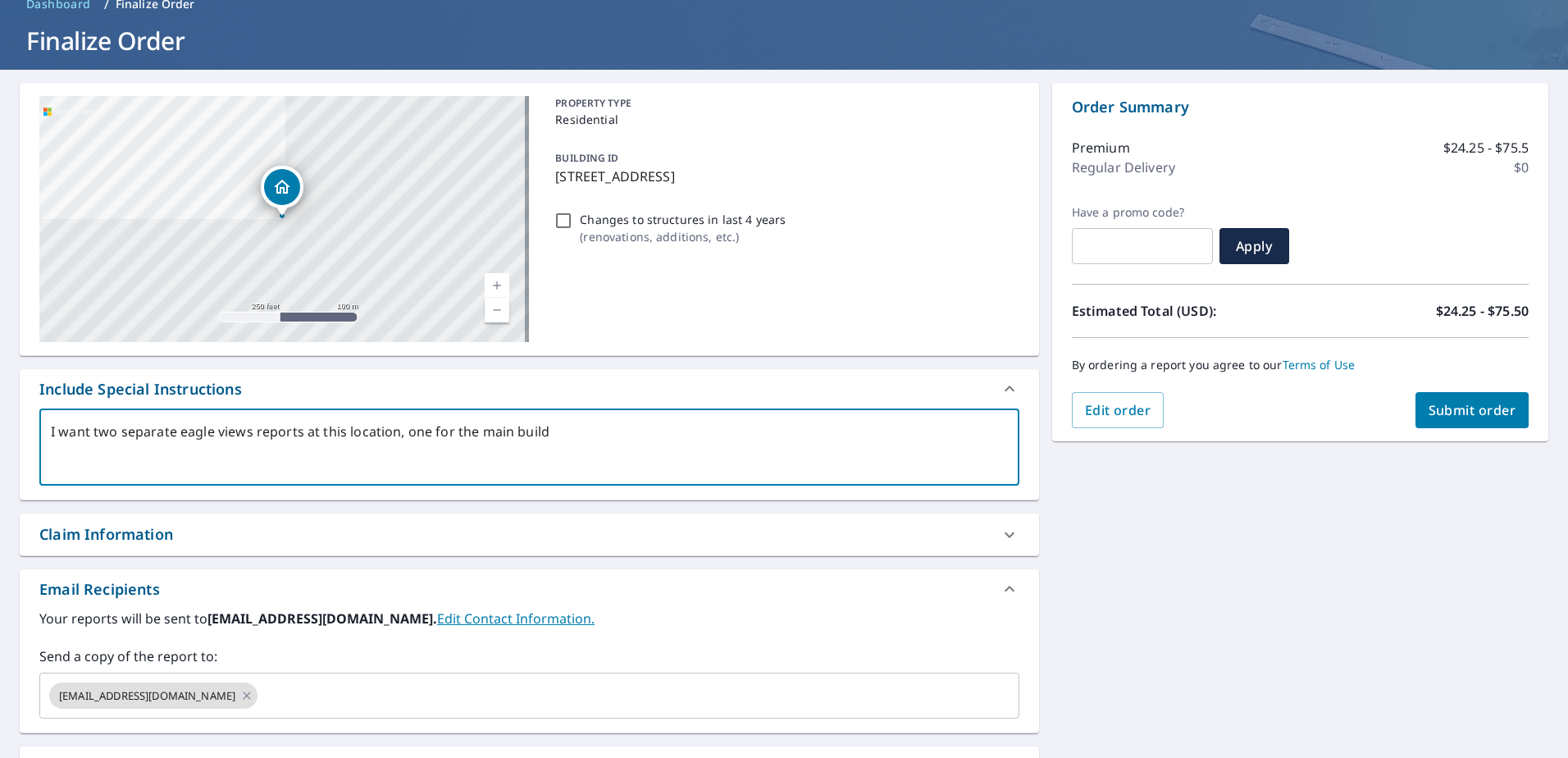
type textarea "x"
type textarea "I want two separate eagle views reports at this location, one for the main buil…"
type textarea "x"
type textarea "I want two separate eagle views reports at this location, one for the main buil…"
type textarea "x"
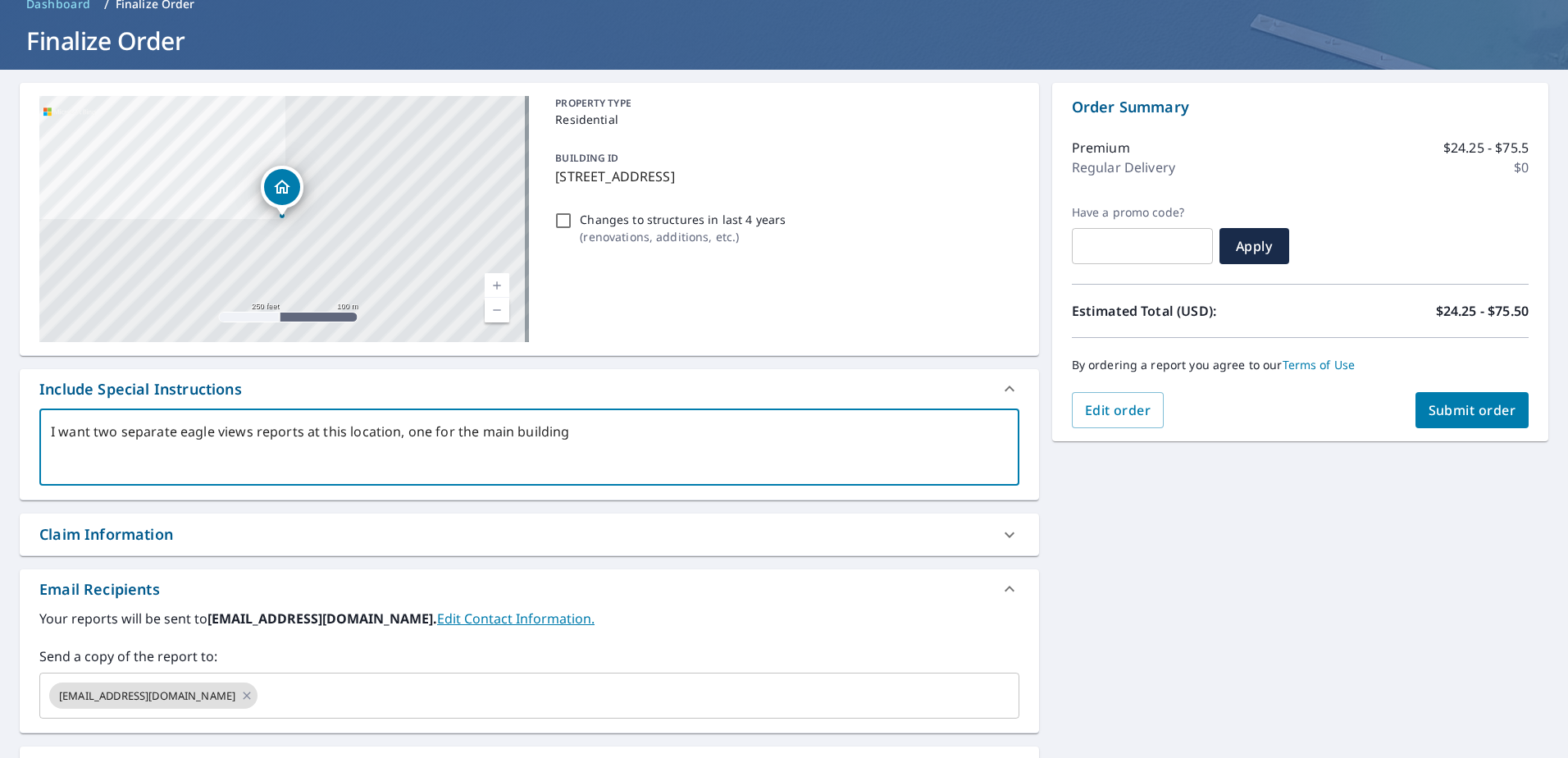
type textarea "I want two separate eagle views reports at this location, one for the main buil…"
type textarea "x"
type textarea "I want two separate eagle views reports at this location, one for the main buil…"
type textarea "x"
type textarea "I want two separate eagle views reports at this location, one for the main buil…"
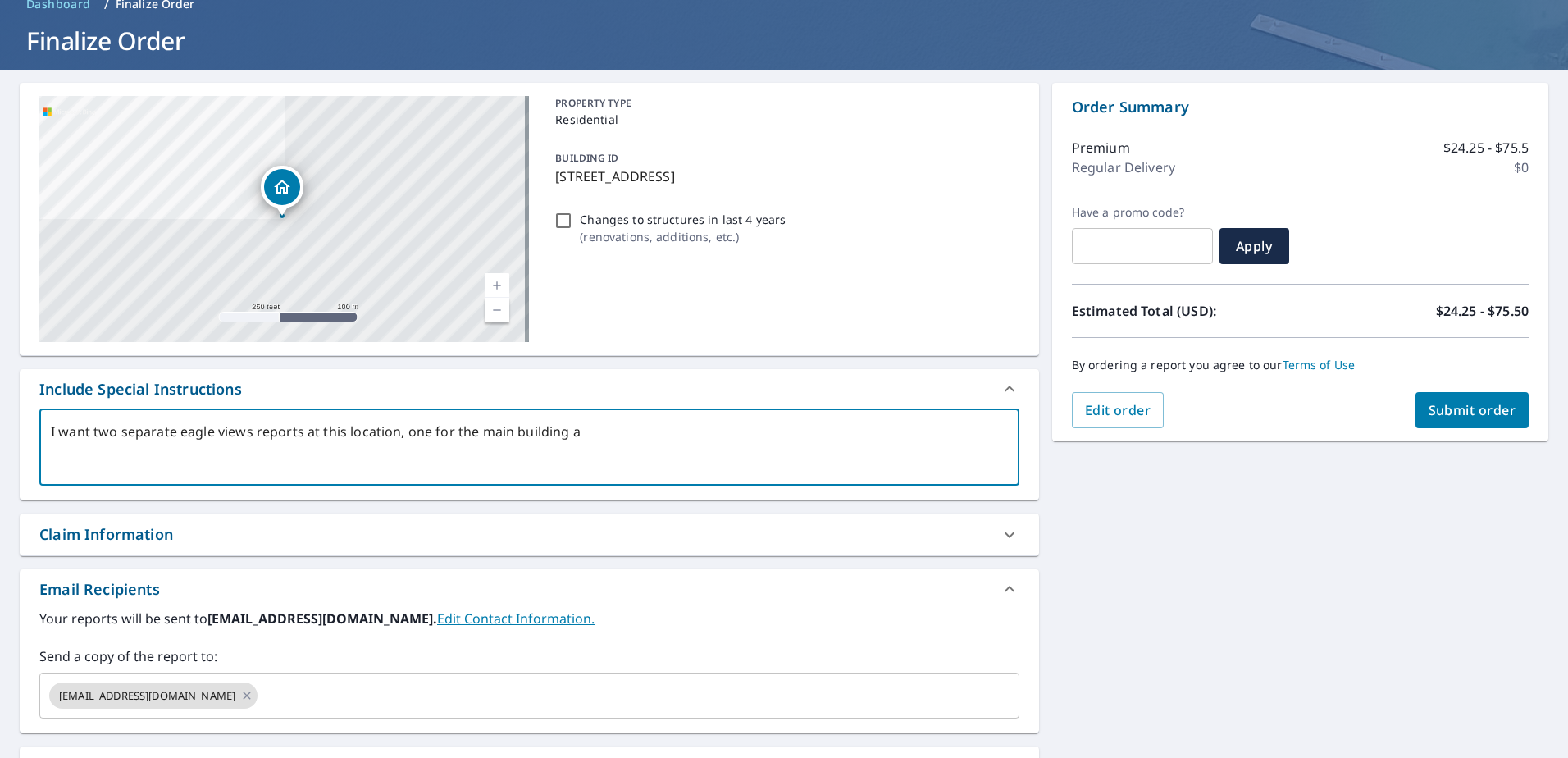
type textarea "x"
type textarea "I want two separate eagle views reports at this location, one for the main buil…"
type textarea "x"
type textarea "I want two separate eagle views reports at this location, one for the main buil…"
type textarea "x"
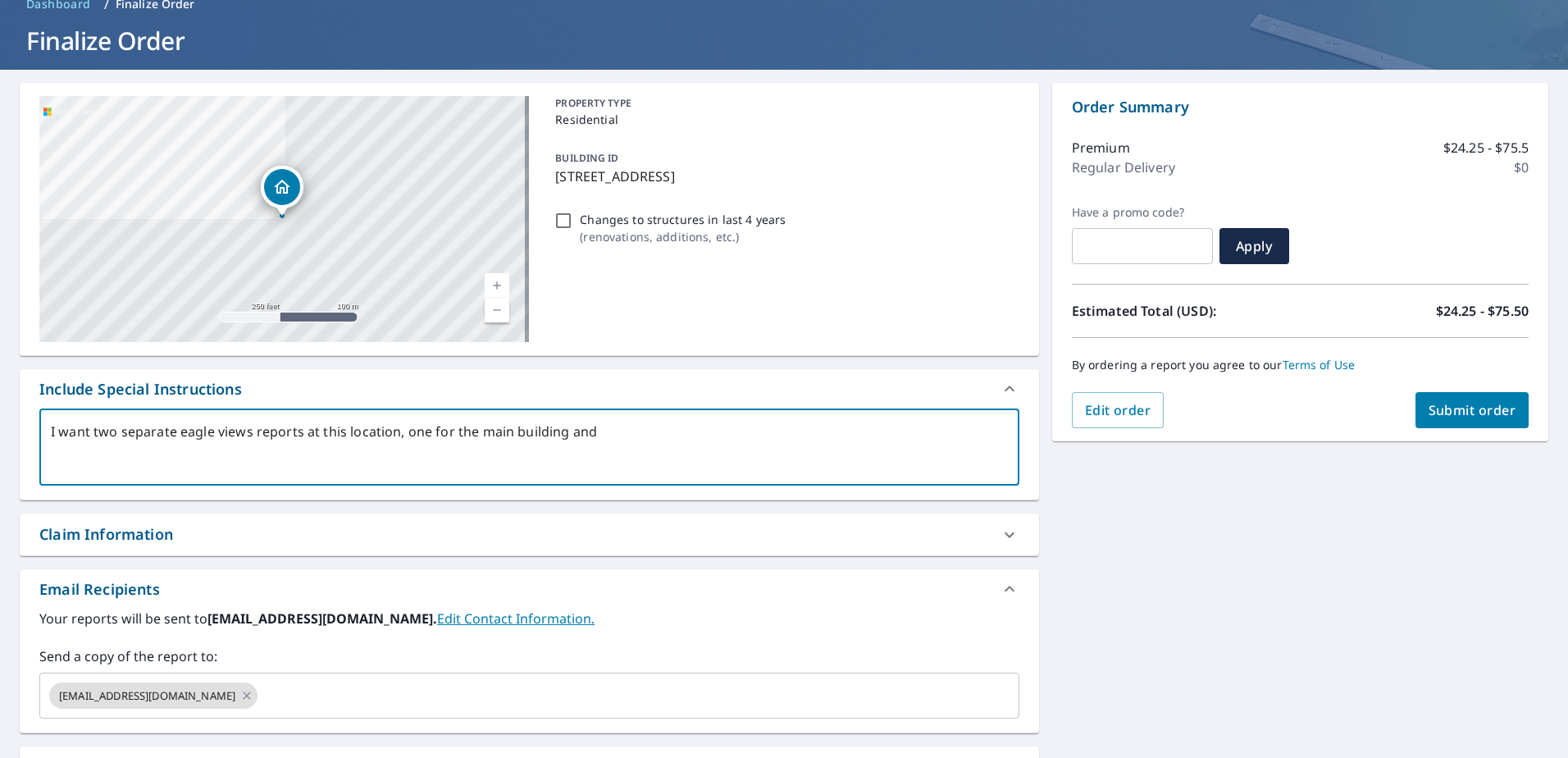
type textarea "I want two separate eagle views reports at this location, one for the main buil…"
type textarea "x"
type textarea "I want two separate eagle views reports at this location, one for the main buil…"
type textarea "x"
type textarea "I want two separate eagle views reports at this location, one for the main buil…"
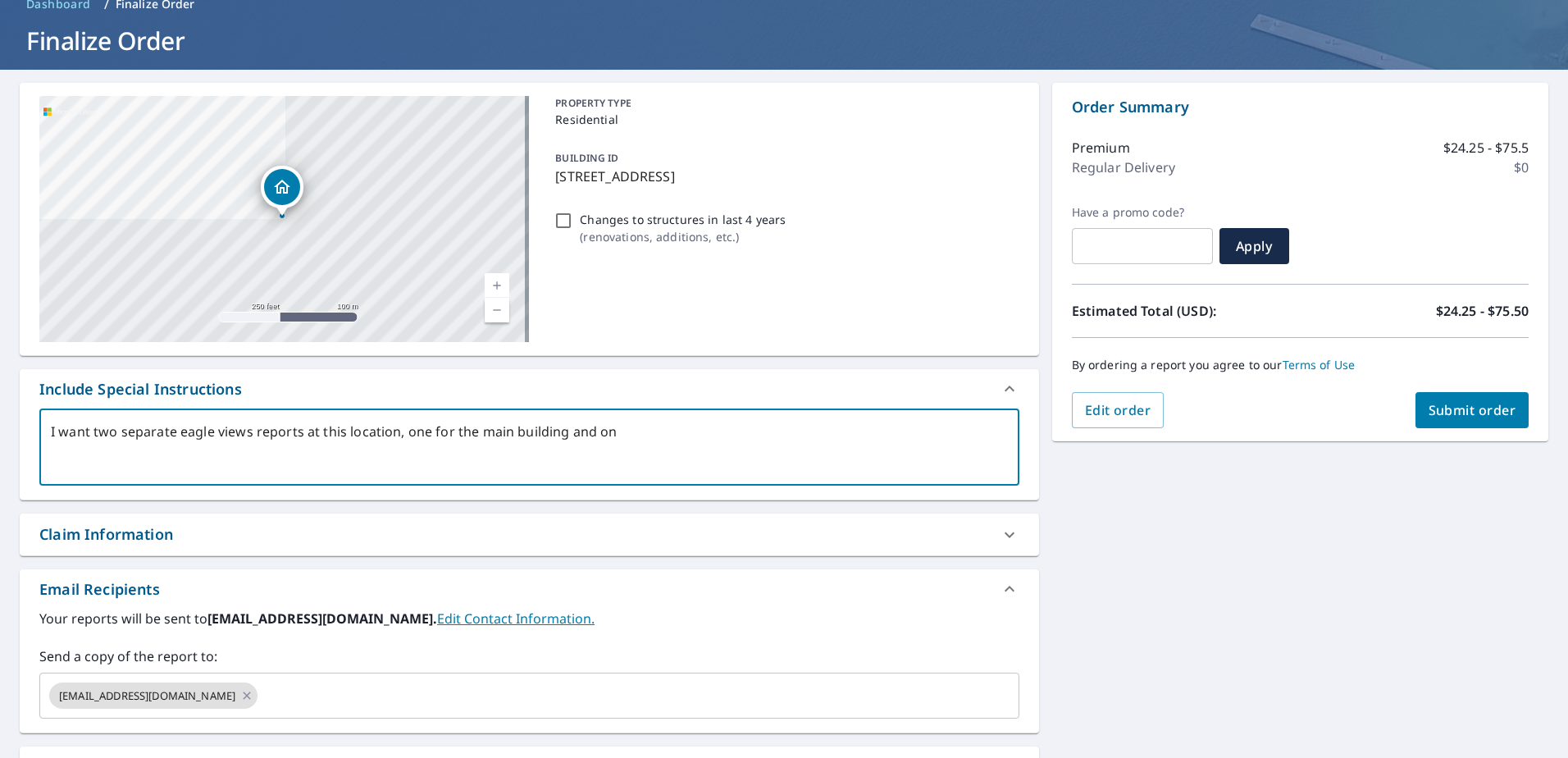
type textarea "x"
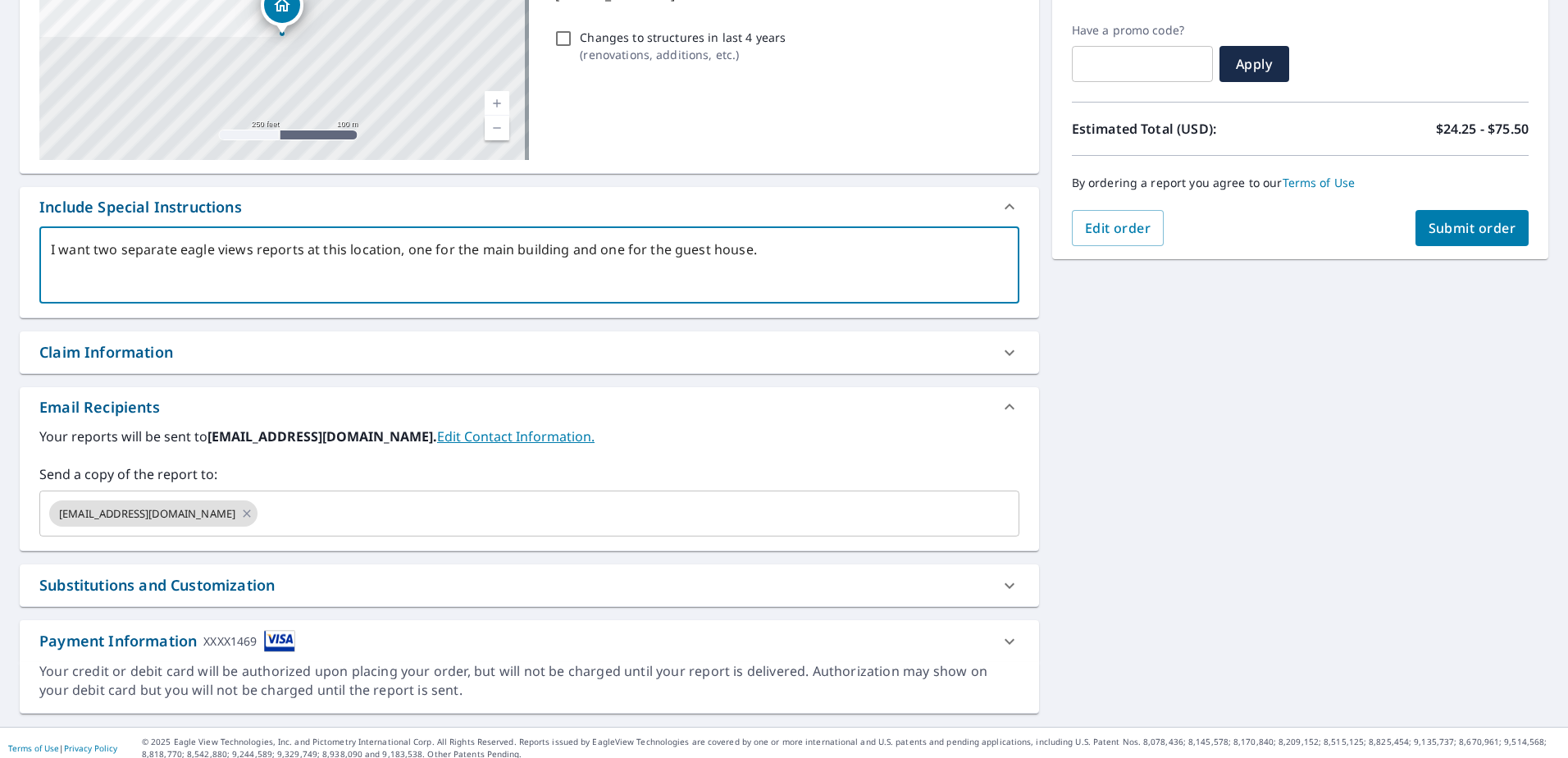
scroll to position [275, 0]
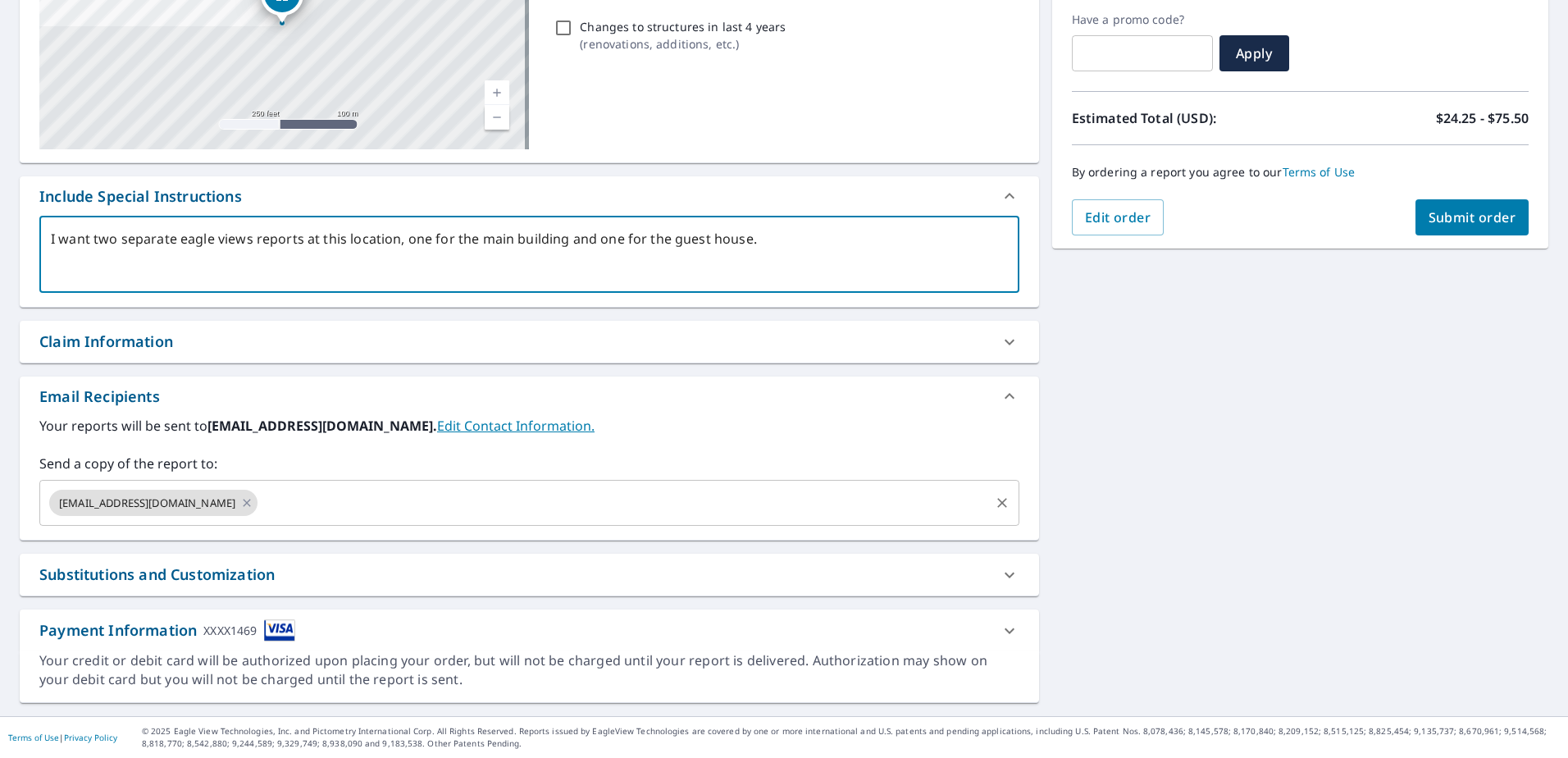
click at [269, 494] on input "text" at bounding box center [623, 502] width 727 height 31
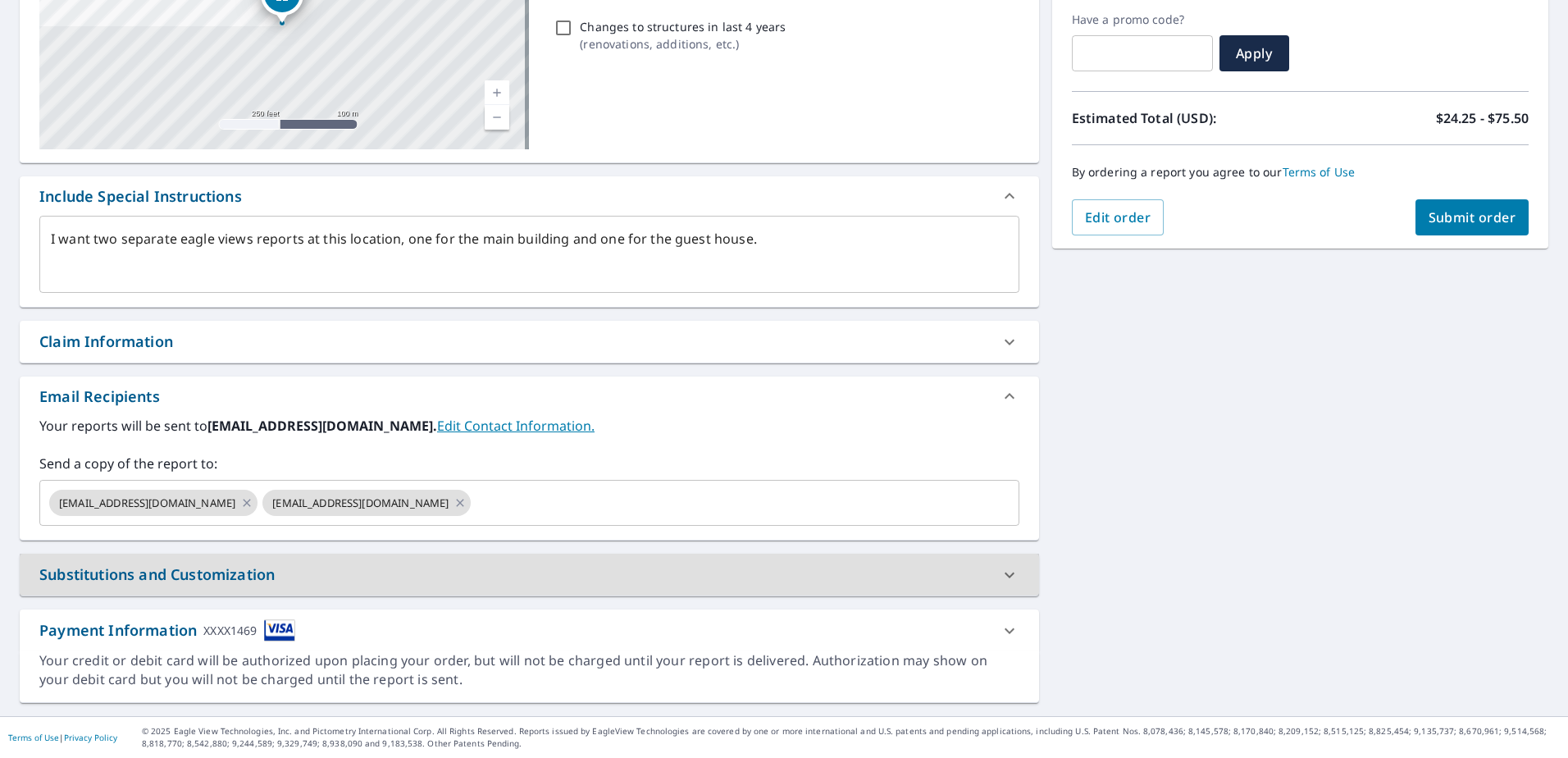
click at [1160, 485] on div "[STREET_ADDRESS] Aerial Road A standard road map Aerial A detailed look from ab…" at bounding box center [784, 296] width 1568 height 839
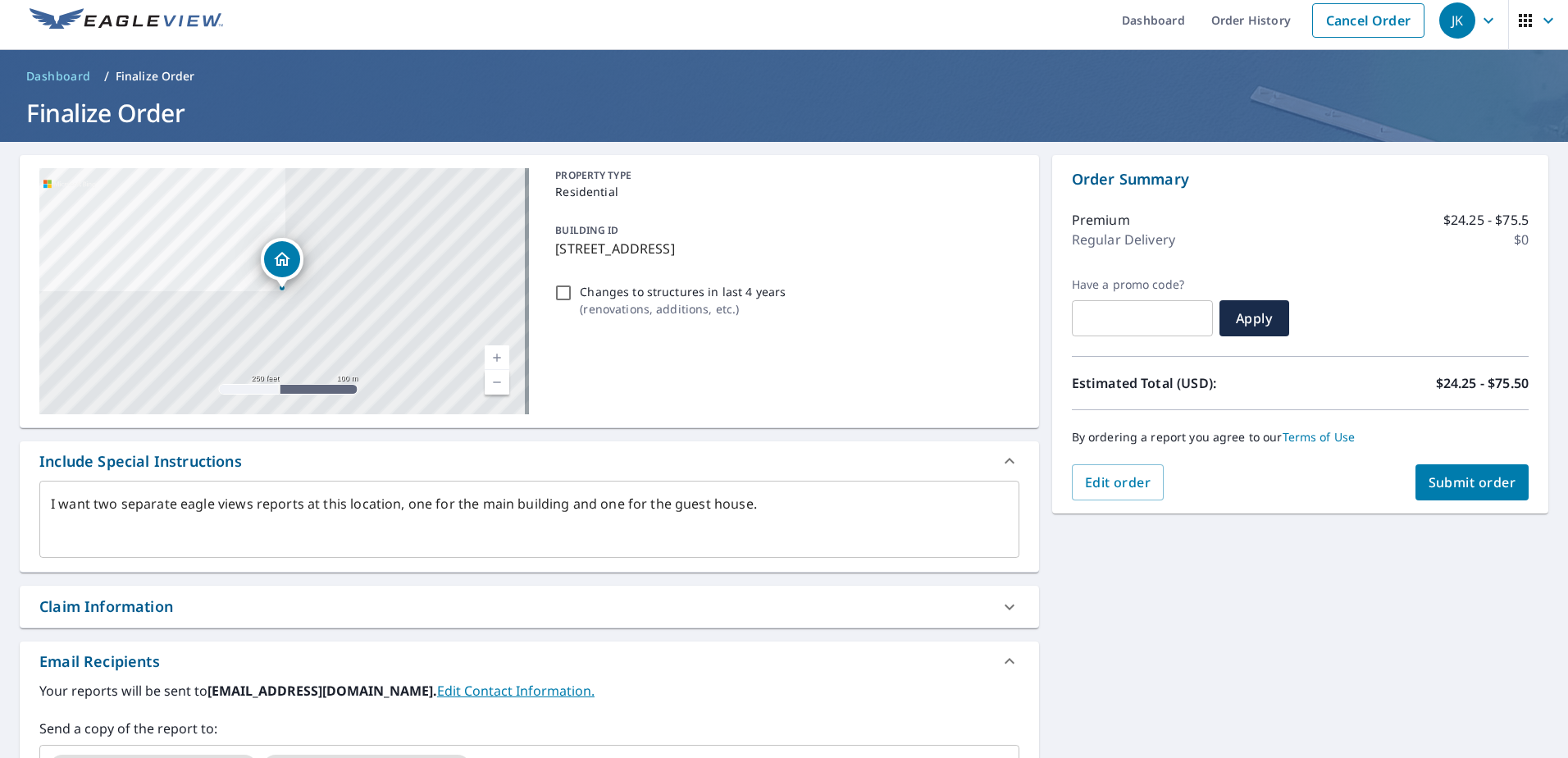
scroll to position [0, 0]
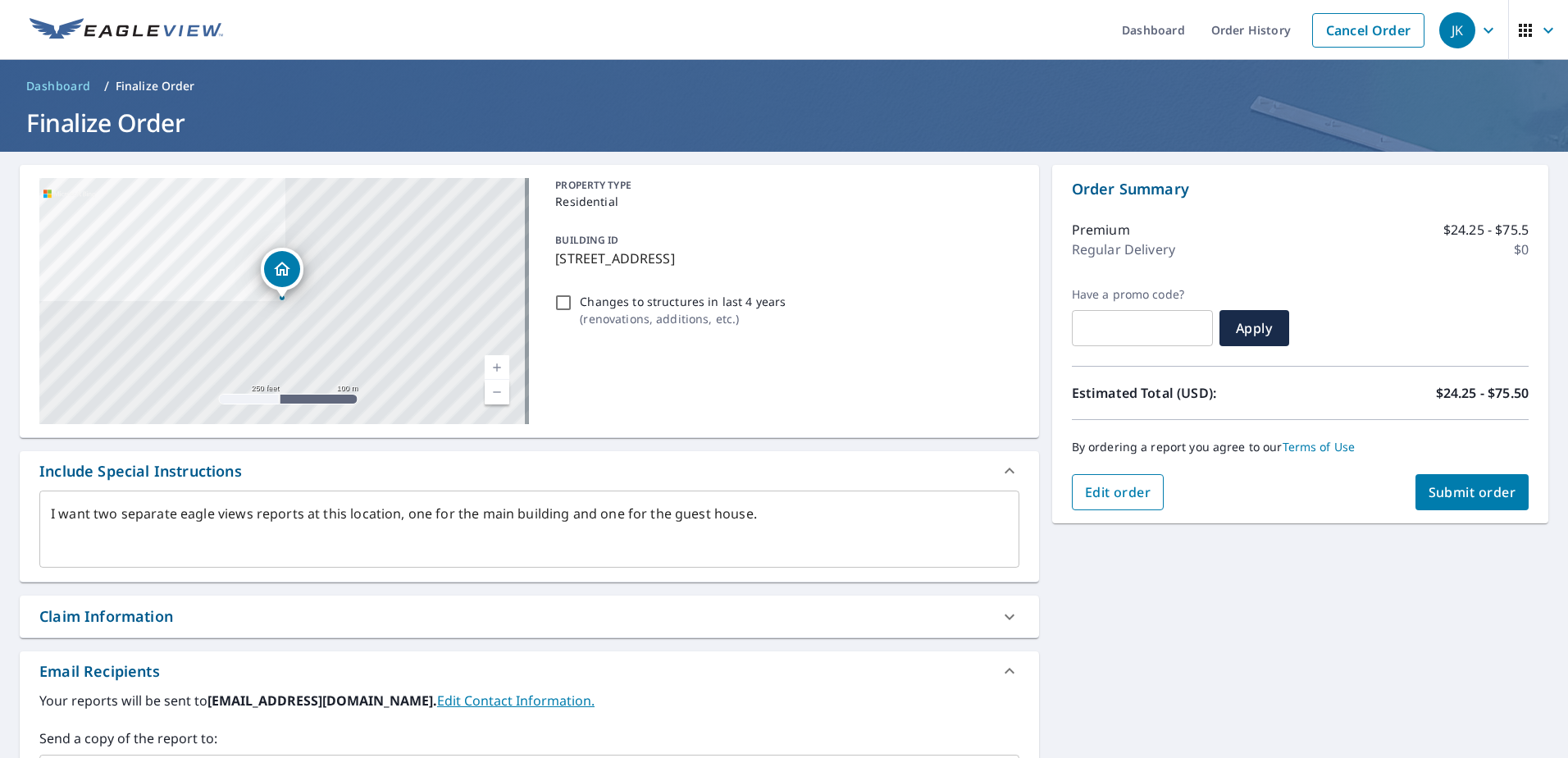
click at [1110, 491] on span "Edit order" at bounding box center [1118, 492] width 66 height 18
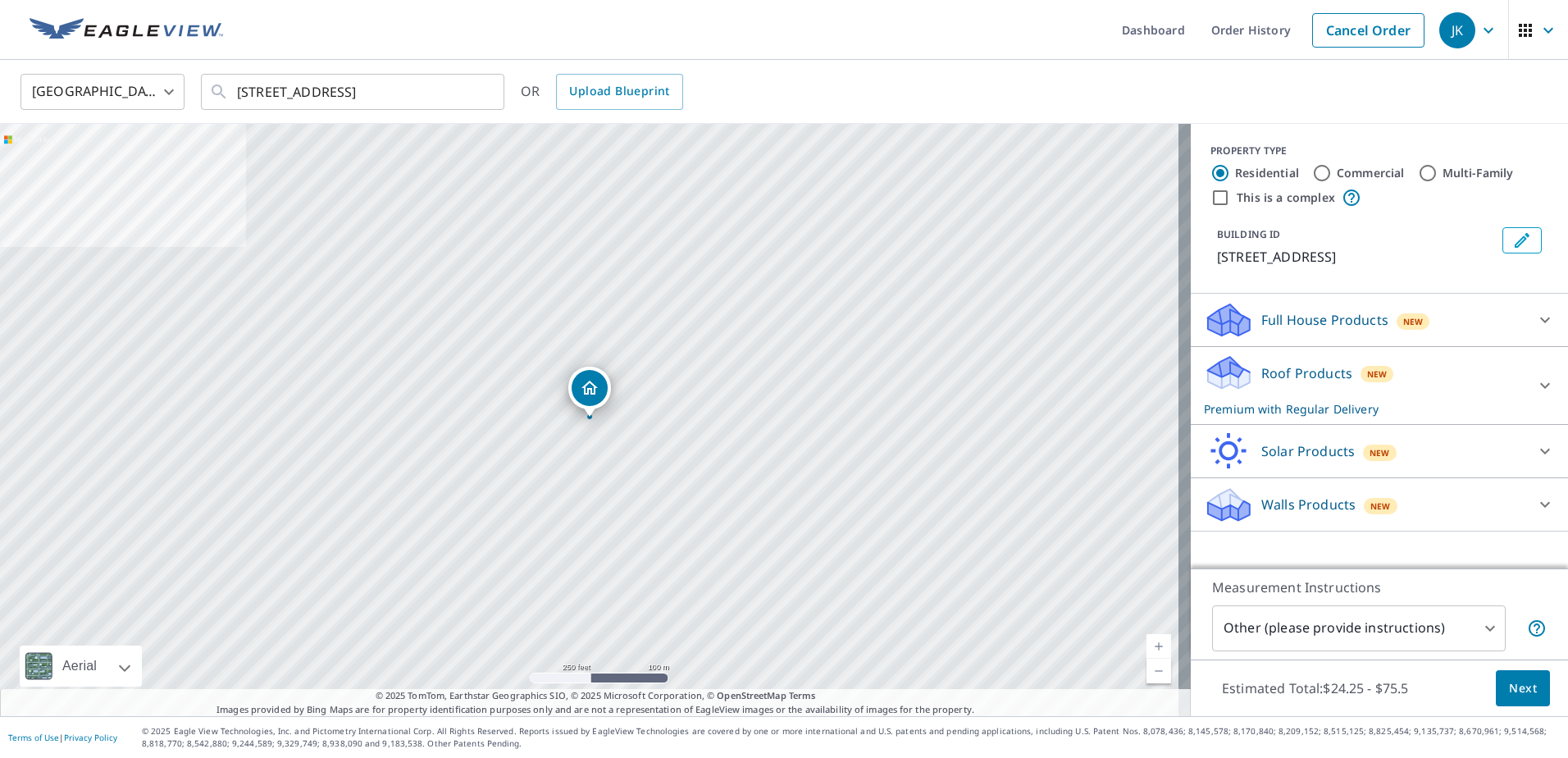
click at [1451, 399] on div "Roof Products New Premium with Regular Delivery" at bounding box center [1364, 385] width 321 height 64
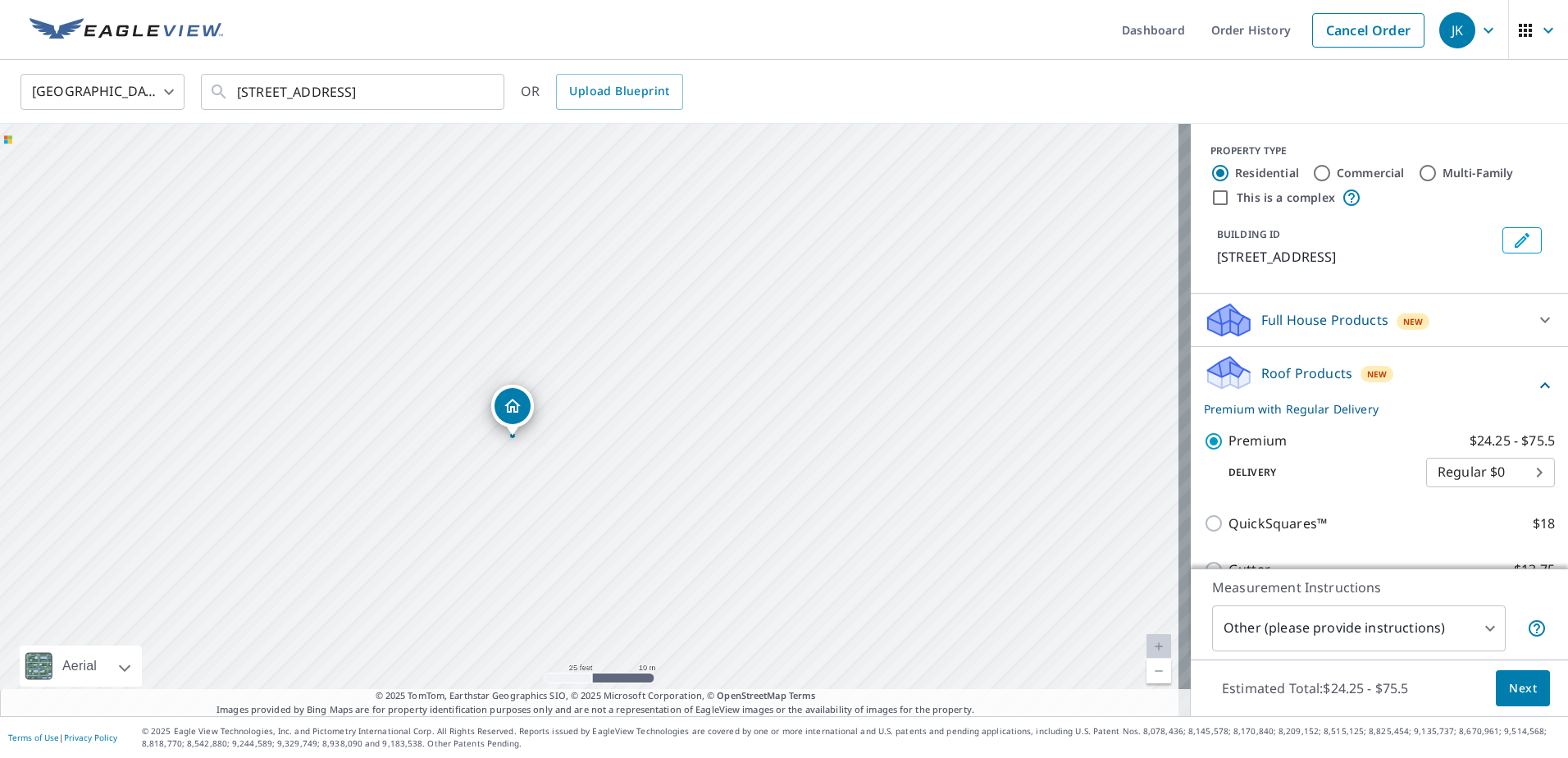
drag, startPoint x: 376, startPoint y: 461, endPoint x: 621, endPoint y: 405, distance: 250.7
click at [621, 405] on div "[STREET_ADDRESS]" at bounding box center [595, 420] width 1191 height 592
click at [509, 558] on div "[STREET_ADDRESS]" at bounding box center [595, 420] width 1191 height 592
click at [606, 528] on div "[STREET_ADDRESS]" at bounding box center [595, 420] width 1191 height 592
click at [604, 540] on div "[STREET_ADDRESS]" at bounding box center [595, 420] width 1191 height 592
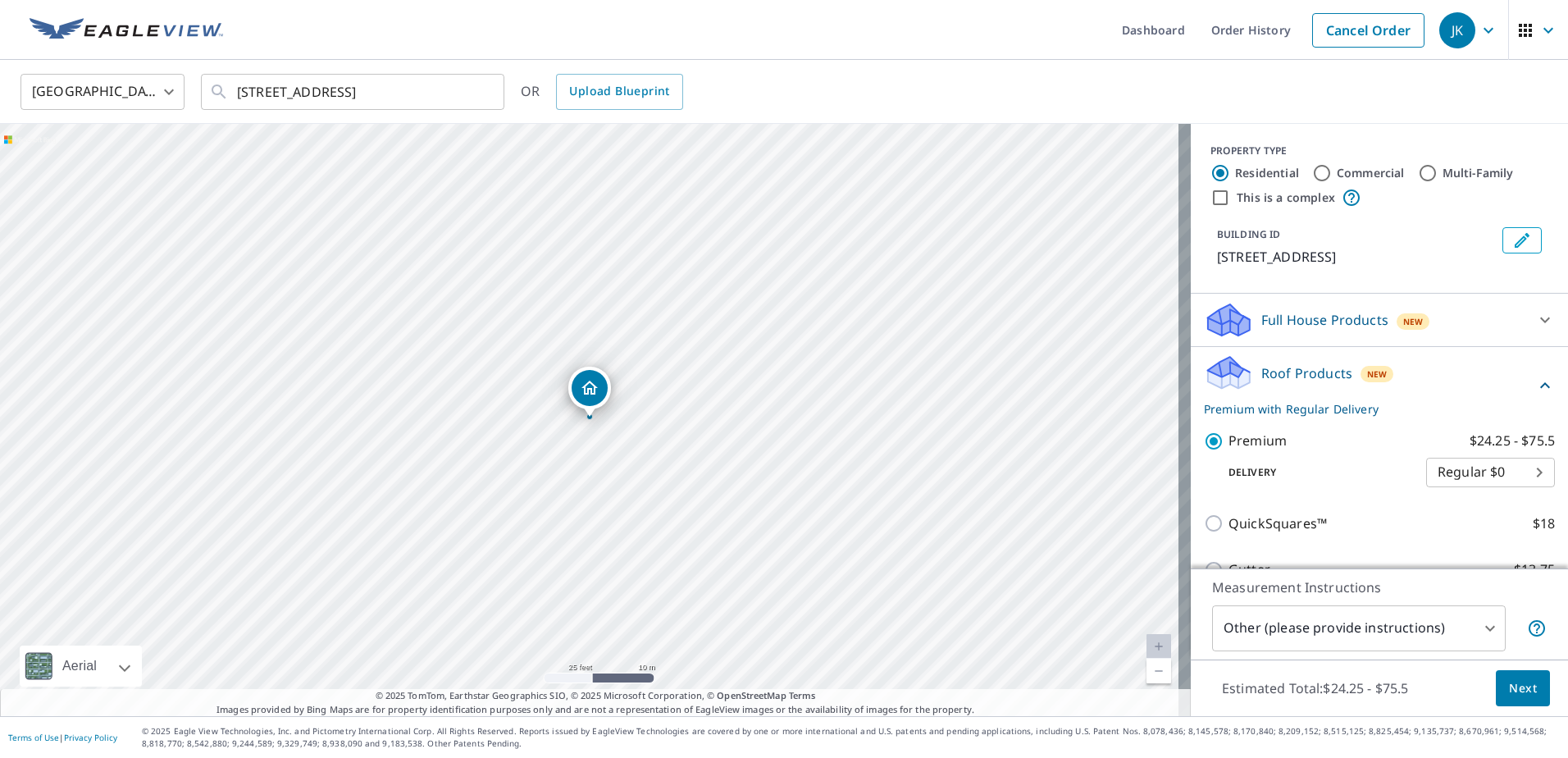
drag, startPoint x: 604, startPoint y: 535, endPoint x: 588, endPoint y: 535, distance: 15.6
click at [588, 535] on div "[STREET_ADDRESS]" at bounding box center [595, 420] width 1191 height 592
click at [588, 538] on div "[STREET_ADDRESS]" at bounding box center [595, 420] width 1191 height 592
drag, startPoint x: 588, startPoint y: 538, endPoint x: 541, endPoint y: 526, distance: 48.1
click at [541, 526] on div "[STREET_ADDRESS]" at bounding box center [595, 420] width 1191 height 592
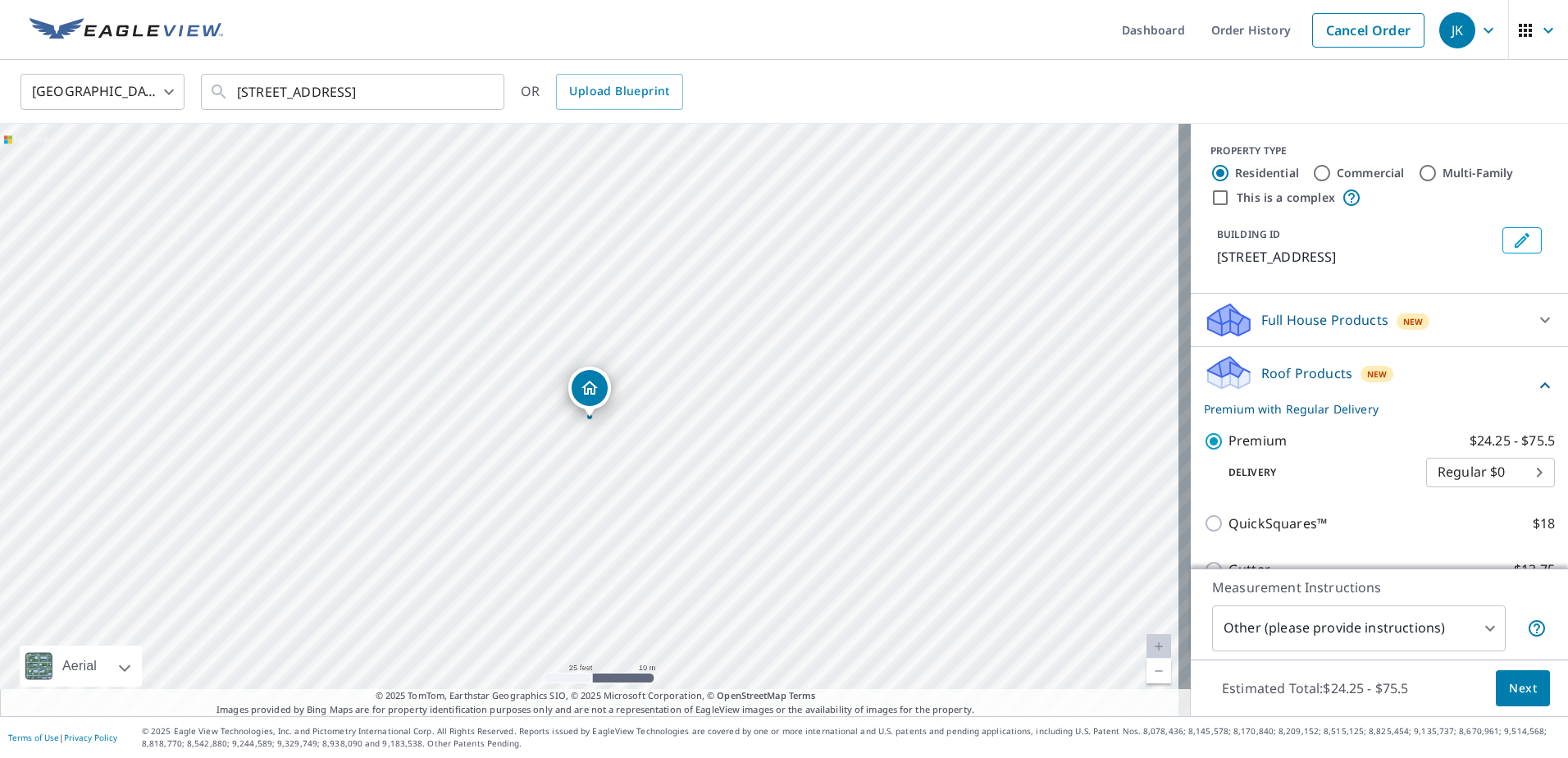
click at [596, 526] on div "[STREET_ADDRESS]" at bounding box center [595, 420] width 1191 height 592
click at [1383, 626] on body "JK JK Dashboard Order History Cancel Order JK [GEOGRAPHIC_DATA] [GEOGRAPHIC_DAT…" at bounding box center [784, 379] width 1568 height 758
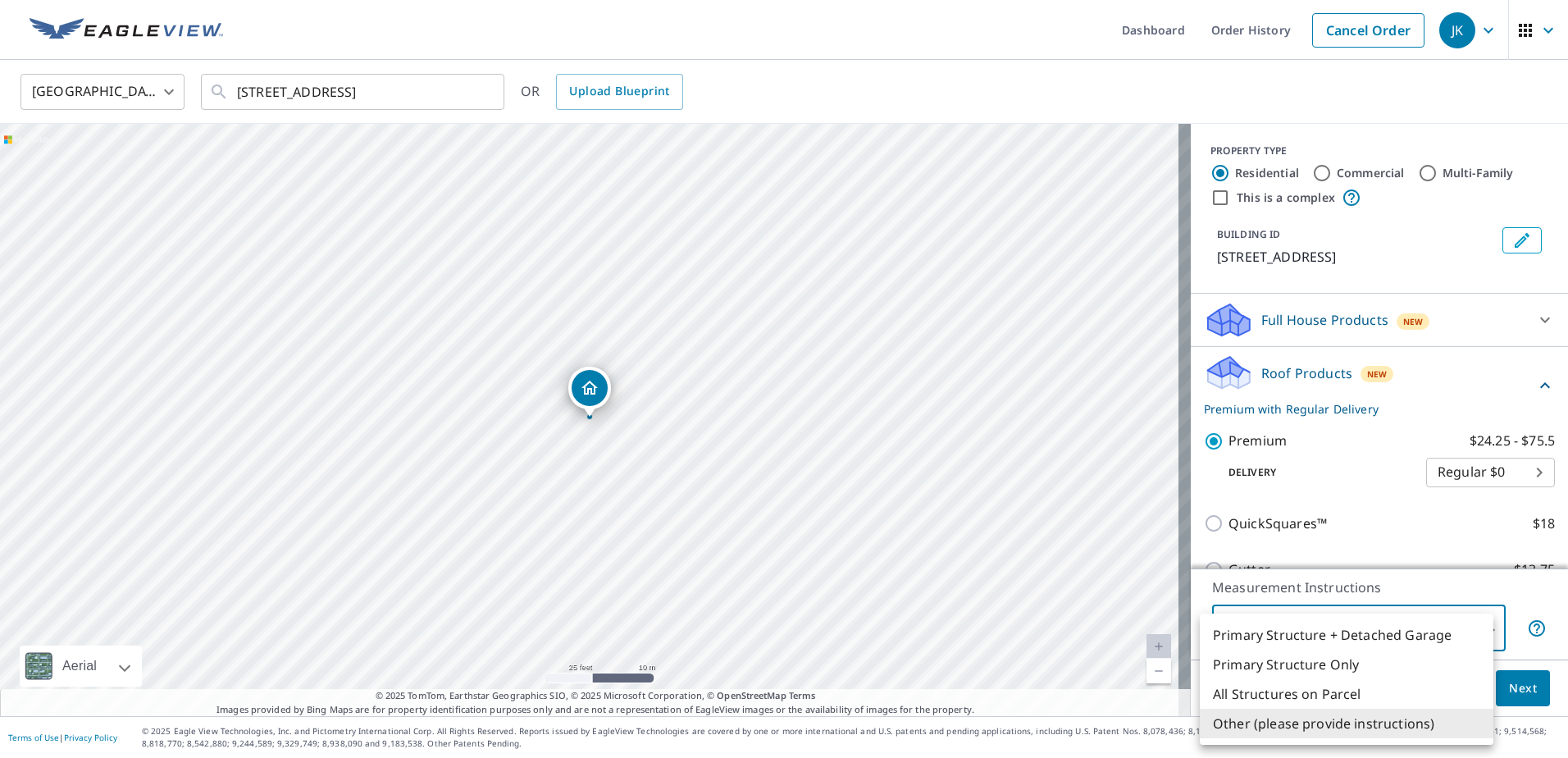
click at [1274, 712] on li "Other (please provide instructions)" at bounding box center [1347, 724] width 294 height 30
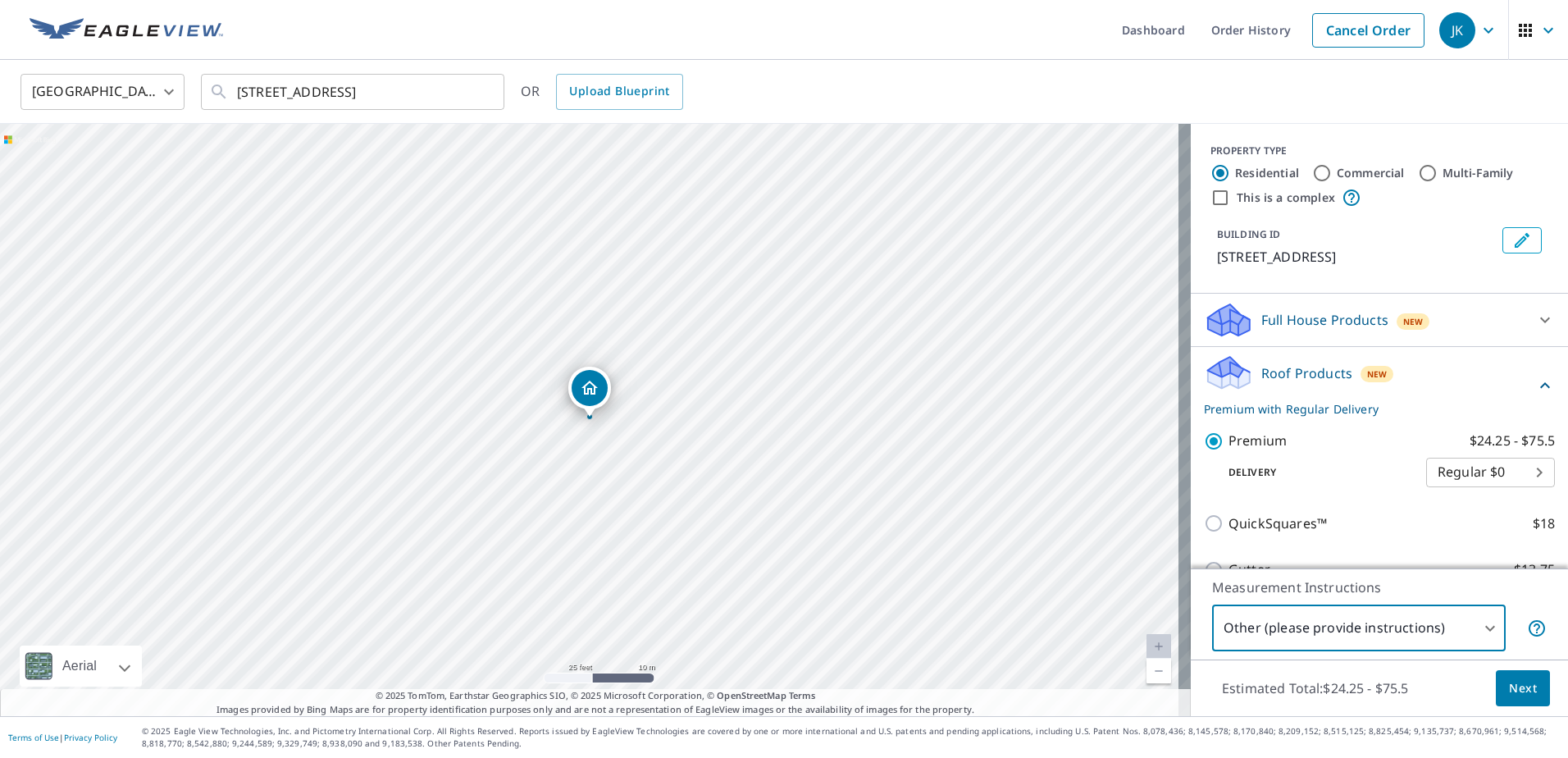
click at [1304, 636] on body "JK JK Dashboard Order History Cancel Order JK [GEOGRAPHIC_DATA] [GEOGRAPHIC_DAT…" at bounding box center [784, 379] width 1568 height 758
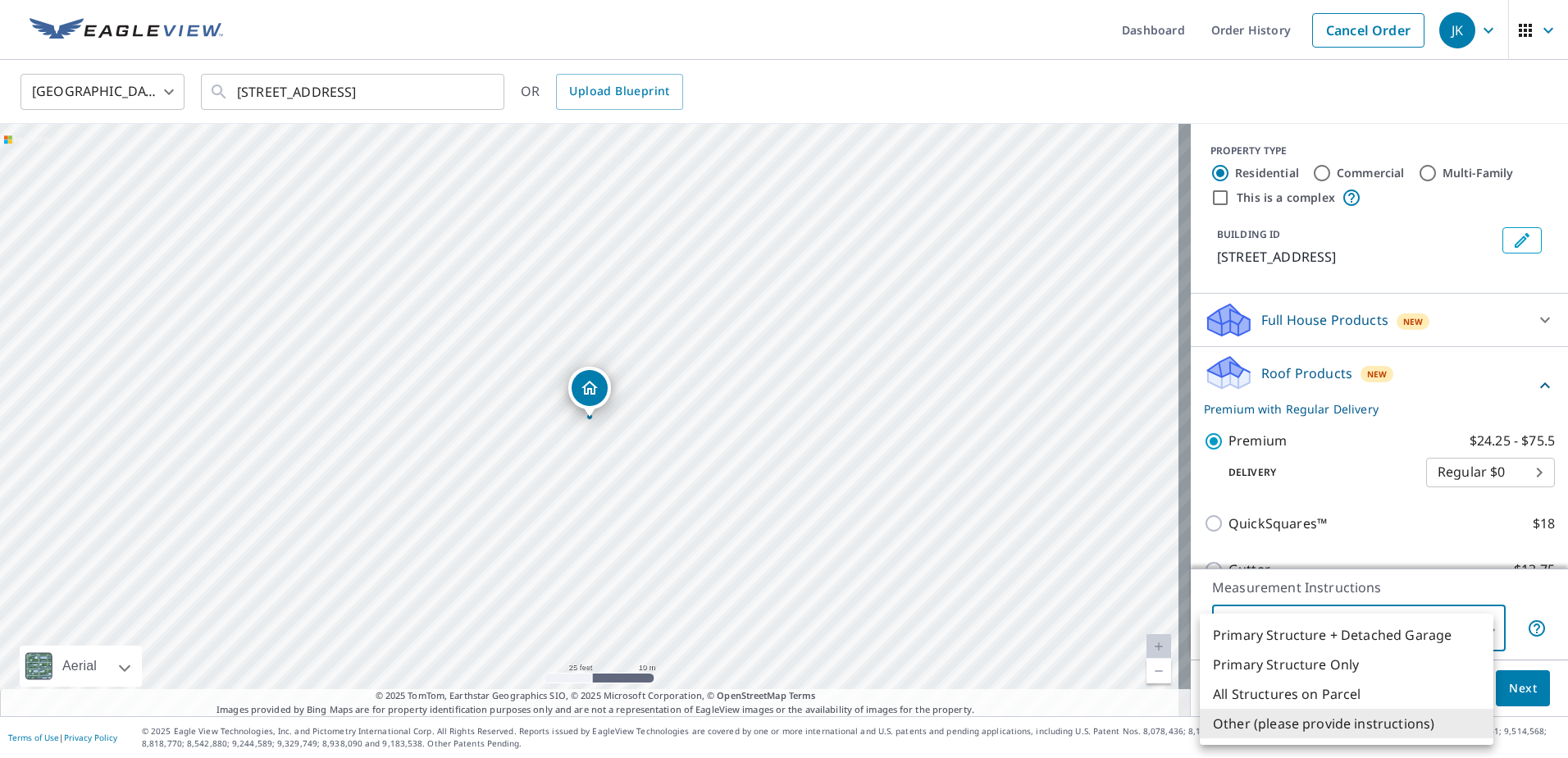
click at [1269, 694] on li "All Structures on Parcel" at bounding box center [1347, 694] width 294 height 30
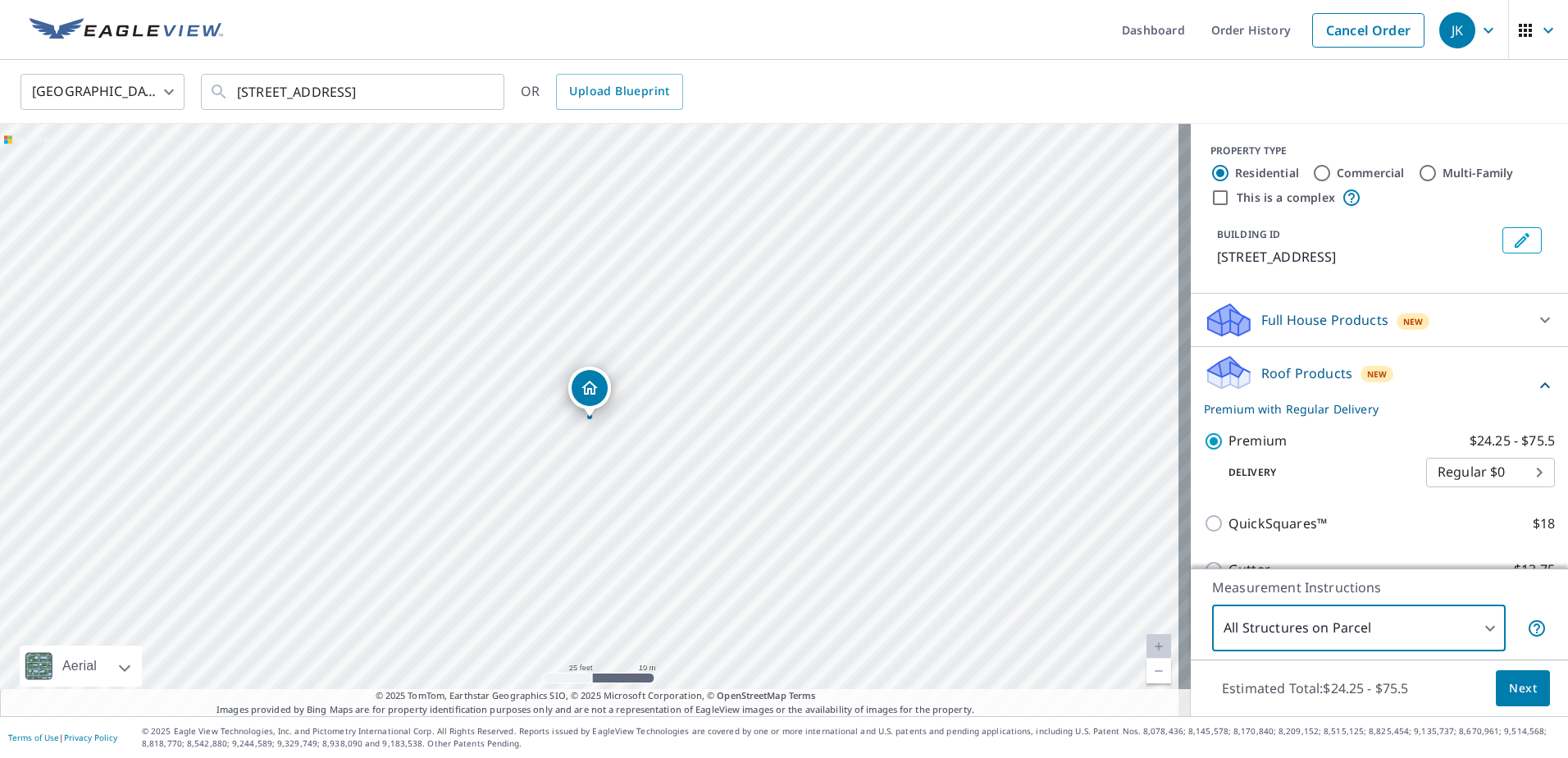
click at [1509, 683] on span "Next" at bounding box center [1523, 688] width 28 height 21
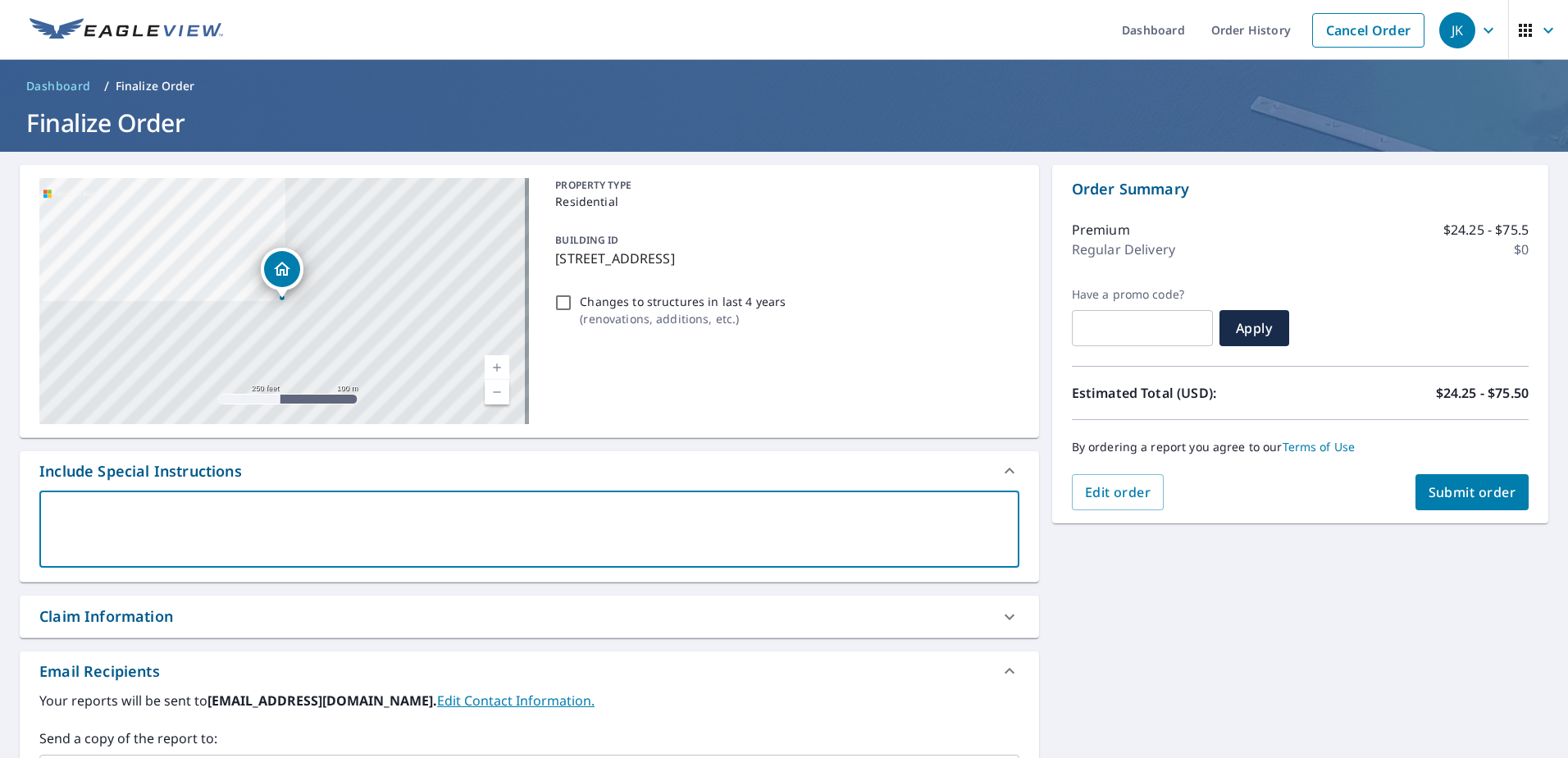
click at [349, 517] on textarea at bounding box center [529, 529] width 957 height 47
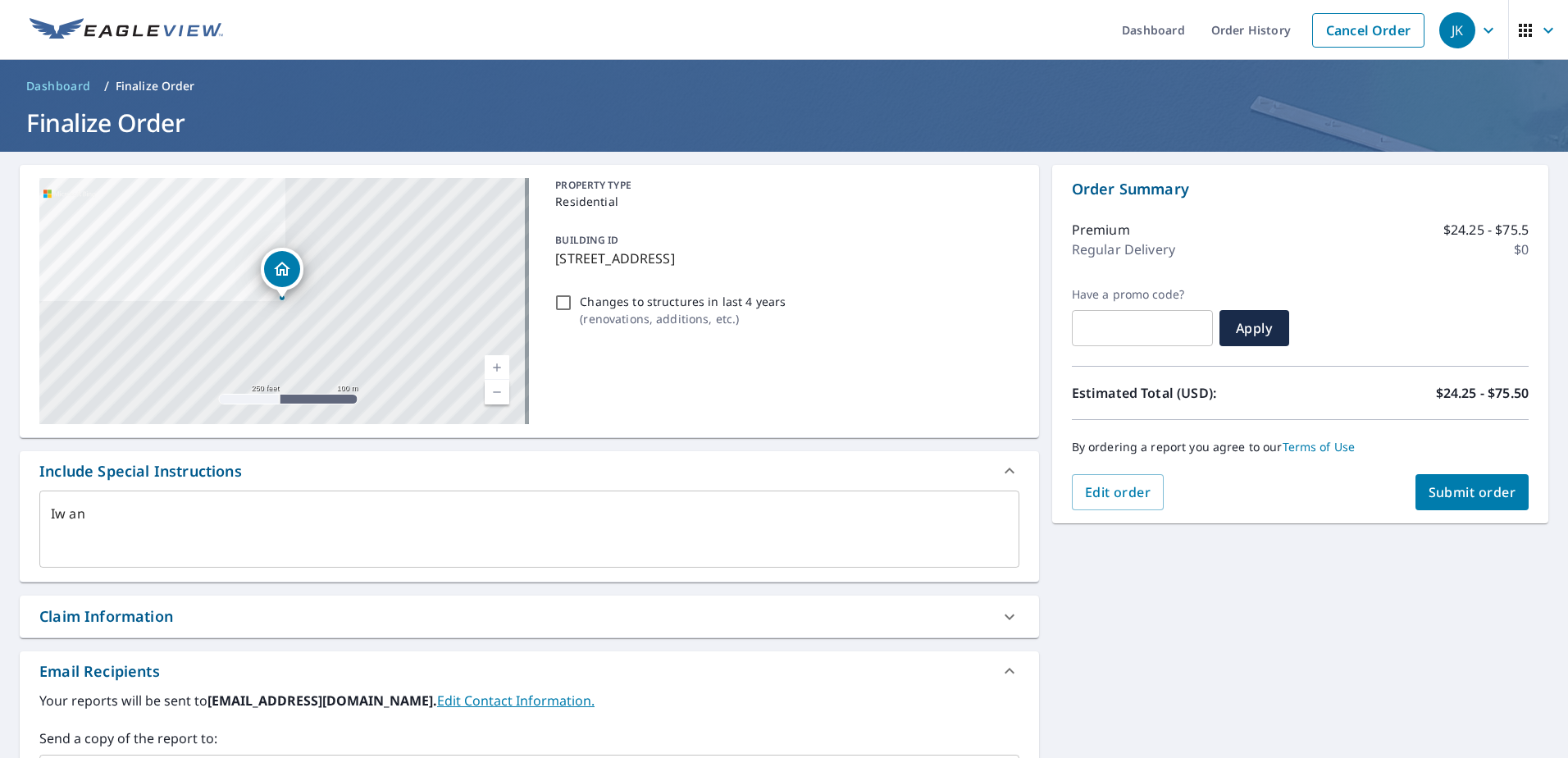
click at [340, 487] on div "Include Special Instructions" at bounding box center [529, 470] width 1019 height 39
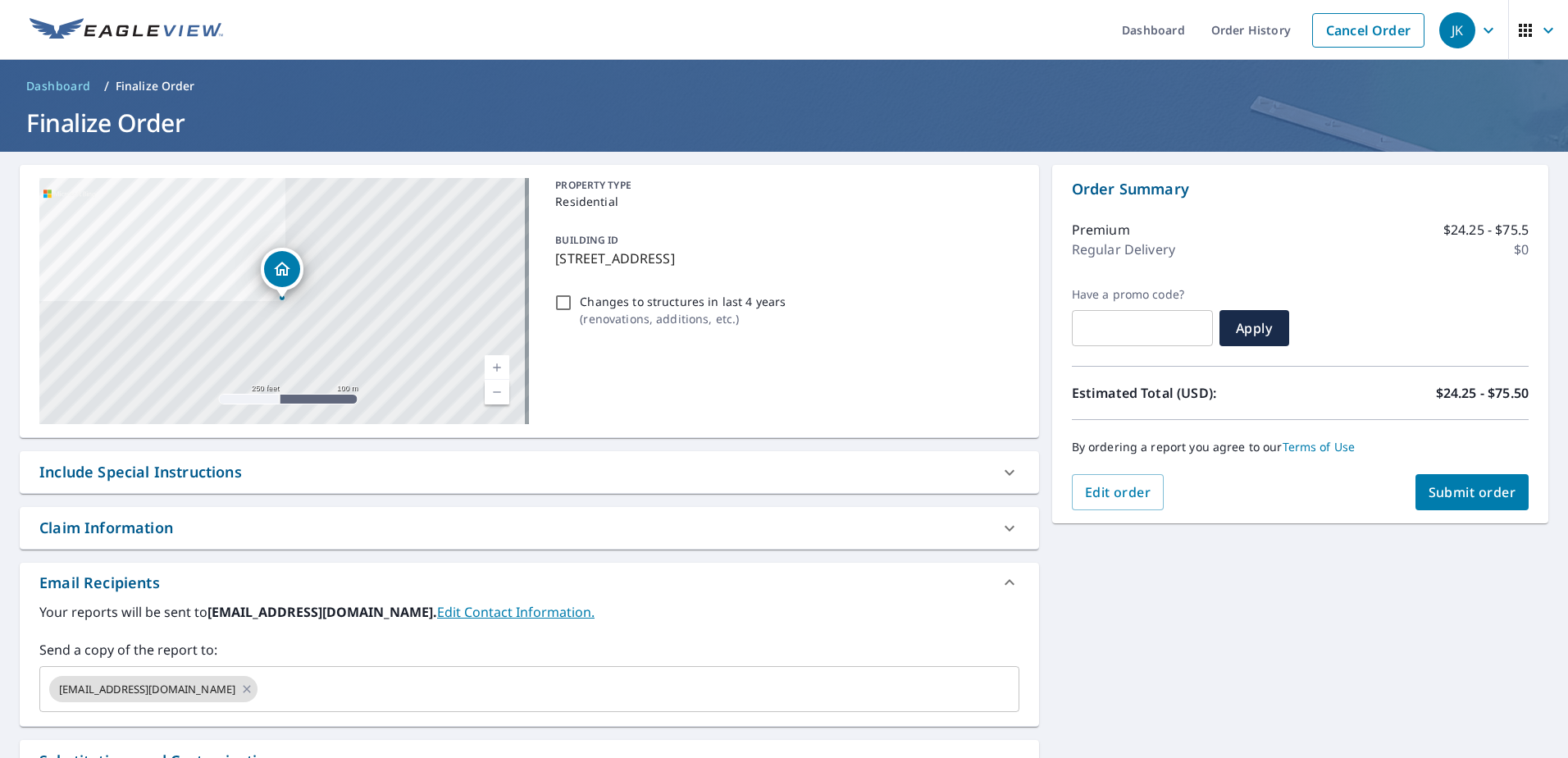
click at [340, 487] on div "Include Special Instructions" at bounding box center [529, 472] width 1019 height 42
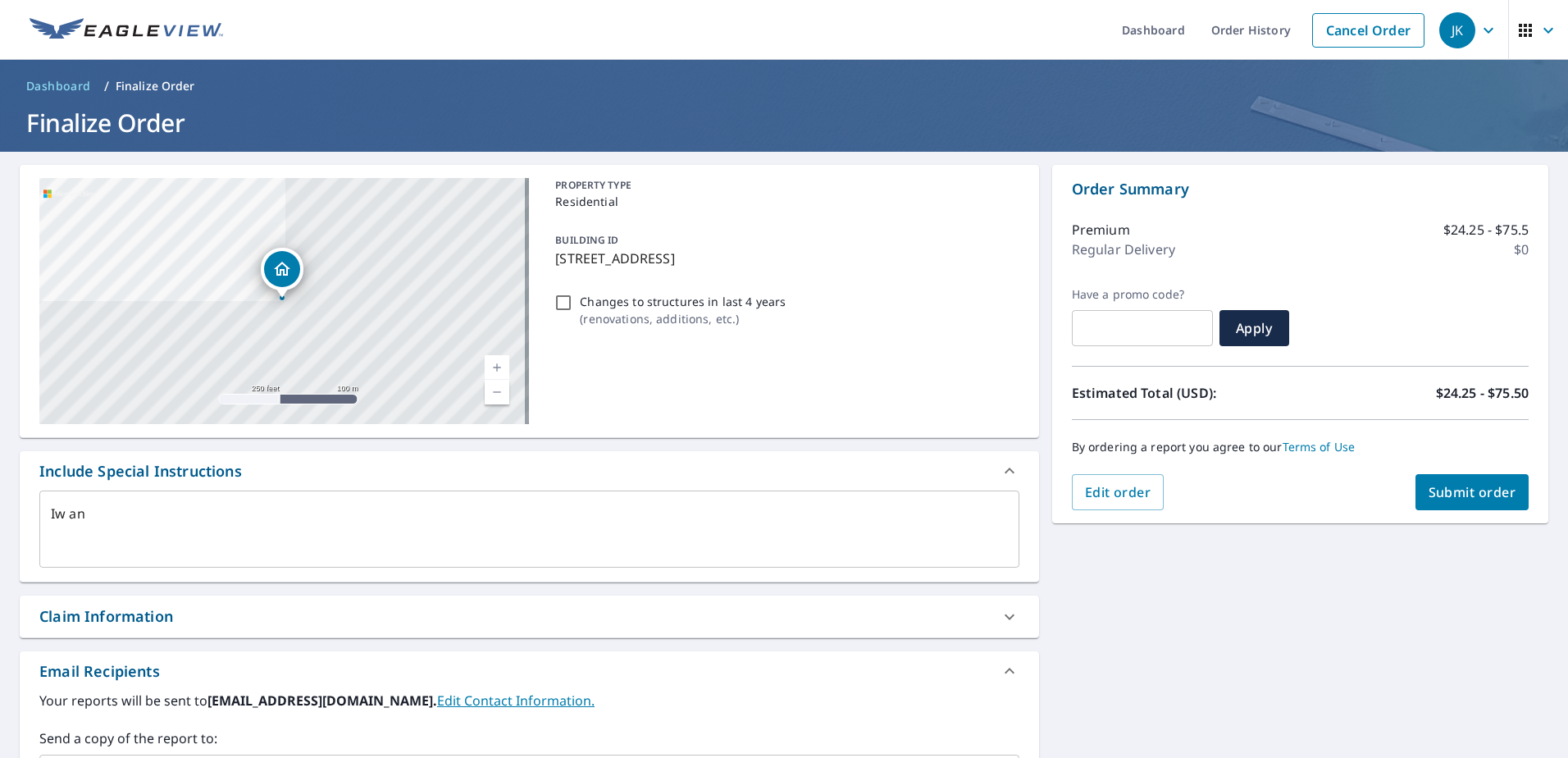
click at [189, 525] on textarea "Iw an" at bounding box center [529, 529] width 957 height 47
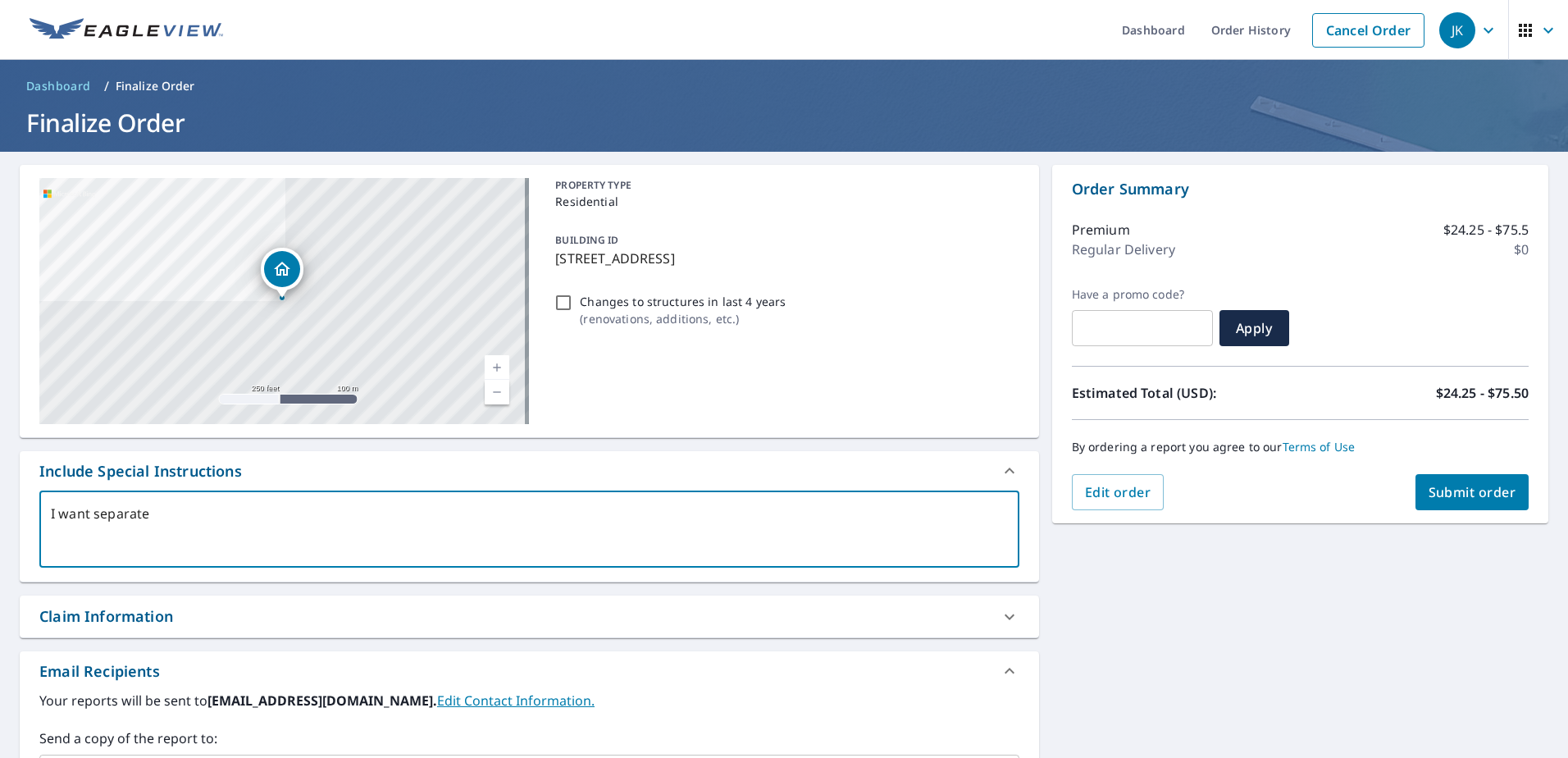
click at [279, 517] on textarea "I want separate" at bounding box center [529, 529] width 957 height 47
click at [88, 512] on textarea "I want separate reports for each building, one for the main building and one fo…" at bounding box center [529, 529] width 957 height 47
click at [736, 511] on textarea "I want two separate reports for each building, one for the main building and on…" at bounding box center [529, 529] width 957 height 47
click at [719, 507] on textarea "I want two separate reports for each building, one for the main building and on…" at bounding box center [529, 529] width 957 height 47
click at [326, 510] on textarea "I want two separate reports for each building, one for the main building and on…" at bounding box center [529, 529] width 957 height 47
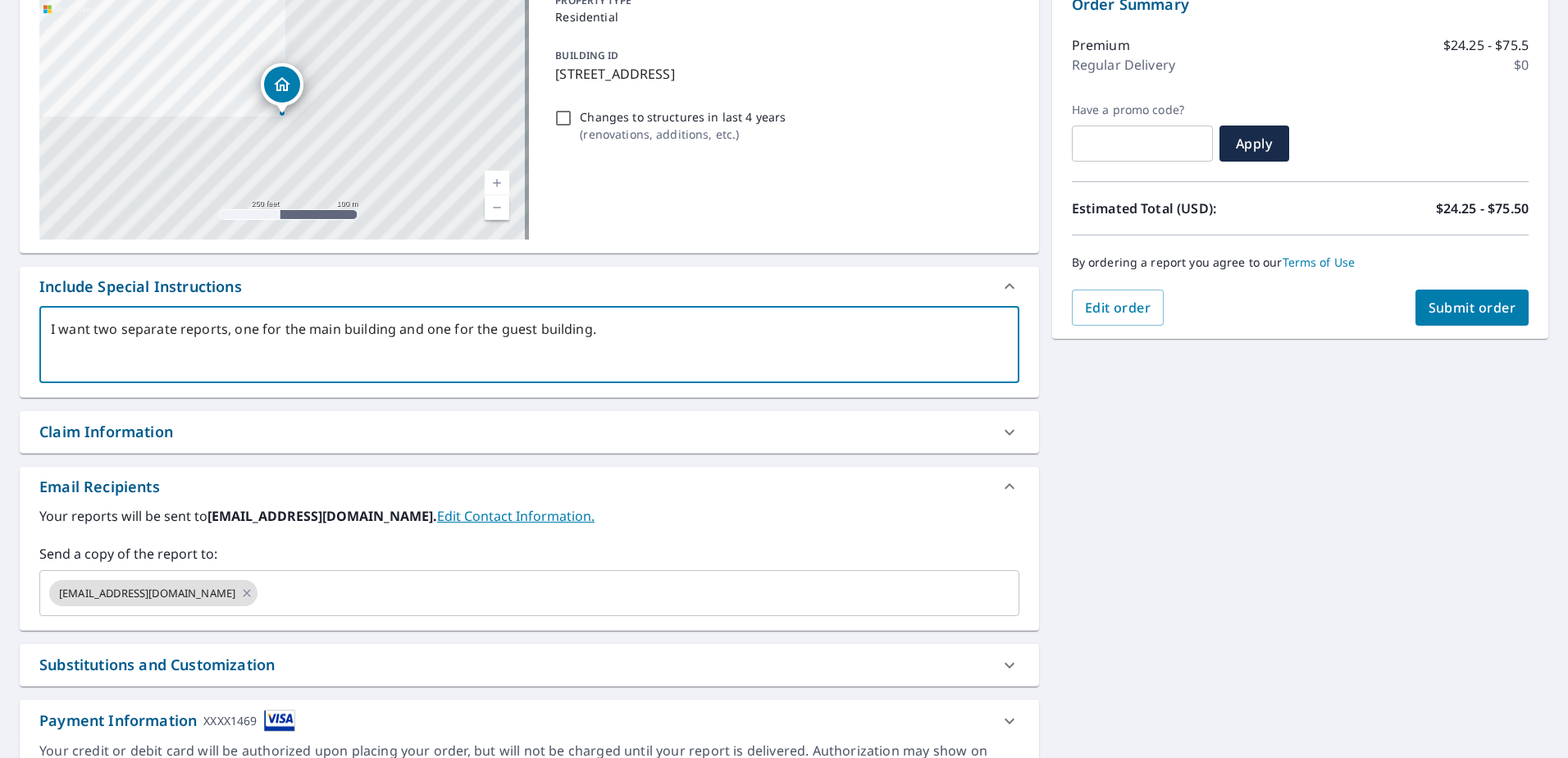
scroll to position [275, 0]
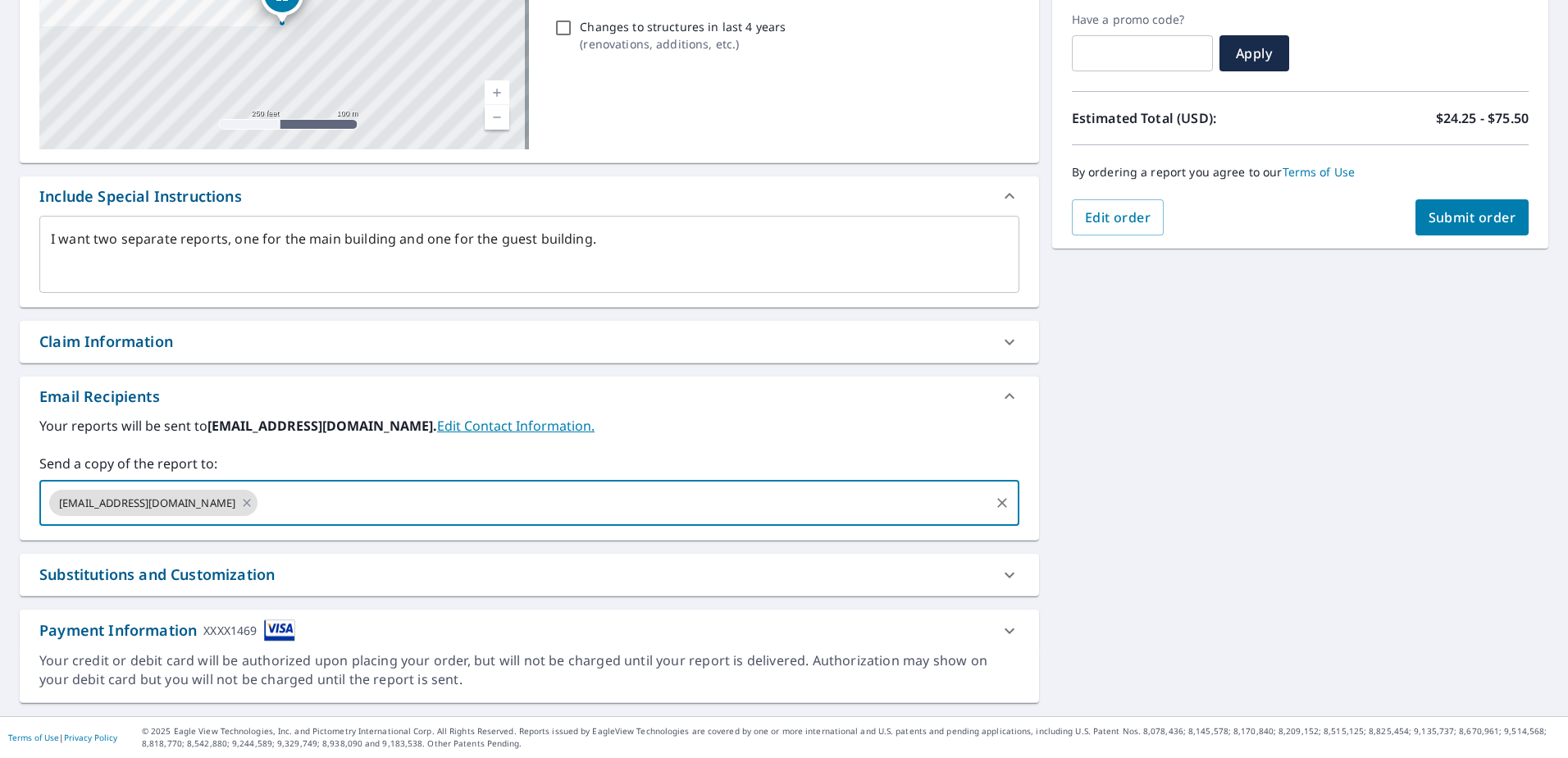
click at [260, 502] on input "text" at bounding box center [623, 502] width 727 height 31
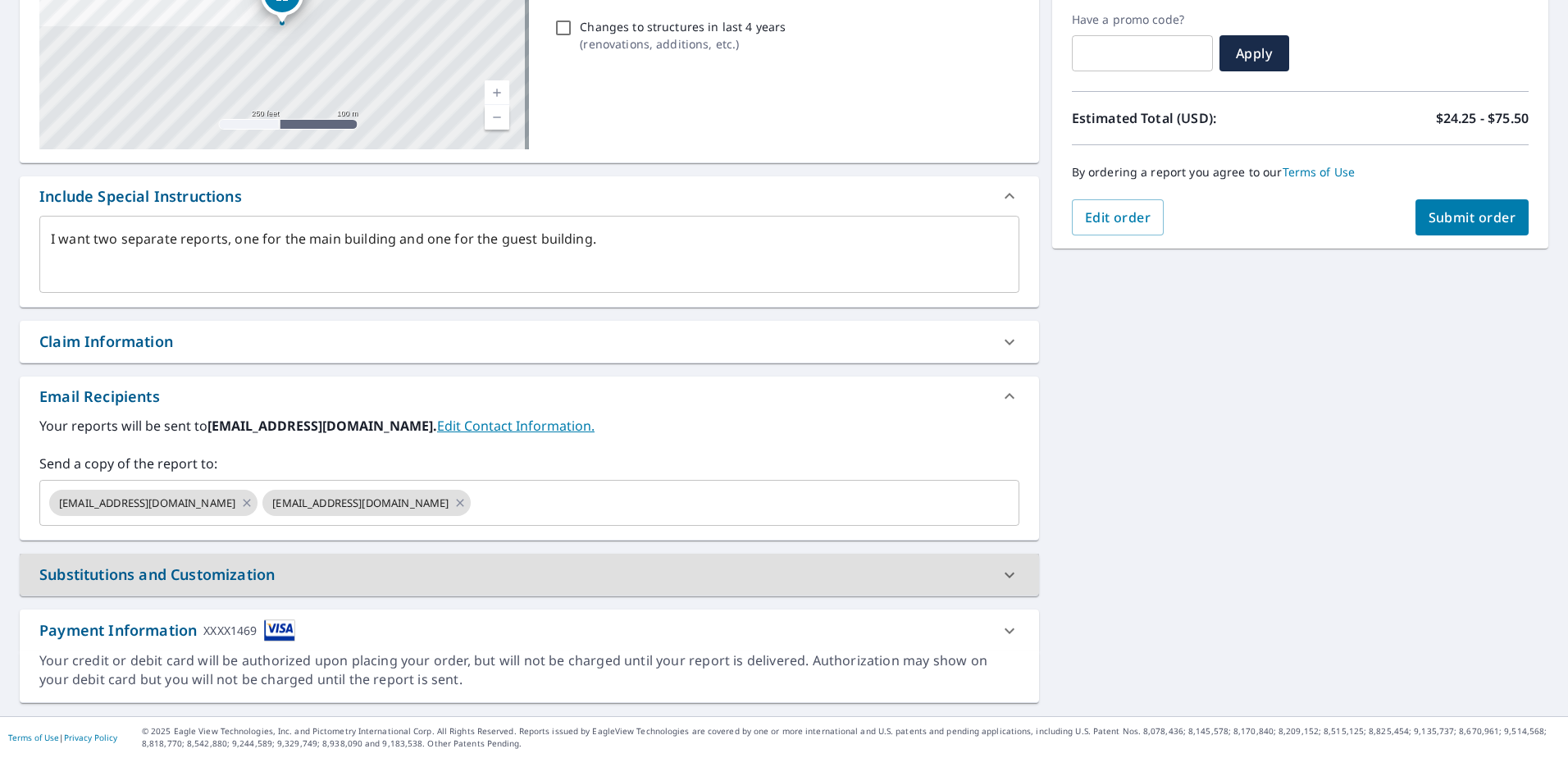
click at [1157, 456] on div "[STREET_ADDRESS] Aerial Road A standard road map Aerial A detailed look from ab…" at bounding box center [784, 296] width 1568 height 839
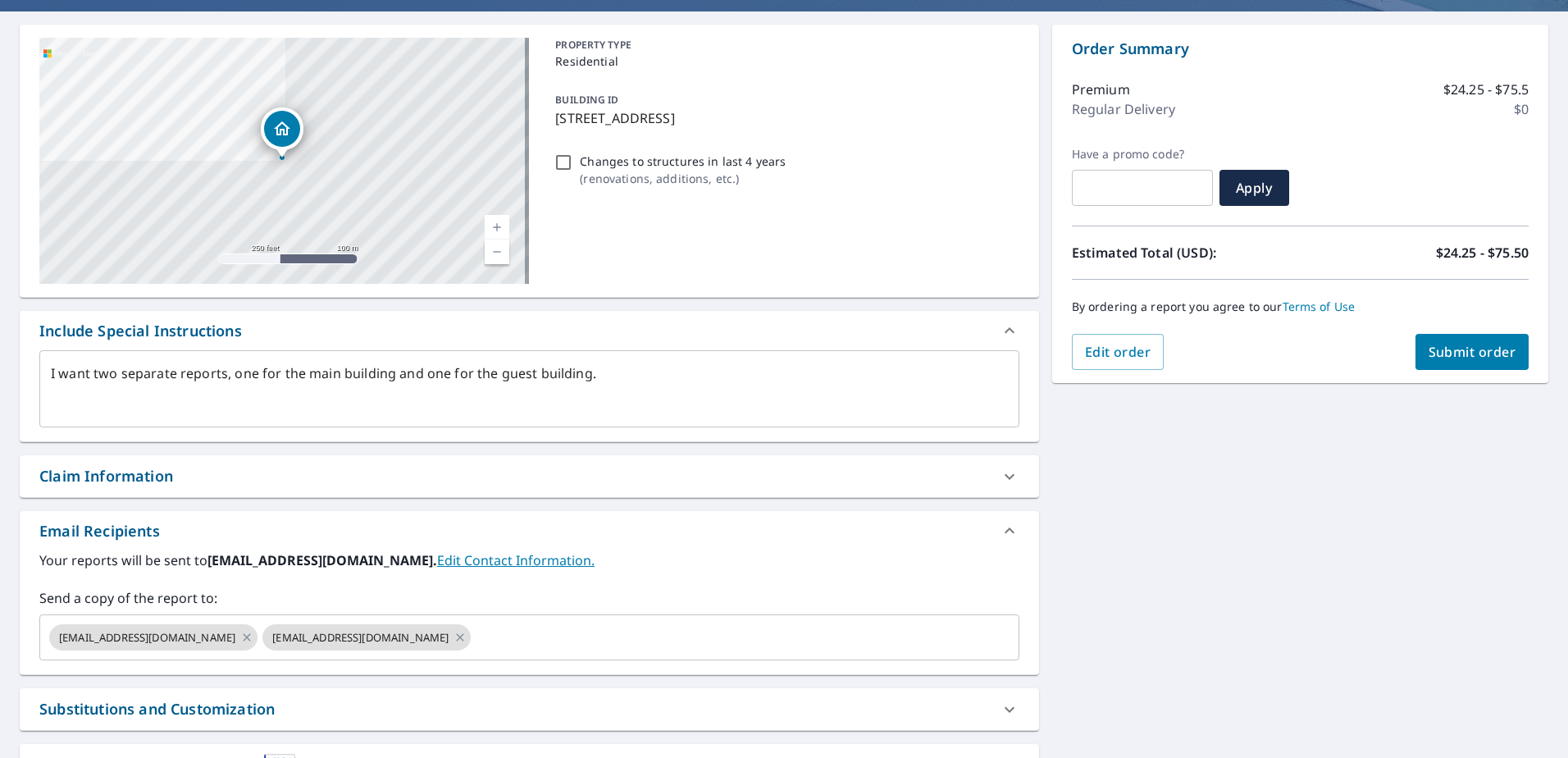
scroll to position [0, 0]
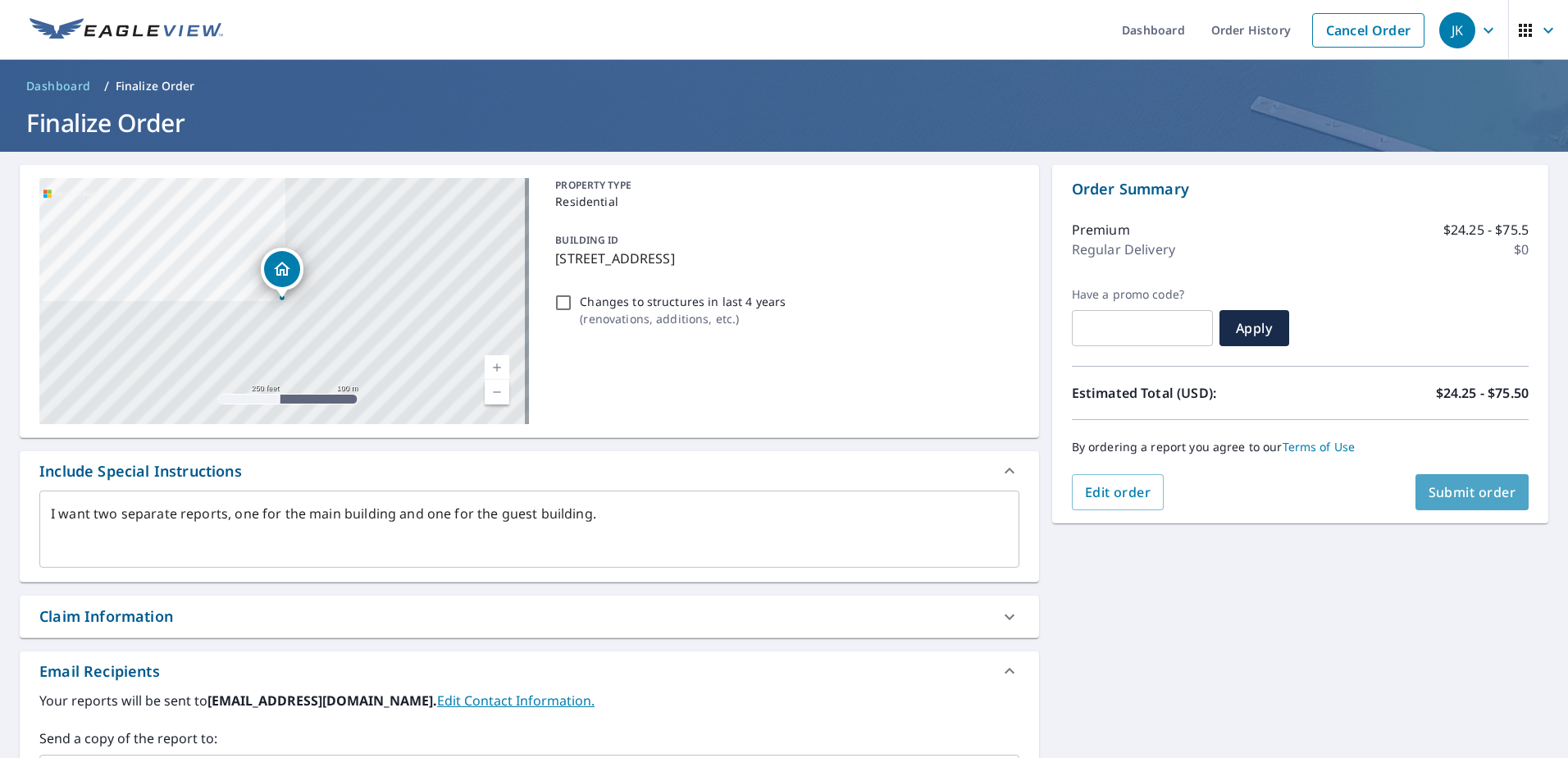
click at [1455, 492] on span "Submit order" at bounding box center [1473, 492] width 88 height 18
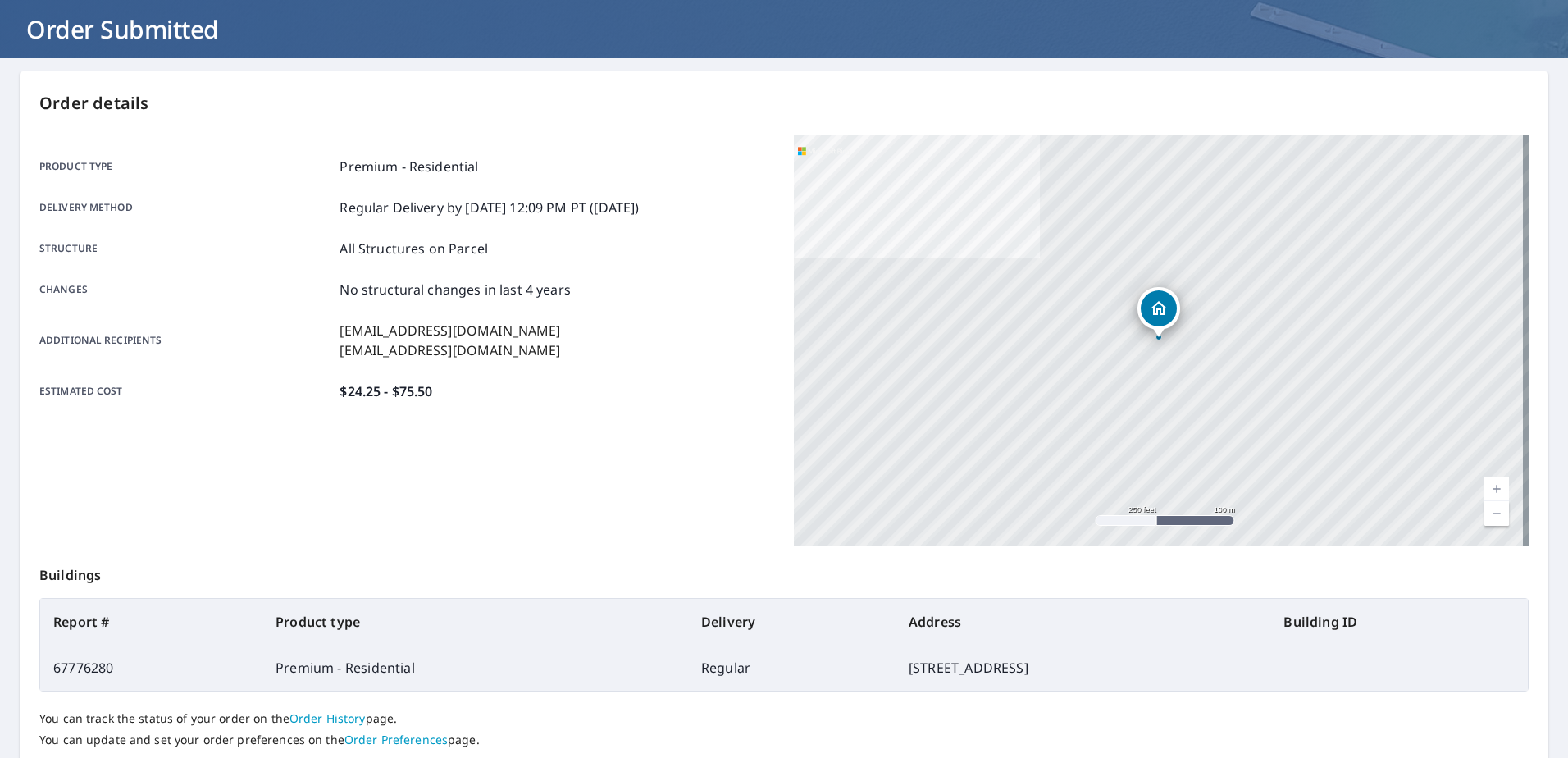
scroll to position [207, 0]
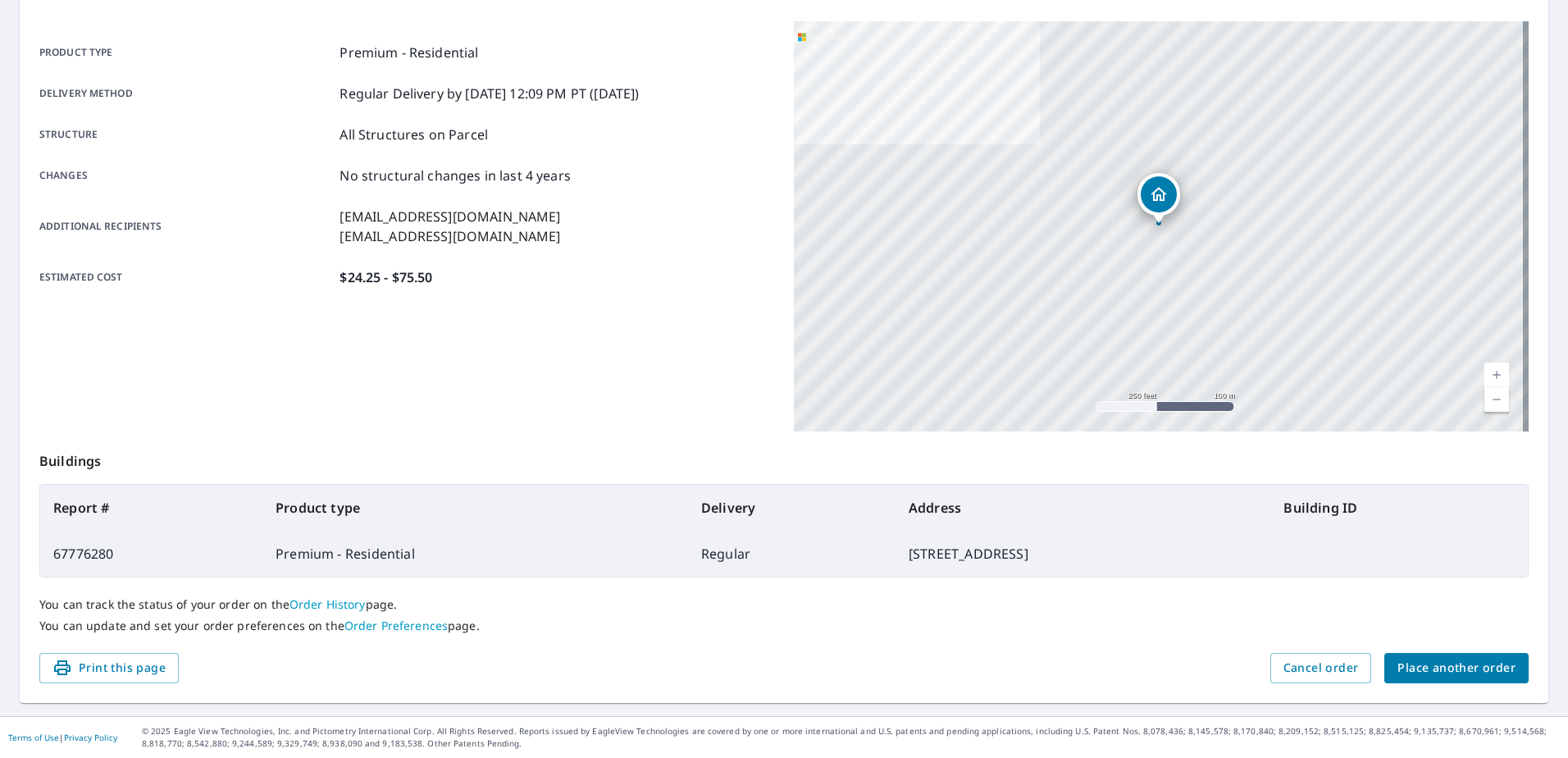
click at [1427, 666] on span "Place another order" at bounding box center [1456, 668] width 118 height 21
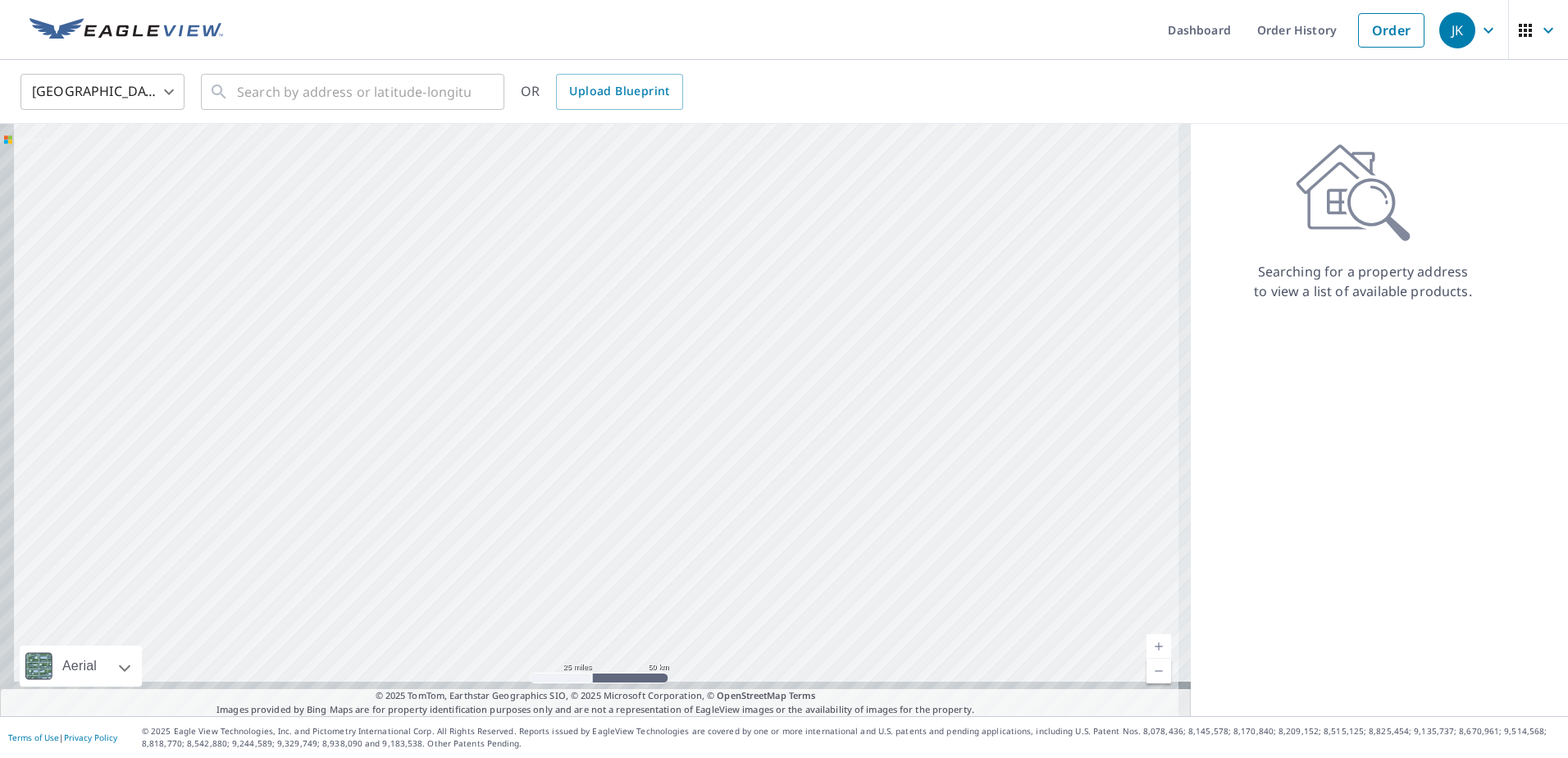
drag, startPoint x: 834, startPoint y: 420, endPoint x: 859, endPoint y: 335, distance: 89.0
click at [864, 336] on div at bounding box center [595, 420] width 1191 height 592
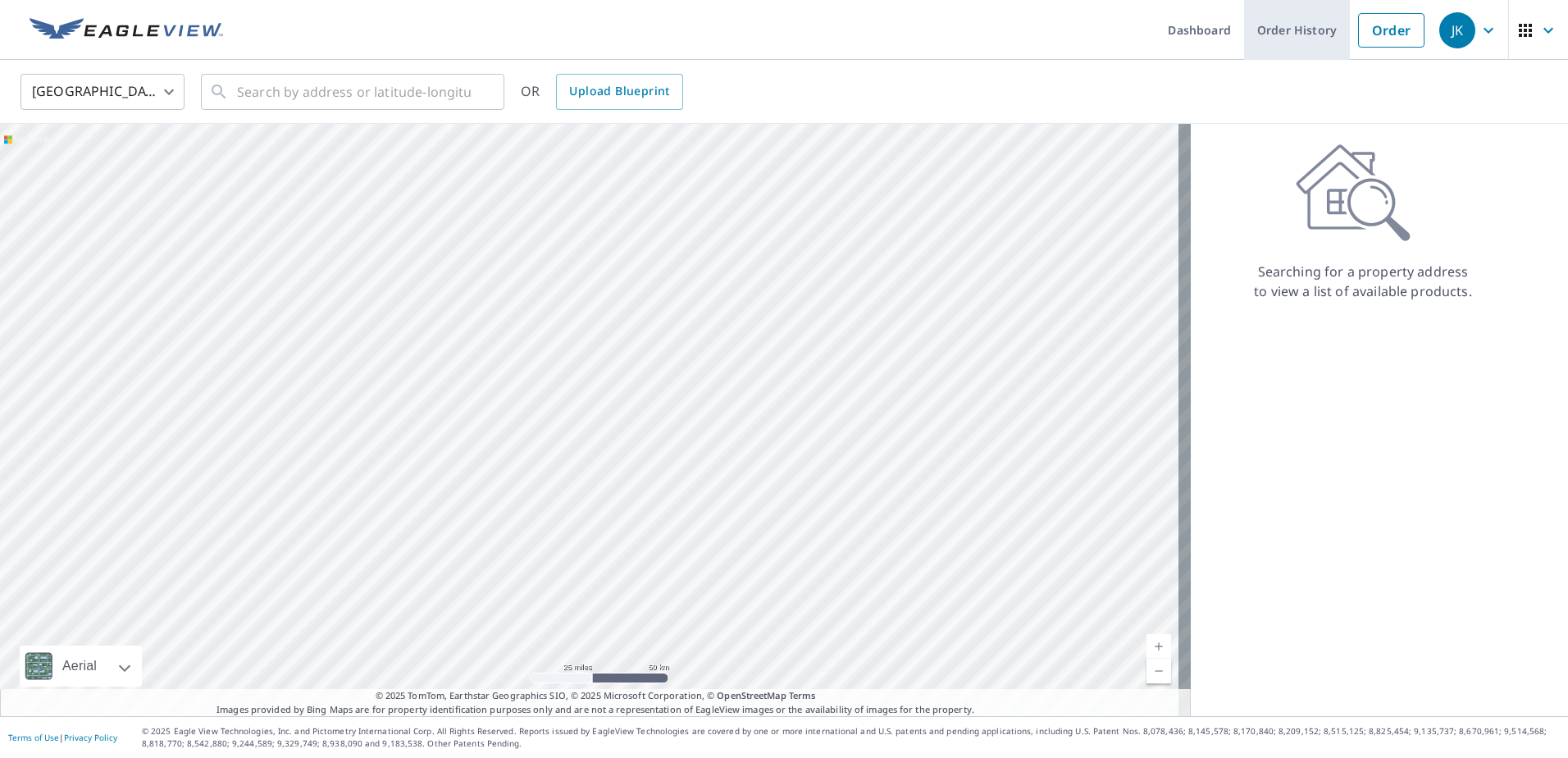
click at [1287, 25] on link "Order History" at bounding box center [1297, 30] width 106 height 60
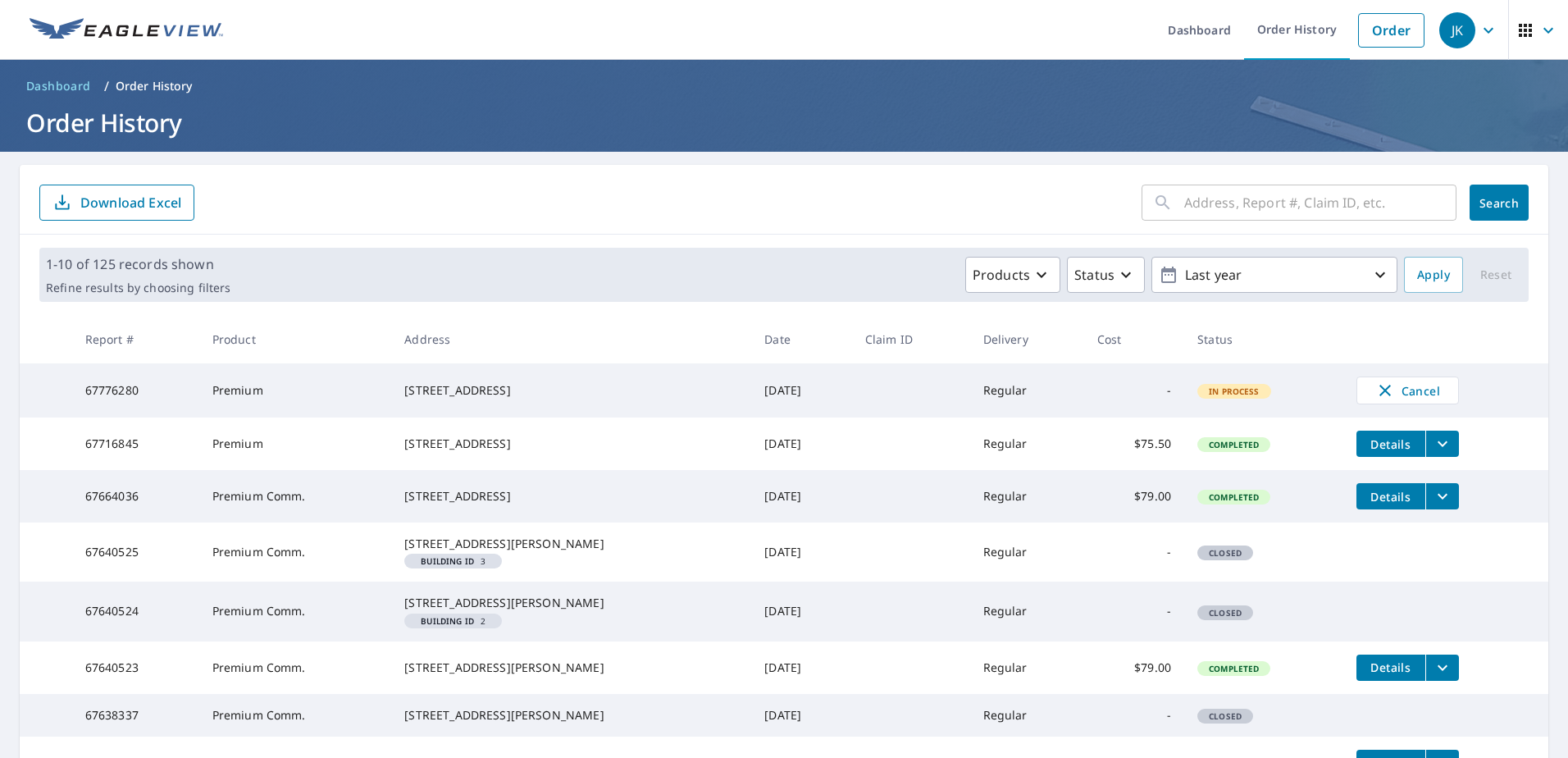
click at [1371, 450] on span "Details" at bounding box center [1390, 444] width 49 height 16
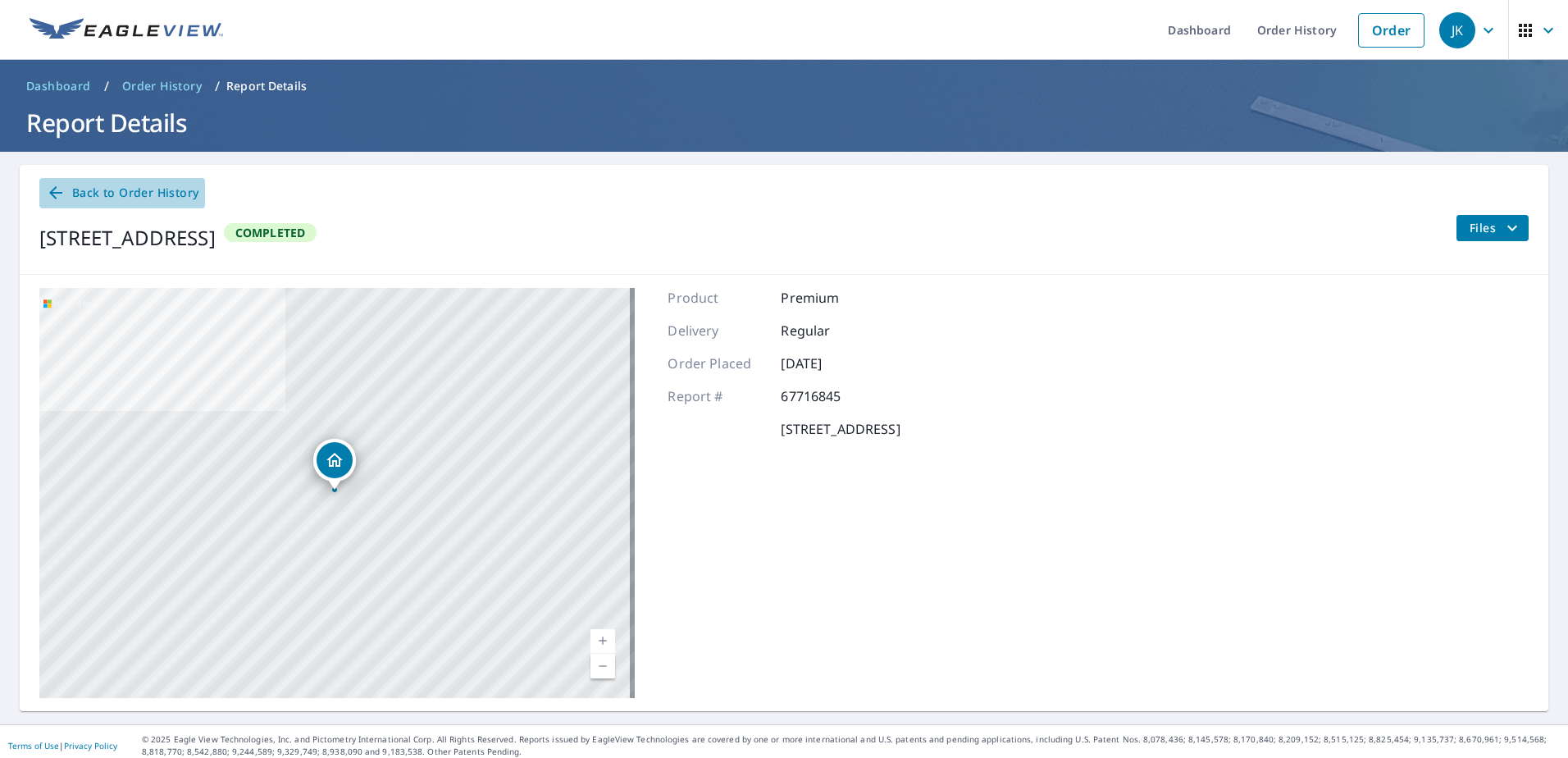
click at [48, 197] on icon at bounding box center [56, 193] width 20 height 20
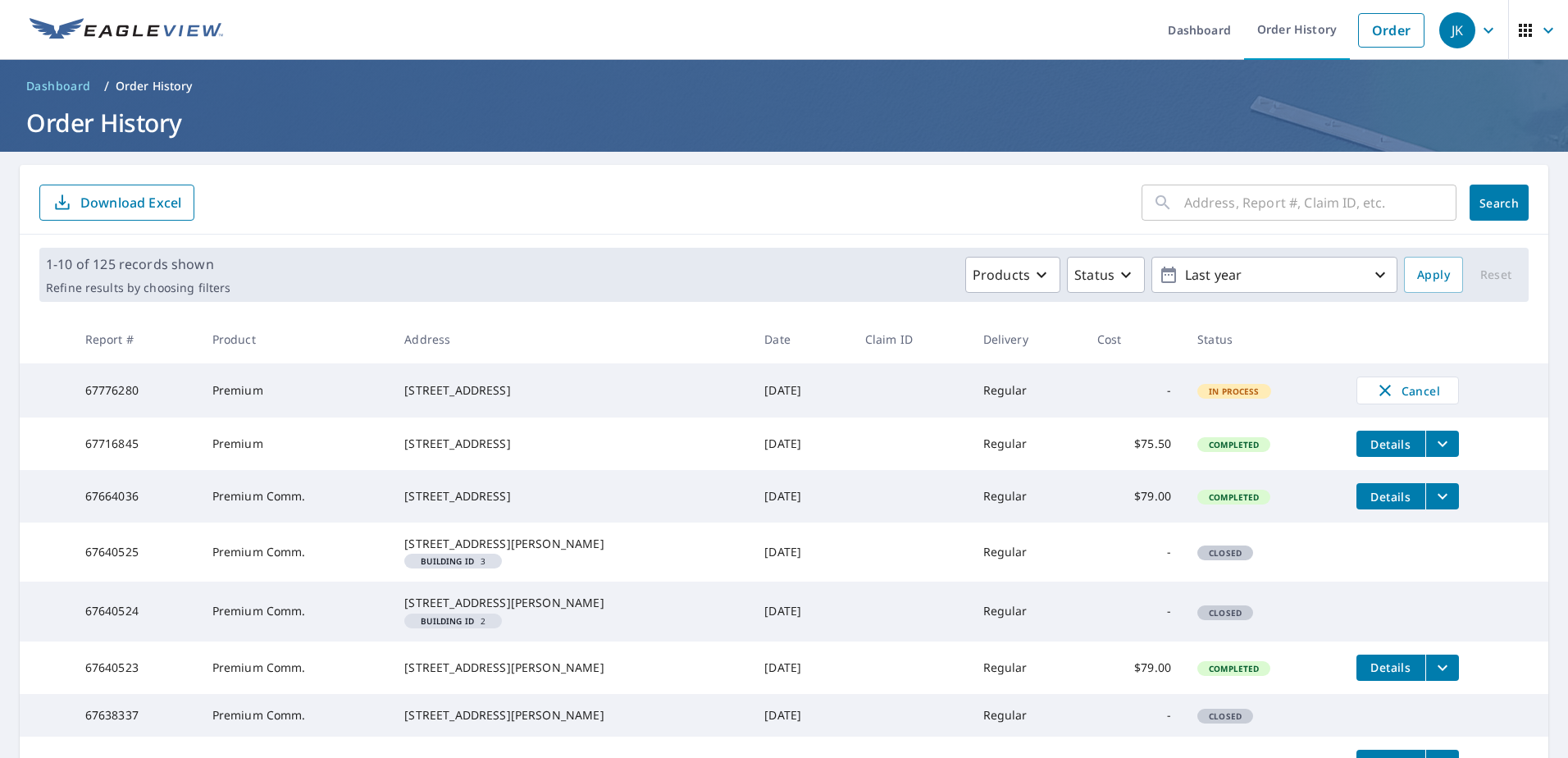
click at [937, 396] on td at bounding box center [911, 390] width 118 height 54
click at [1433, 449] on icon "filesDropdownBtn-67716845" at bounding box center [1443, 444] width 20 height 20
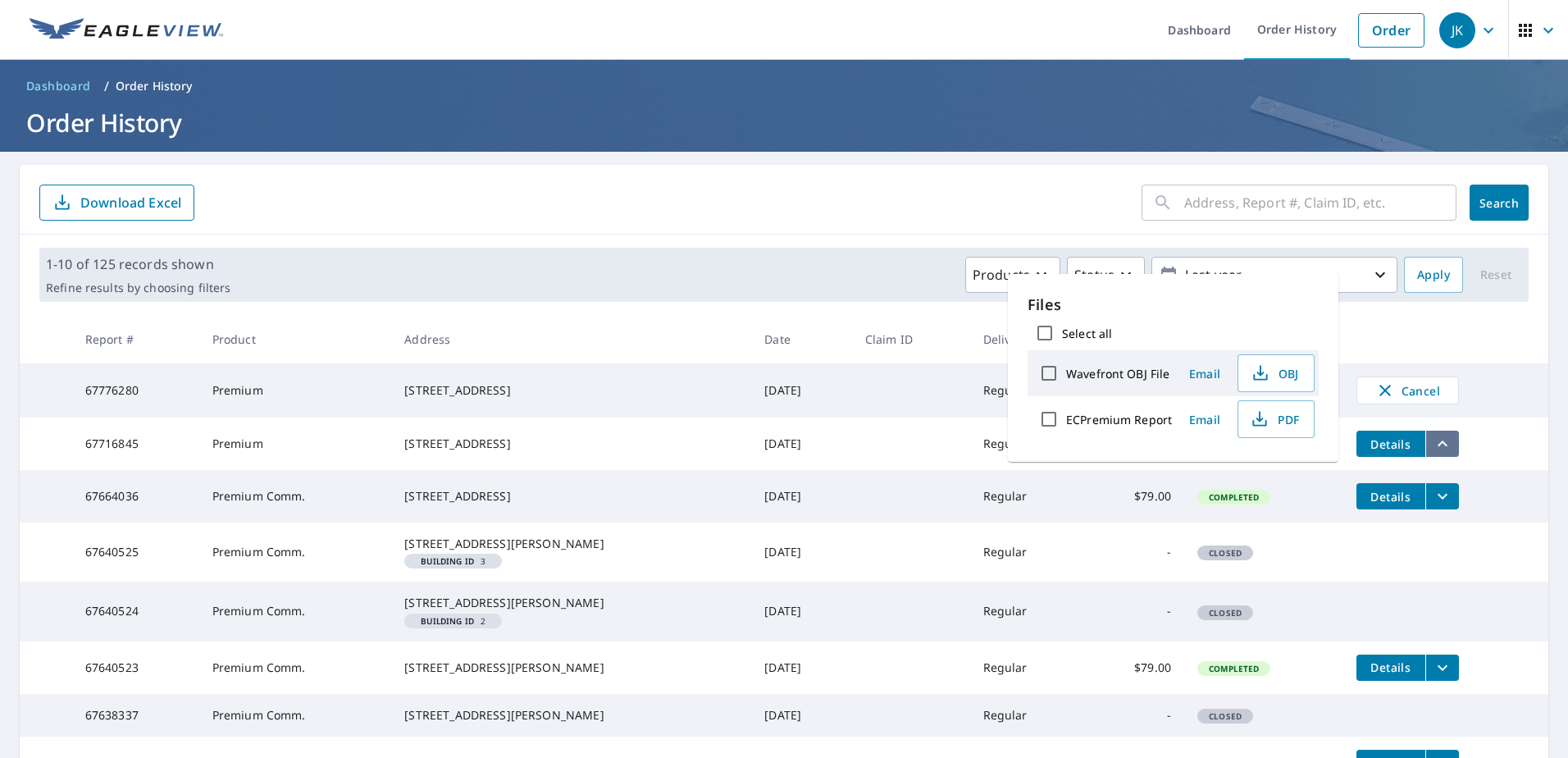
click at [1438, 446] on icon "filesDropdownBtn-67716845" at bounding box center [1443, 443] width 10 height 6
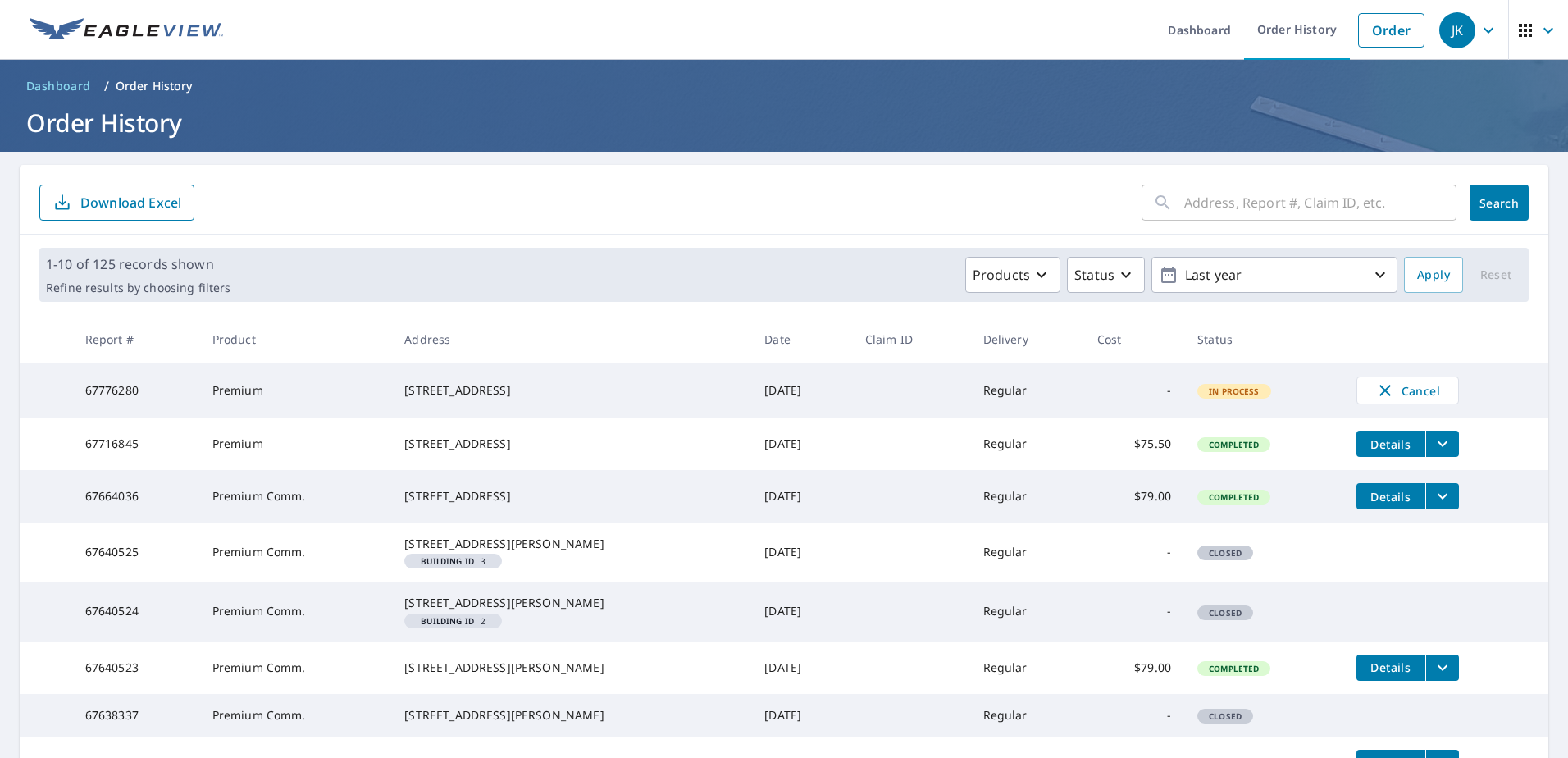
click at [1002, 416] on td "Regular" at bounding box center [1027, 390] width 114 height 54
click at [1085, 408] on td "-" at bounding box center [1134, 390] width 101 height 54
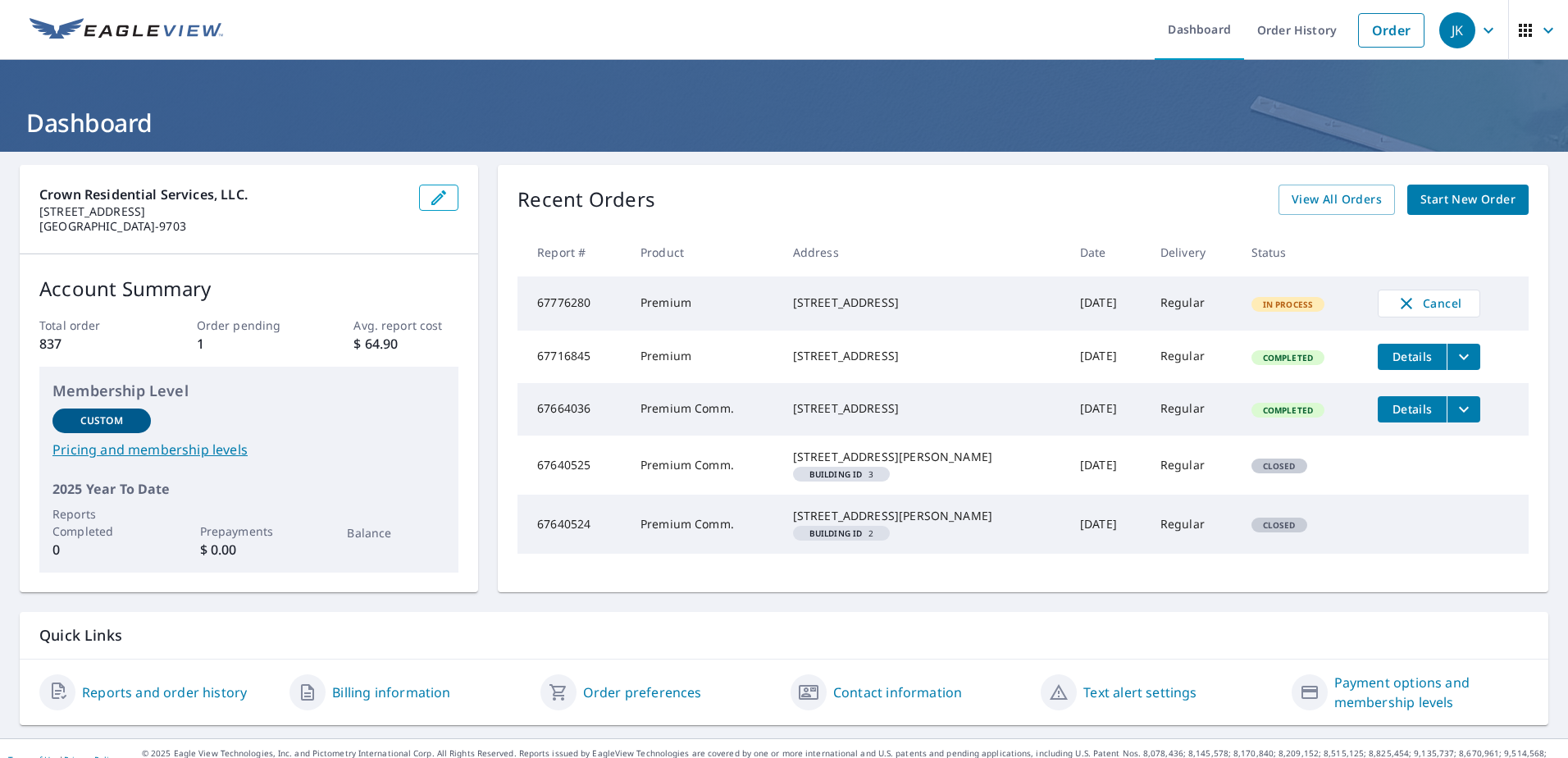
scroll to position [54, 0]
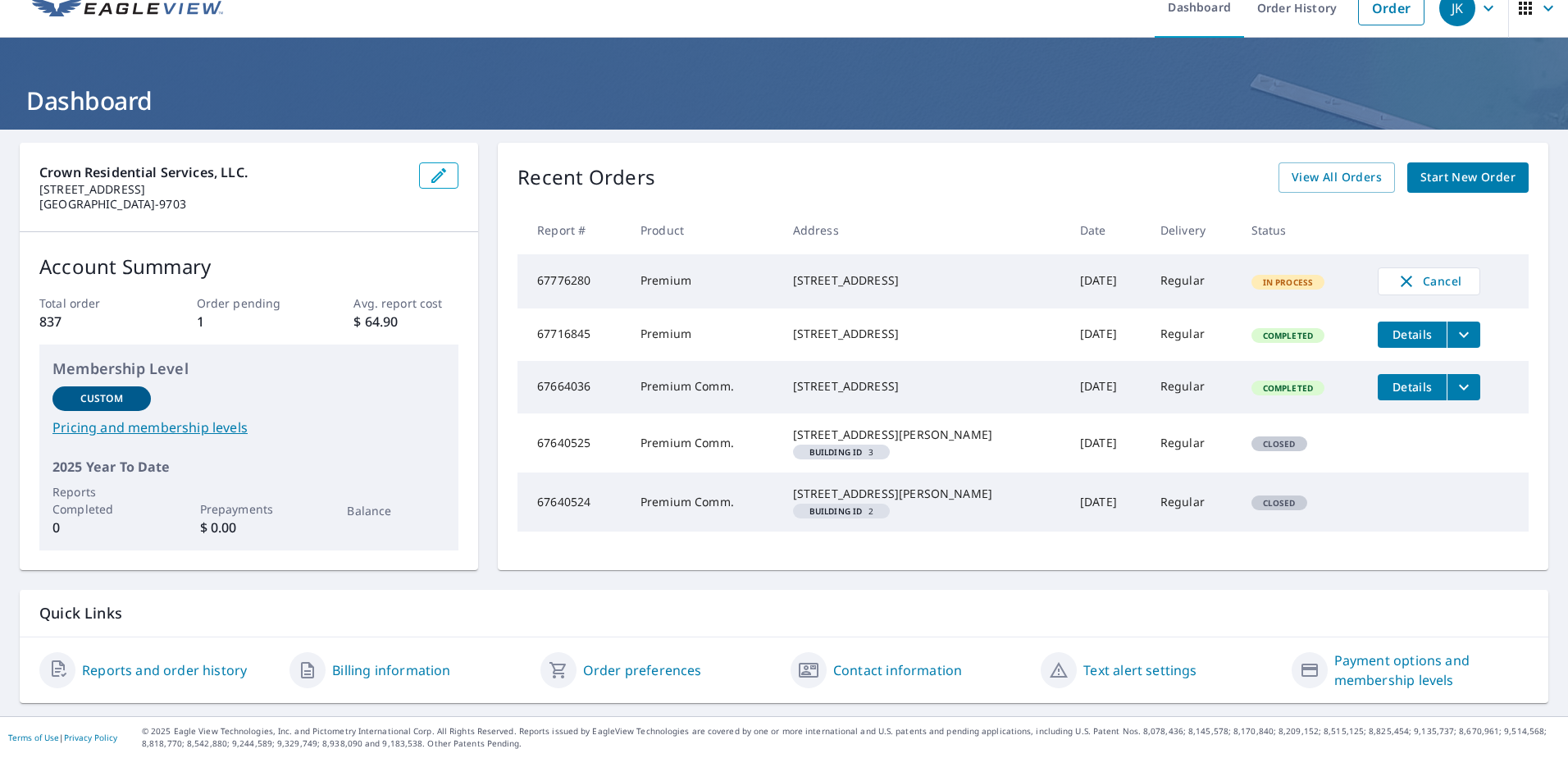
click at [217, 672] on link "Reports and order history" at bounding box center [164, 670] width 165 height 20
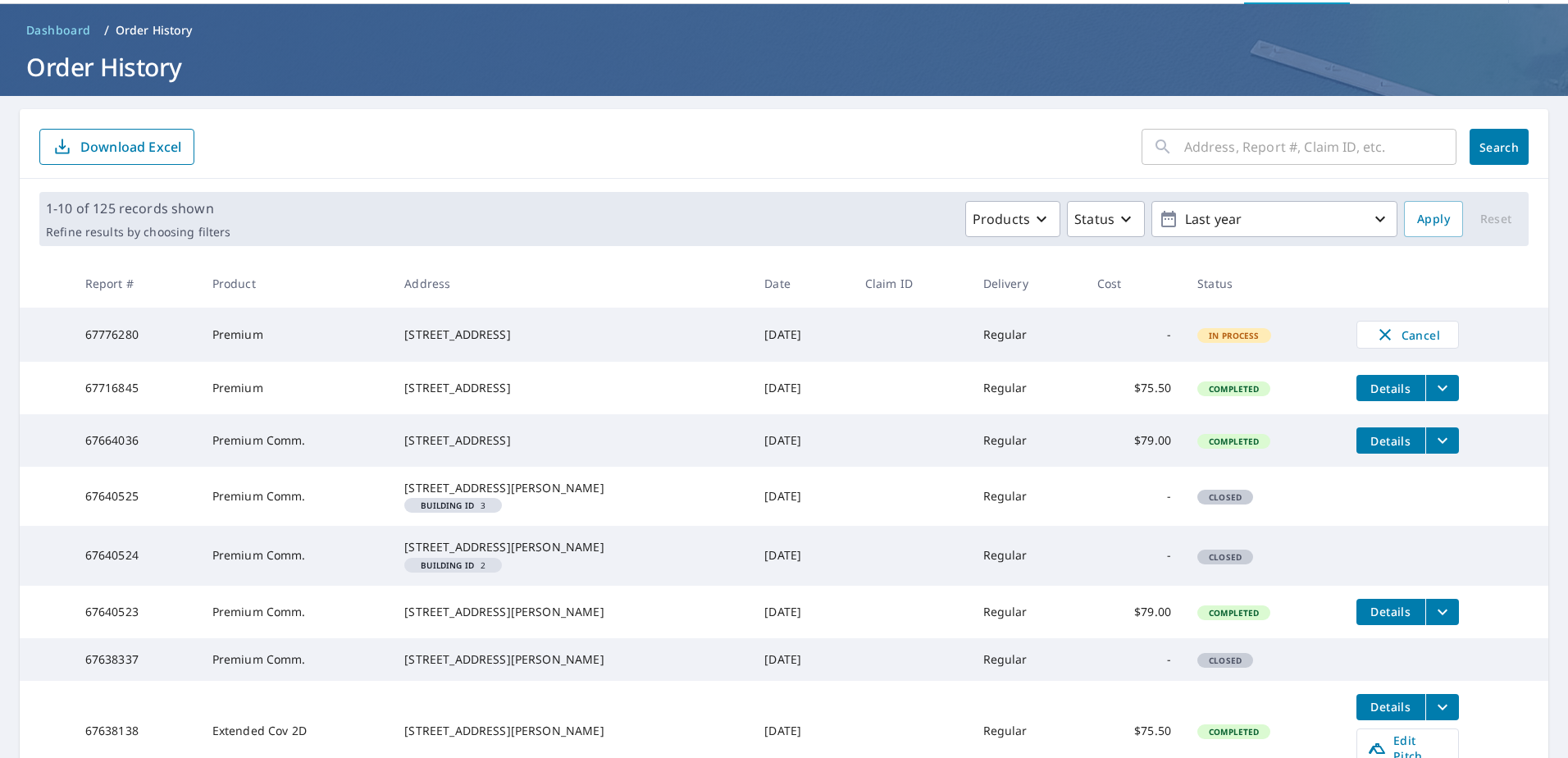
scroll to position [82, 0]
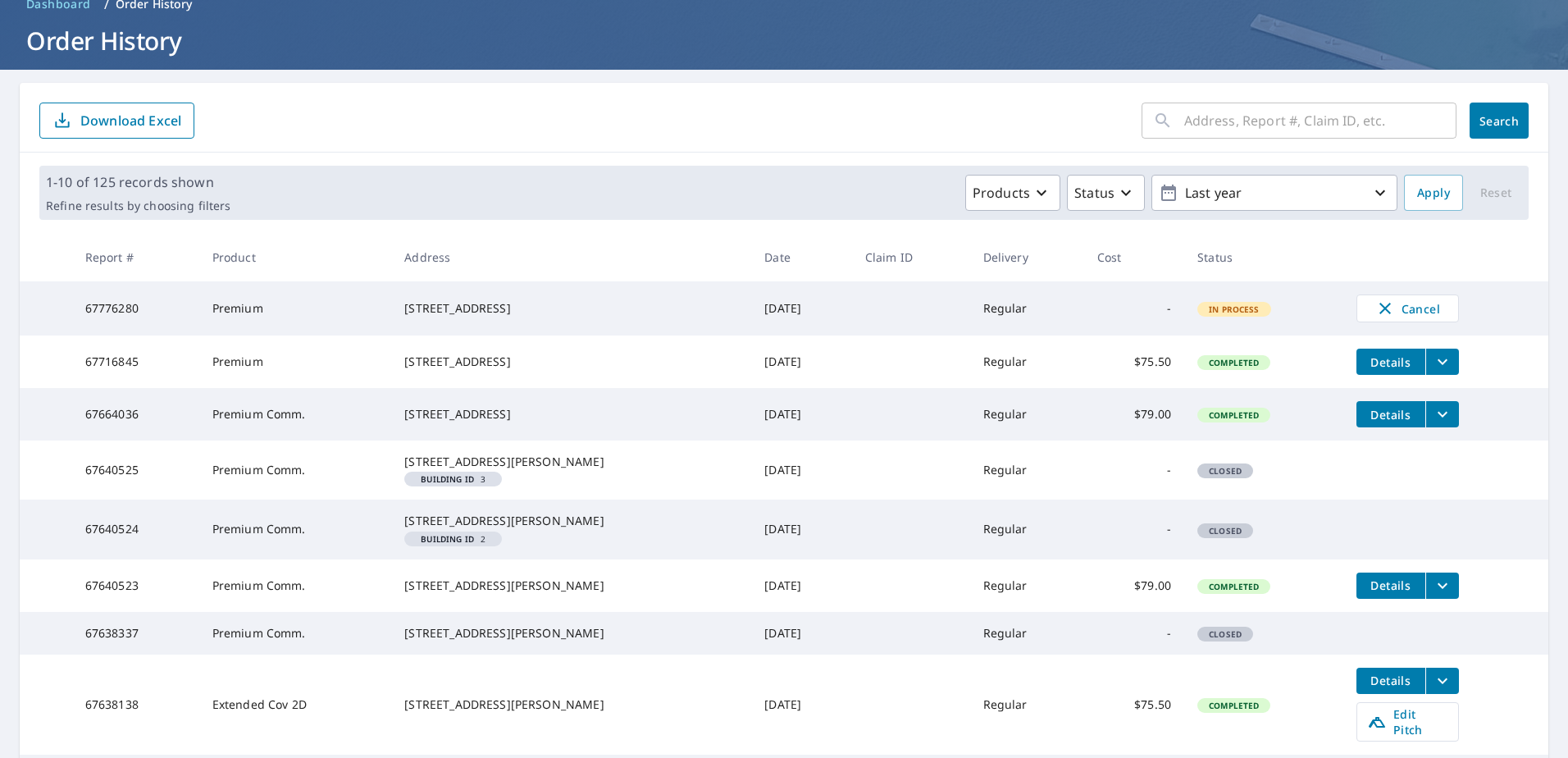
click at [376, 295] on td "Premium" at bounding box center [295, 308] width 193 height 54
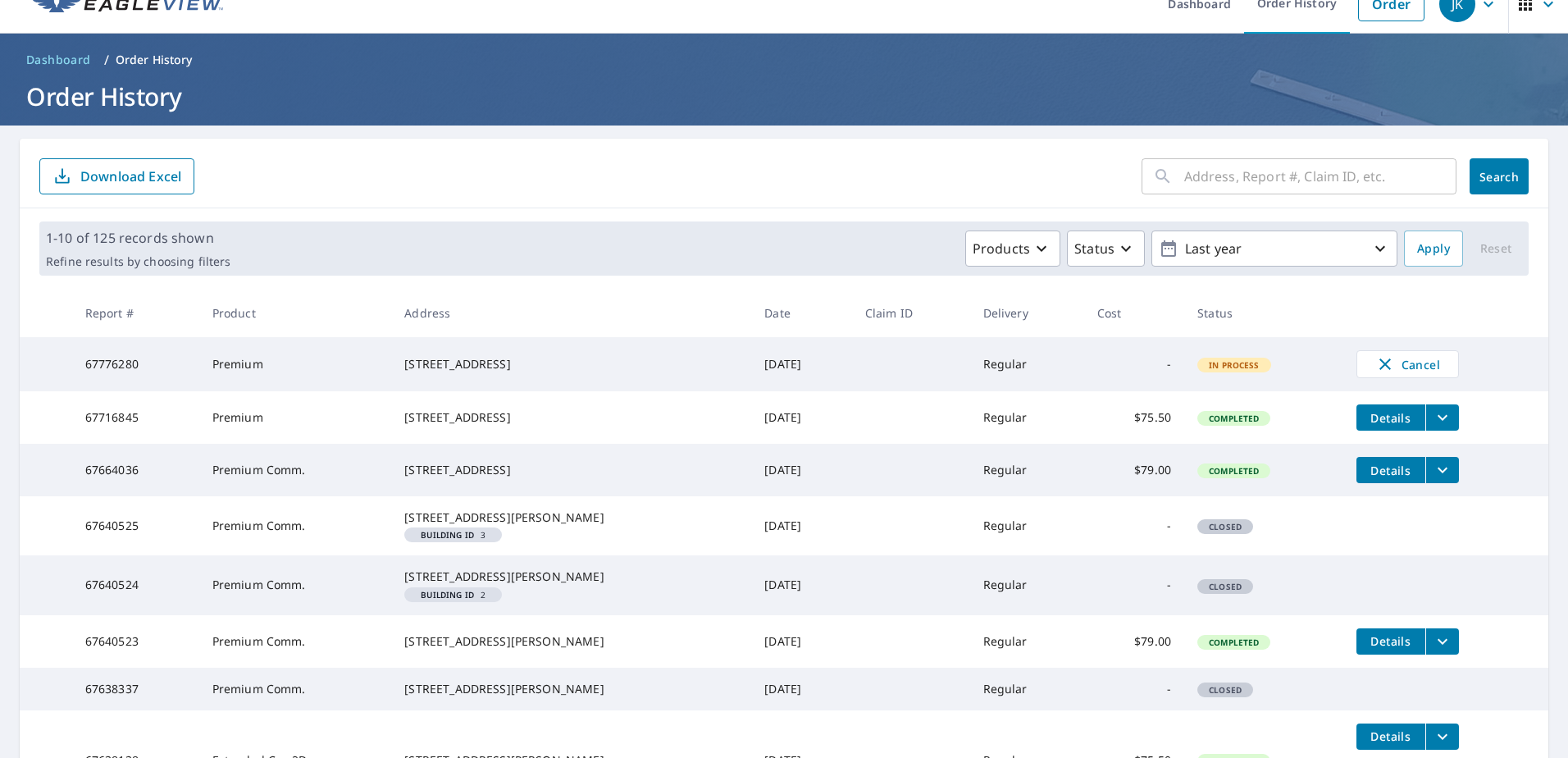
scroll to position [0, 0]
